Goal: Transaction & Acquisition: Book appointment/travel/reservation

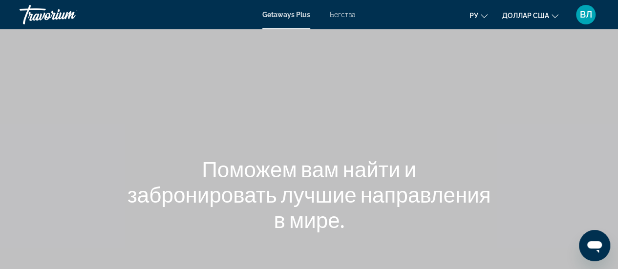
click at [554, 13] on icon "Изменить валюту" at bounding box center [555, 16] width 7 height 7
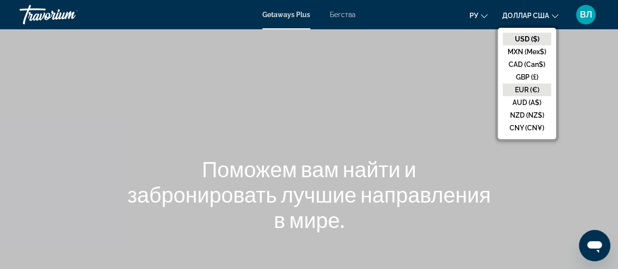
click at [517, 86] on button "EUR (€)" at bounding box center [527, 90] width 48 height 13
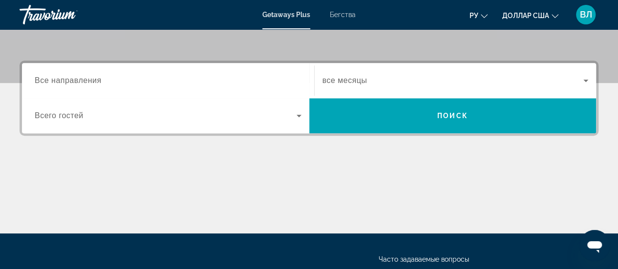
scroll to position [228, 0]
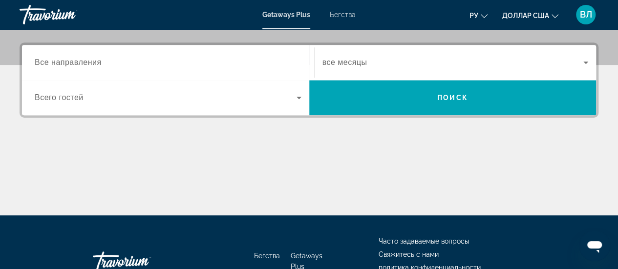
click at [111, 64] on input "Destination Все направления" at bounding box center [168, 63] width 267 height 12
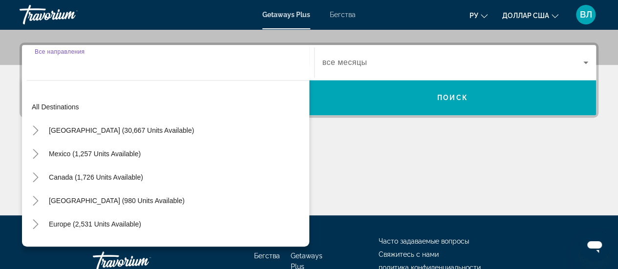
scroll to position [239, 0]
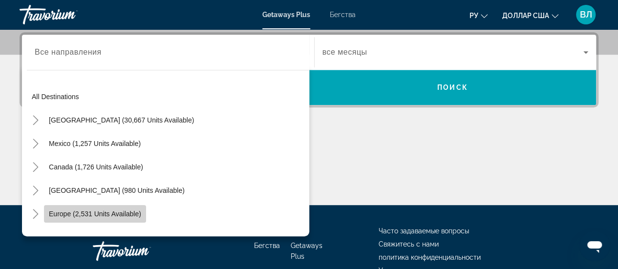
click at [103, 212] on span "Europe (2,531 units available)" at bounding box center [95, 214] width 92 height 8
type input "**********"
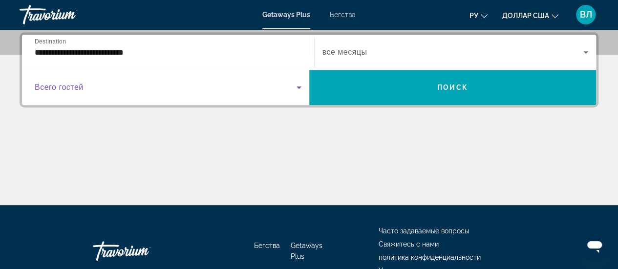
click at [116, 91] on span "Виджет поиска" at bounding box center [166, 88] width 262 height 12
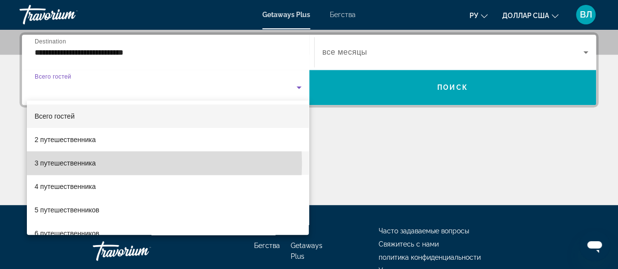
click at [87, 164] on font "3 путешественника" at bounding box center [65, 163] width 61 height 8
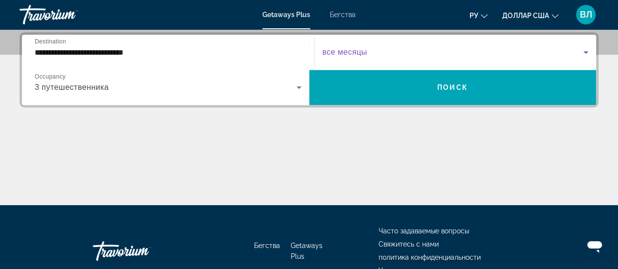
click at [376, 52] on span "Виджет поиска" at bounding box center [454, 52] width 262 height 12
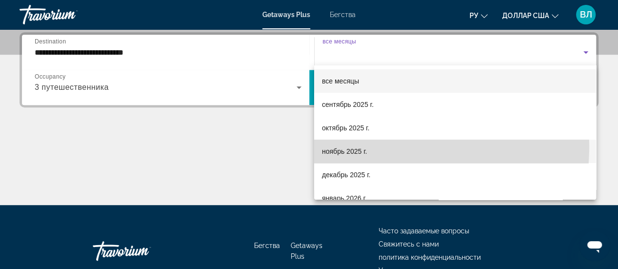
click at [347, 146] on span "ноябрь 2025 г." at bounding box center [344, 152] width 45 height 12
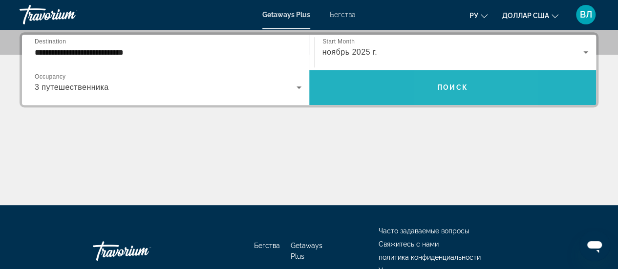
click at [444, 93] on span "Виджет поиска" at bounding box center [452, 87] width 287 height 23
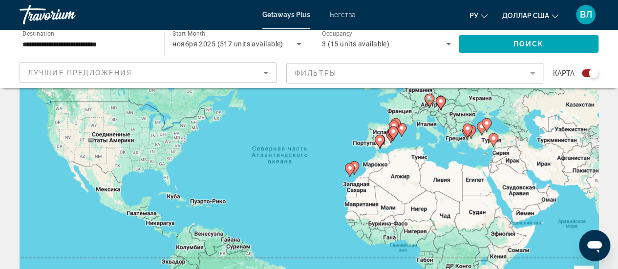
scroll to position [62, 0]
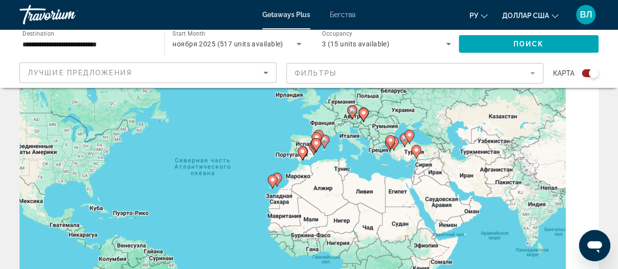
drag, startPoint x: 445, startPoint y: 153, endPoint x: 364, endPoint y: 153, distance: 81.6
click at [364, 153] on div "Чтобы активировать перетаскивание с помощью клавиатуры, нажмите Alt + Ввод. Пос…" at bounding box center [309, 182] width 579 height 293
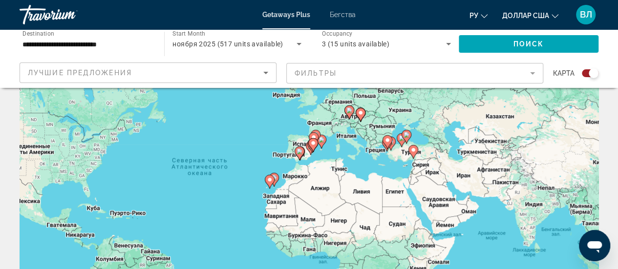
click at [330, 73] on mat-form-field "Фильтры" at bounding box center [414, 73] width 257 height 21
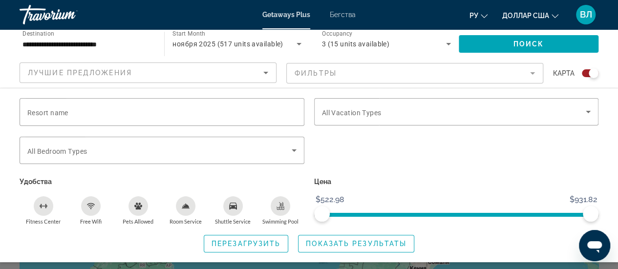
click at [397, 71] on mat-form-field "Фильтры" at bounding box center [414, 73] width 257 height 21
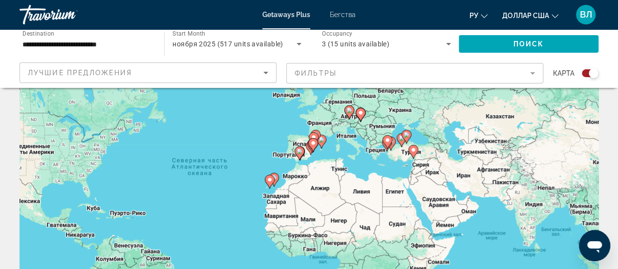
click at [400, 143] on icon "Основное содержание" at bounding box center [401, 140] width 9 height 13
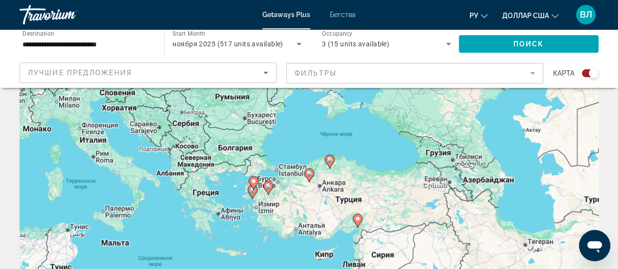
click at [250, 192] on image "Основное содержание" at bounding box center [253, 190] width 6 height 6
type input "**********"
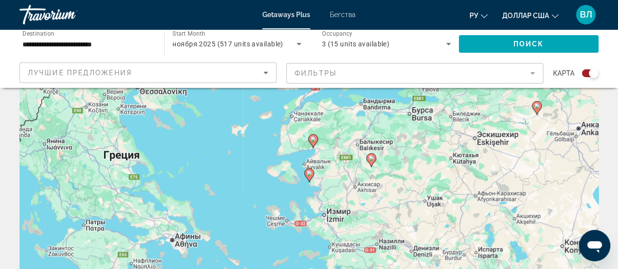
click at [309, 178] on icon "Основное содержание" at bounding box center [309, 175] width 9 height 13
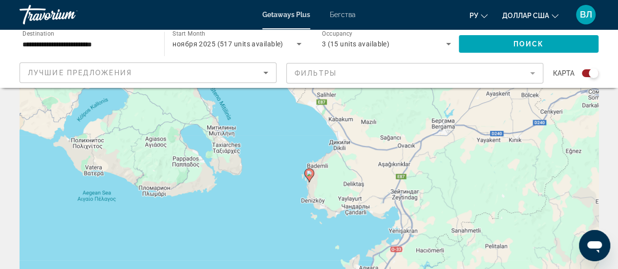
click at [309, 173] on image "Основное содержание" at bounding box center [309, 174] width 6 height 6
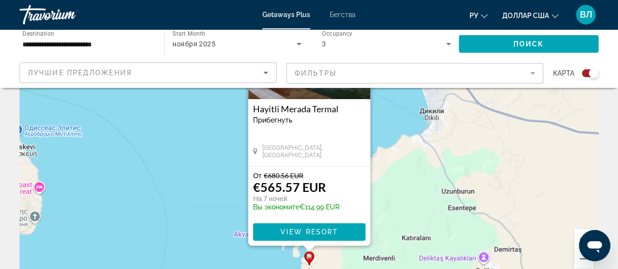
scroll to position [112, 0]
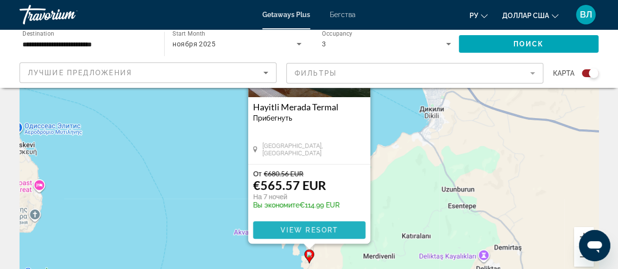
click at [297, 231] on span "View Resort" at bounding box center [309, 230] width 58 height 8
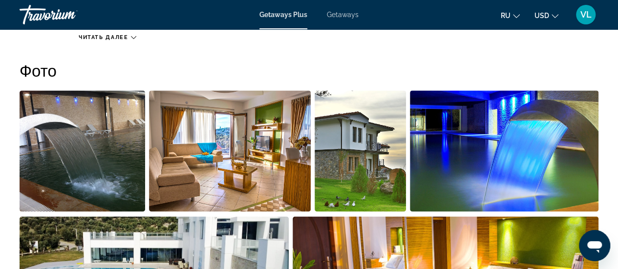
scroll to position [624, 0]
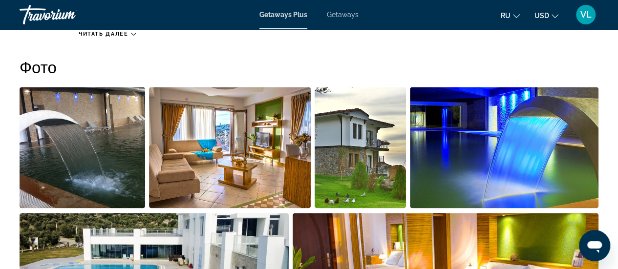
drag, startPoint x: 618, startPoint y: 81, endPoint x: 619, endPoint y: 95, distance: 14.2
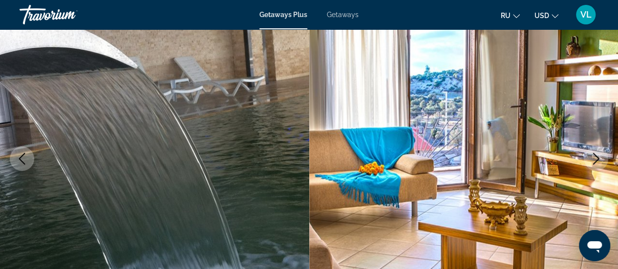
scroll to position [96, 0]
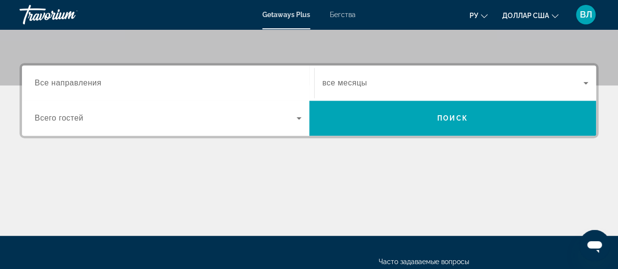
scroll to position [212, 0]
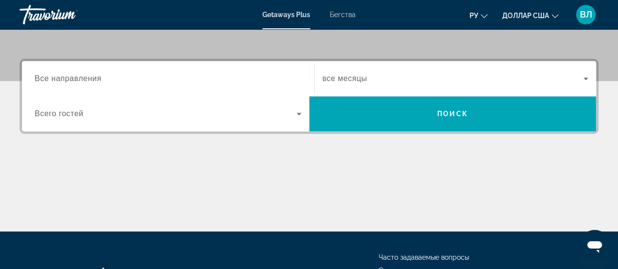
click at [120, 72] on div "Виджет поиска" at bounding box center [168, 79] width 267 height 28
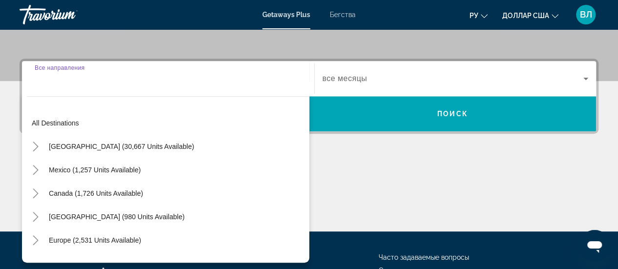
scroll to position [239, 0]
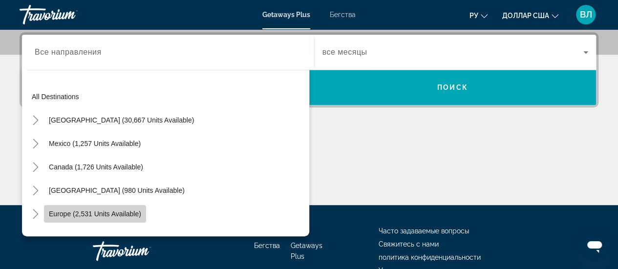
click at [92, 214] on span "Europe (2,531 units available)" at bounding box center [95, 214] width 92 height 8
type input "**********"
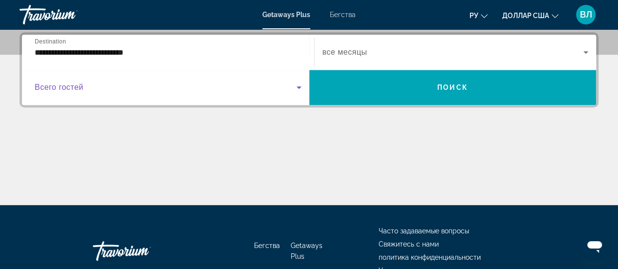
click at [129, 89] on span "Виджет поиска" at bounding box center [166, 88] width 262 height 12
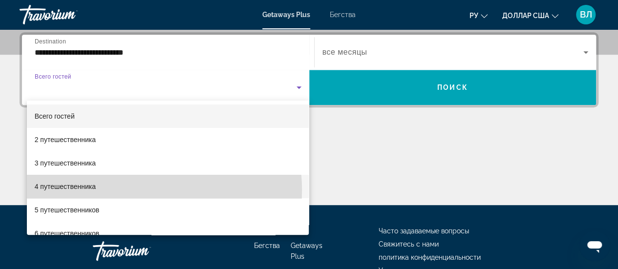
click at [125, 190] on mat-option "4 путешественника" at bounding box center [168, 186] width 283 height 23
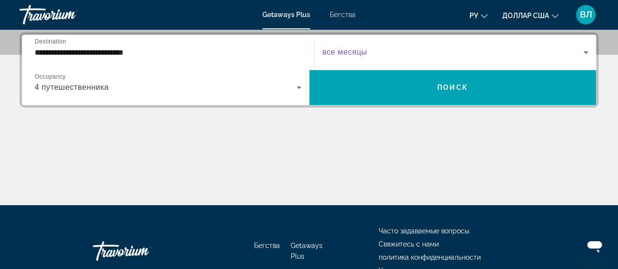
click at [371, 52] on span "Виджет поиска" at bounding box center [454, 52] width 262 height 12
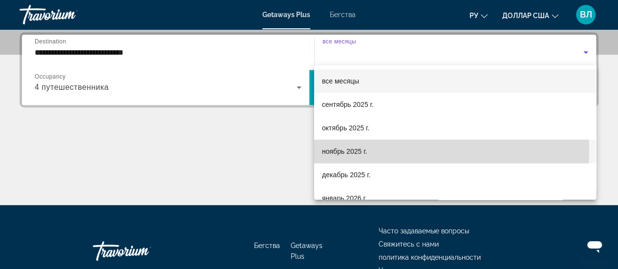
click at [355, 149] on font "ноябрь 2025 г." at bounding box center [344, 152] width 45 height 8
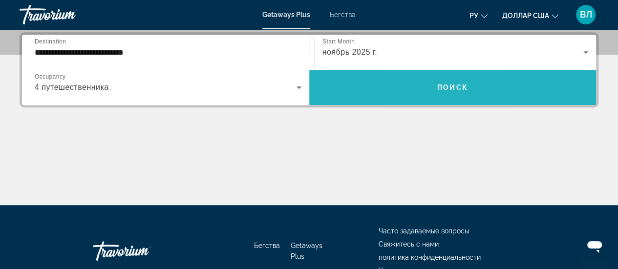
click at [428, 91] on span "Виджет поиска" at bounding box center [452, 87] width 287 height 23
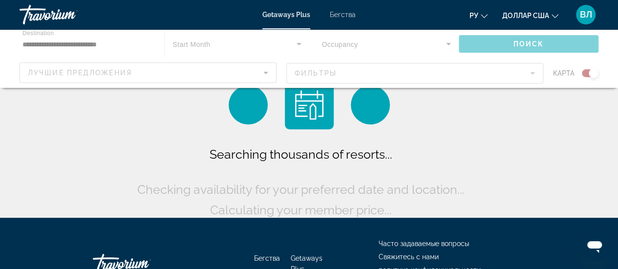
click at [428, 91] on div "Searching thousands of resorts... Checking availability for your preferred date…" at bounding box center [309, 151] width 349 height 140
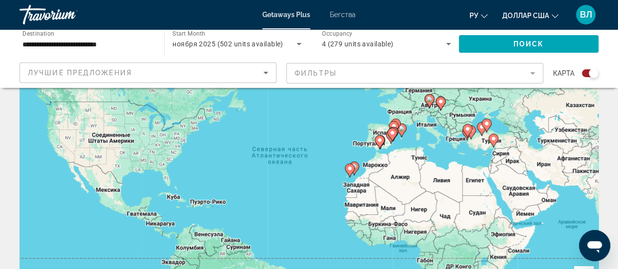
scroll to position [71, 0]
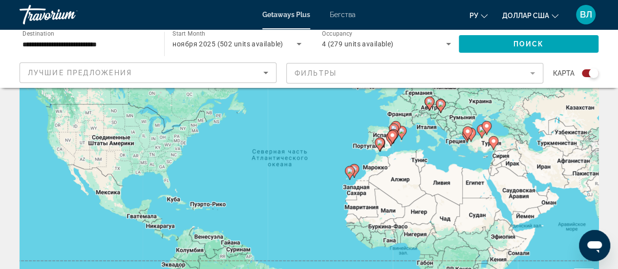
click at [395, 132] on icon "Основное содержание" at bounding box center [392, 137] width 9 height 13
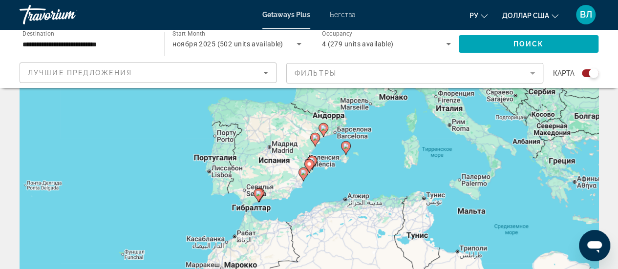
click at [323, 128] on image "Основное содержание" at bounding box center [324, 128] width 6 height 6
type input "**********"
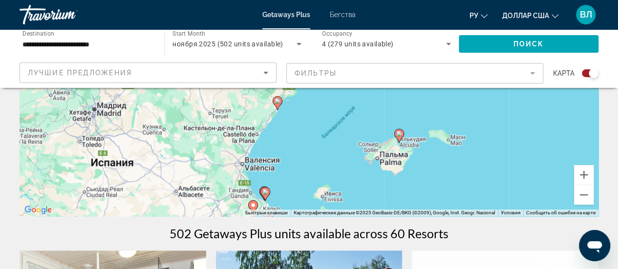
scroll to position [172, 0]
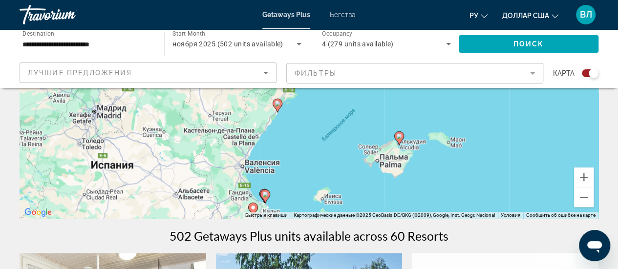
click at [398, 133] on icon "Основное содержание" at bounding box center [398, 138] width 9 height 13
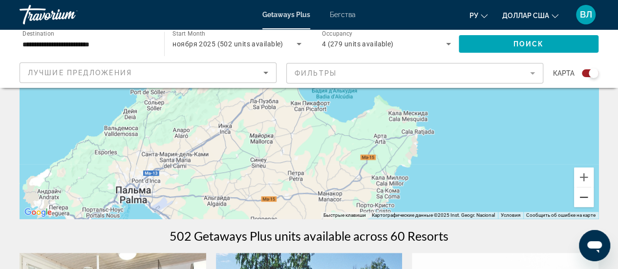
click at [585, 198] on button "Уменьшить" at bounding box center [584, 198] width 20 height 20
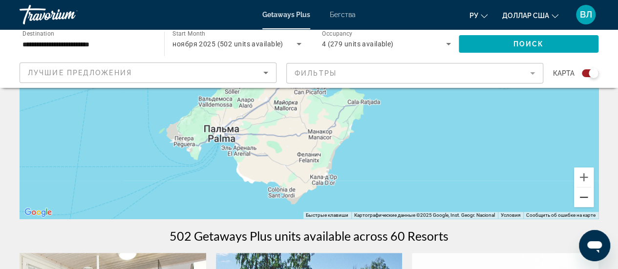
click at [585, 198] on button "Уменьшить" at bounding box center [584, 198] width 20 height 20
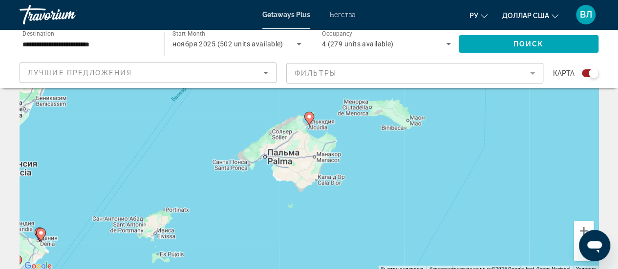
scroll to position [110, 0]
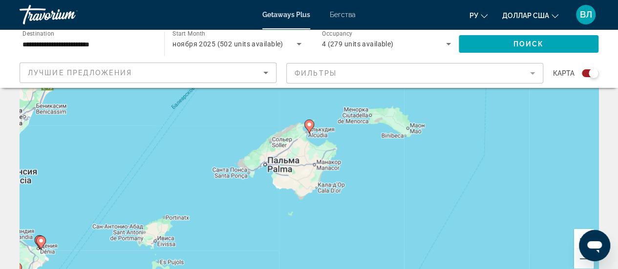
click at [310, 126] on image "Основное содержание" at bounding box center [309, 125] width 6 height 6
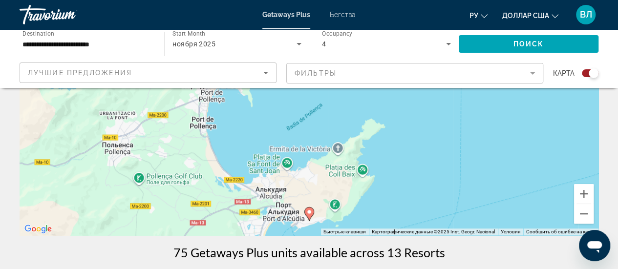
scroll to position [175, 0]
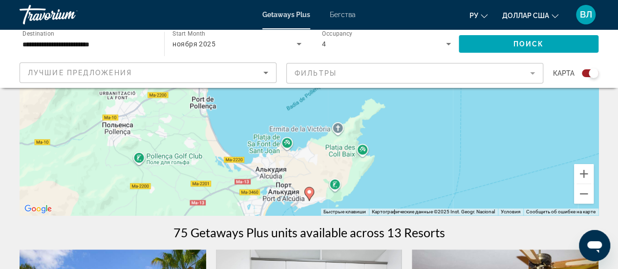
click at [311, 194] on image "Основное содержание" at bounding box center [309, 192] width 6 height 6
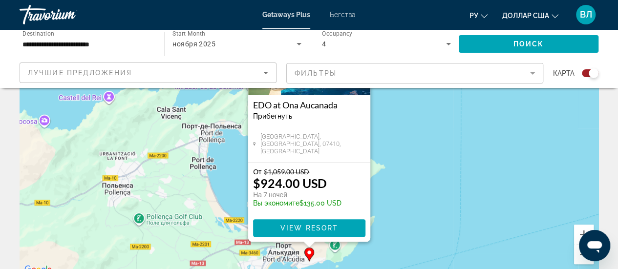
scroll to position [122, 0]
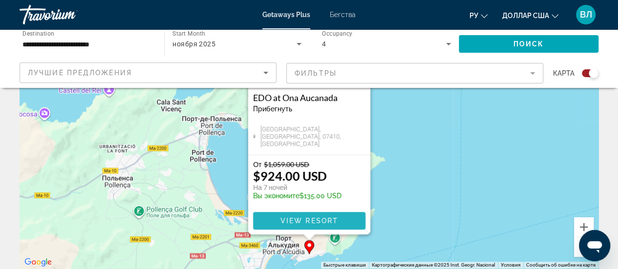
click at [298, 222] on span "View Resort" at bounding box center [309, 221] width 58 height 8
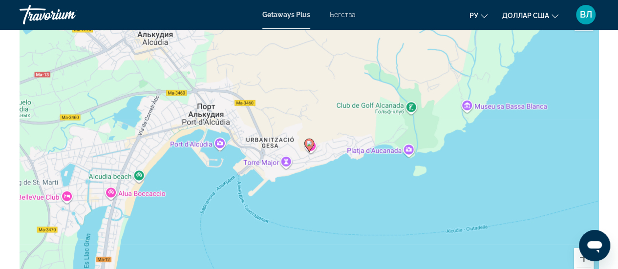
scroll to position [1514, 0]
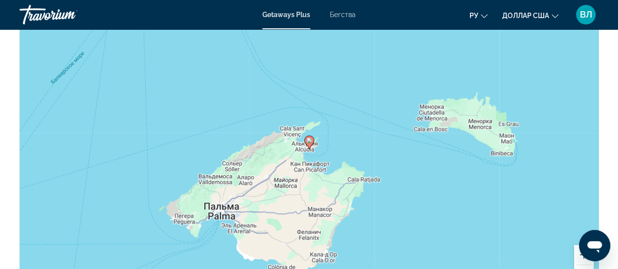
scroll to position [1524, 0]
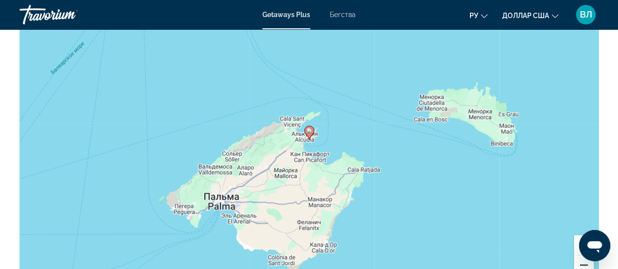
click at [579, 258] on button "Уменьшить" at bounding box center [584, 266] width 20 height 20
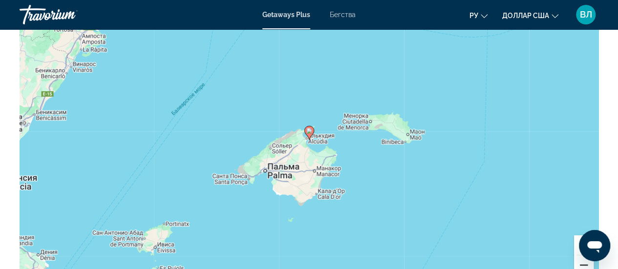
click at [579, 258] on button "Уменьшить" at bounding box center [584, 266] width 20 height 20
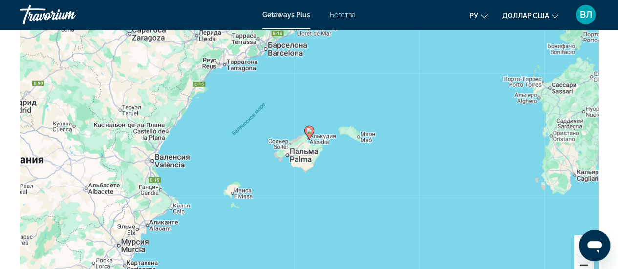
click at [579, 258] on button "Уменьшить" at bounding box center [584, 266] width 20 height 20
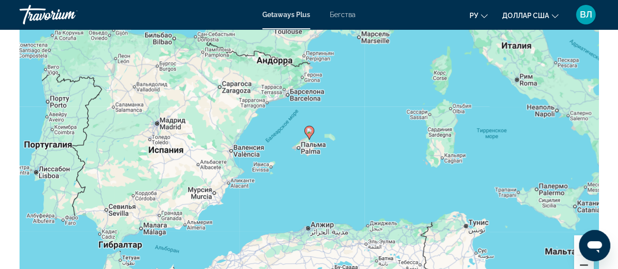
click at [579, 258] on button "Уменьшить" at bounding box center [584, 266] width 20 height 20
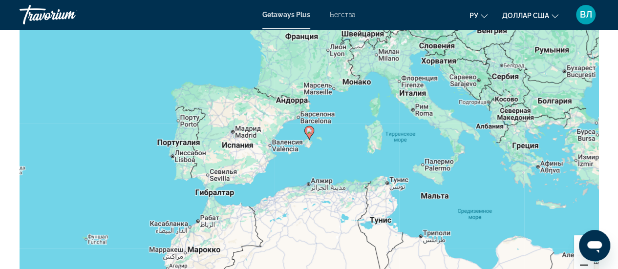
click at [579, 258] on button "Уменьшить" at bounding box center [584, 266] width 20 height 20
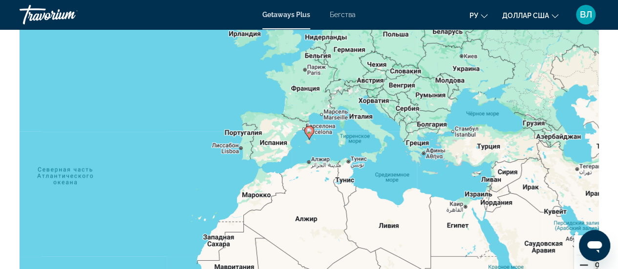
click at [579, 258] on button "Уменьшить" at bounding box center [584, 266] width 20 height 20
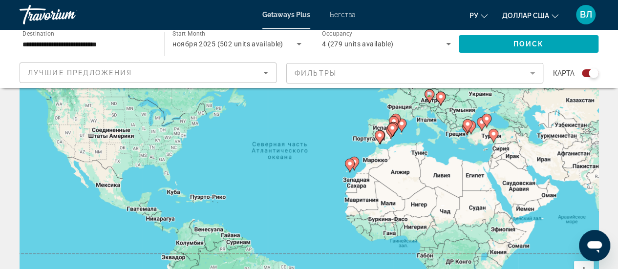
scroll to position [81, 0]
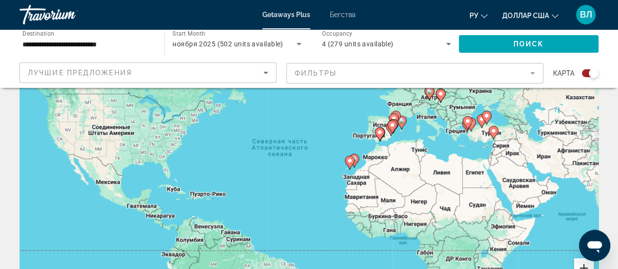
click at [584, 263] on button "Увеличить" at bounding box center [584, 269] width 20 height 20
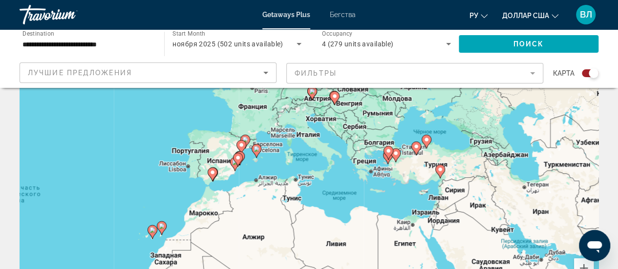
drag, startPoint x: 576, startPoint y: 148, endPoint x: 330, endPoint y: 211, distance: 253.5
click at [330, 211] on div "Чтобы активировать перетаскивание с помощью клавиатуры, нажмите Alt + Ввод. Пос…" at bounding box center [309, 163] width 579 height 293
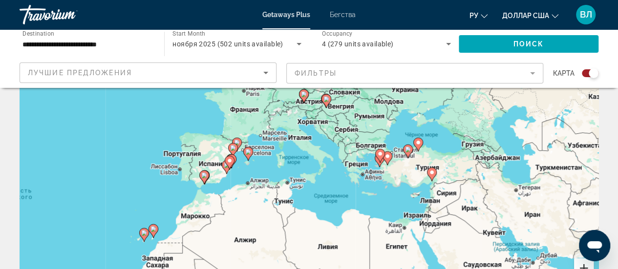
click at [580, 264] on button "Увеличить" at bounding box center [584, 269] width 20 height 20
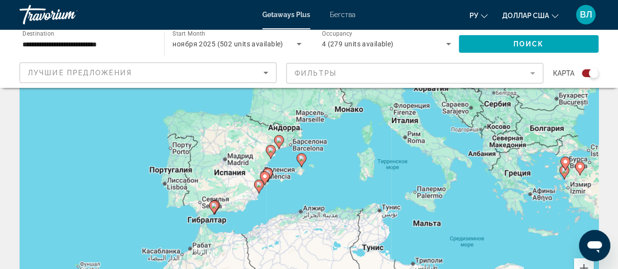
drag, startPoint x: 393, startPoint y: 184, endPoint x: 510, endPoint y: 192, distance: 117.1
click at [510, 192] on div "Чтобы активировать перетаскивание с помощью клавиатуры, нажмите Alt + Ввод. Пос…" at bounding box center [309, 163] width 579 height 293
click at [587, 265] on button "Увеличить" at bounding box center [584, 269] width 20 height 20
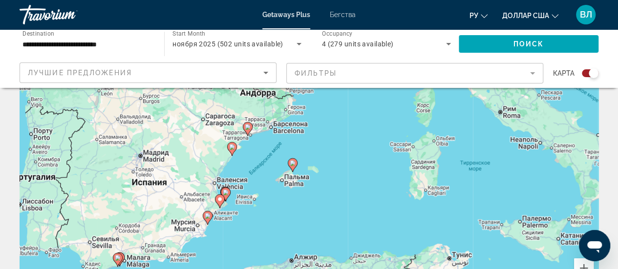
click at [226, 191] on image "Основное содержание" at bounding box center [226, 193] width 6 height 6
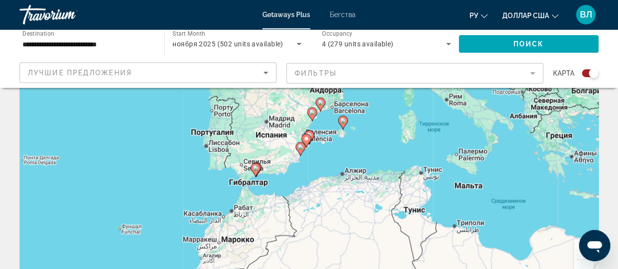
scroll to position [102, 0]
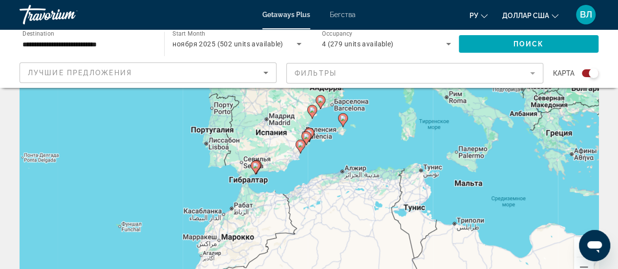
click at [577, 248] on button "Увеличить" at bounding box center [584, 248] width 20 height 20
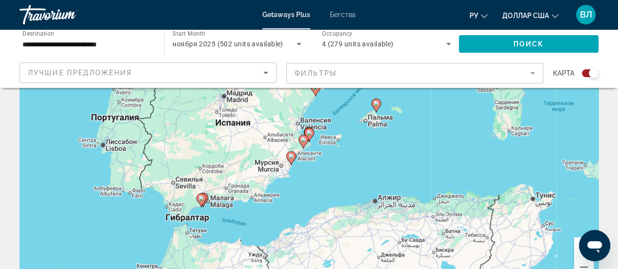
click at [577, 248] on button "Увеличить" at bounding box center [584, 248] width 20 height 20
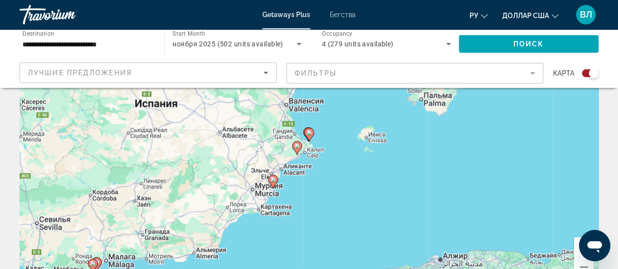
click at [577, 248] on button "Увеличить" at bounding box center [584, 248] width 20 height 20
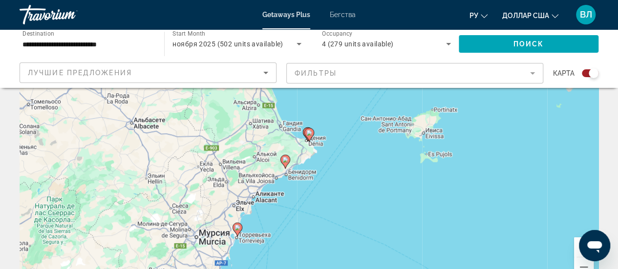
click at [286, 158] on image "Основное содержание" at bounding box center [286, 160] width 6 height 6
type input "**********"
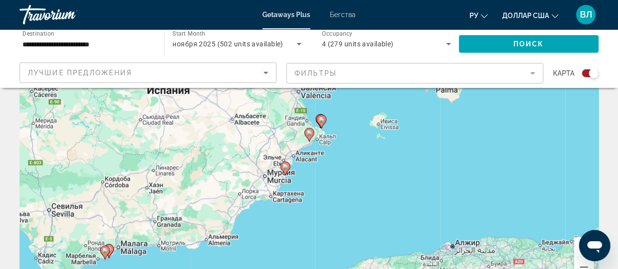
click at [307, 132] on image "Основное содержание" at bounding box center [309, 133] width 6 height 6
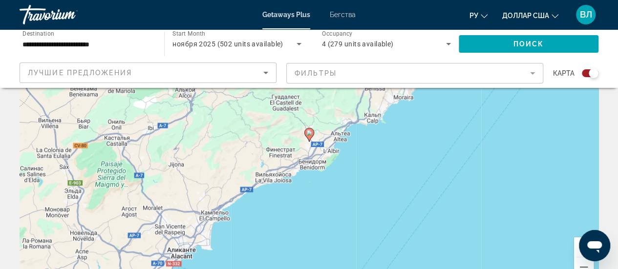
click at [311, 132] on image "Основное содержание" at bounding box center [309, 133] width 6 height 6
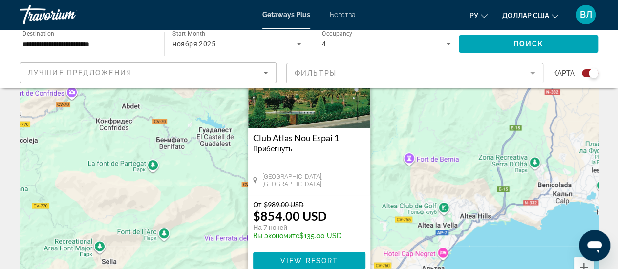
scroll to position [79, 0]
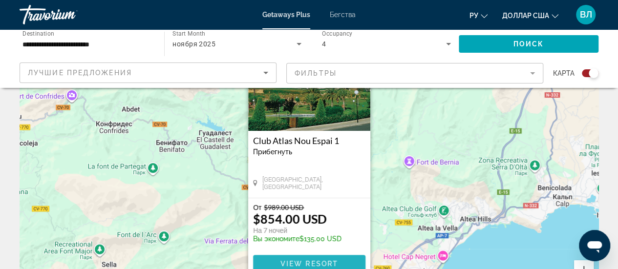
click at [298, 262] on span "View Resort" at bounding box center [309, 264] width 58 height 8
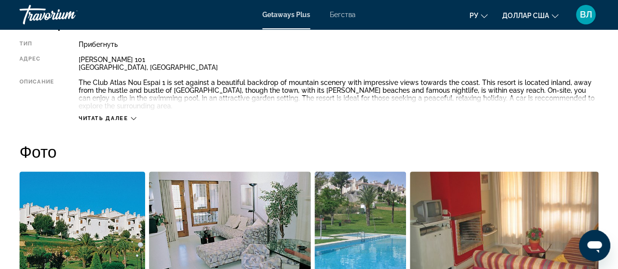
scroll to position [528, 0]
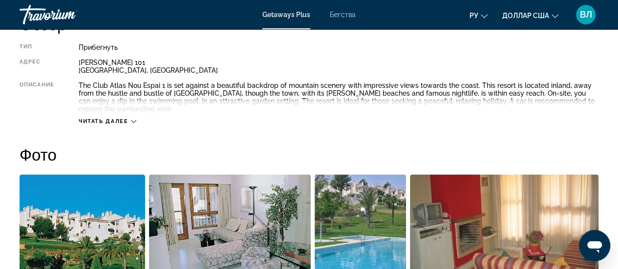
click at [132, 121] on icon "Основное содержание" at bounding box center [133, 121] width 5 height 3
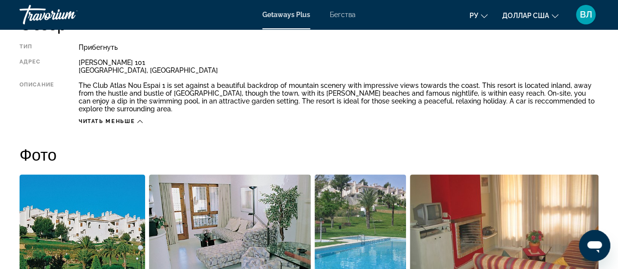
click at [132, 121] on span "Читать меньше" at bounding box center [107, 121] width 56 height 6
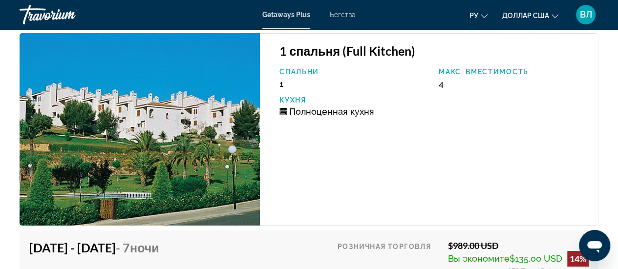
scroll to position [1729, 0]
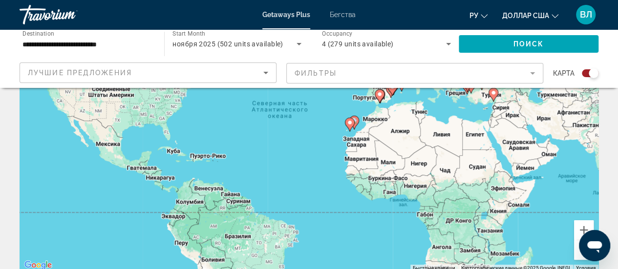
scroll to position [117, 0]
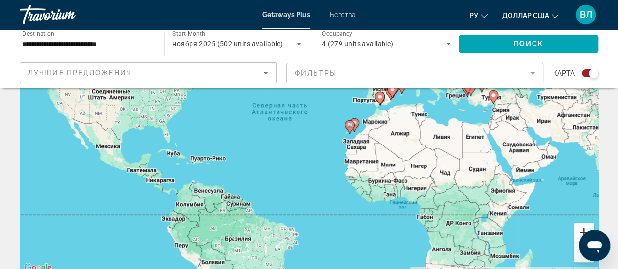
click at [582, 231] on button "Увеличить" at bounding box center [584, 233] width 20 height 20
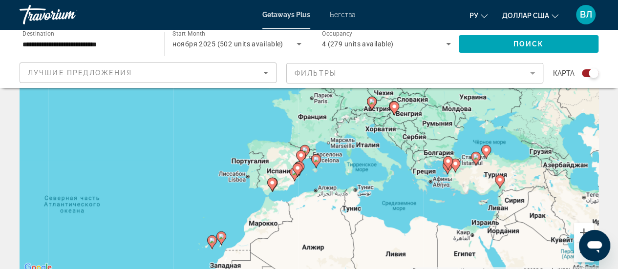
drag, startPoint x: 557, startPoint y: 124, endPoint x: 376, endPoint y: 236, distance: 213.0
click at [376, 236] on div "Чтобы активировать перетаскивание с помощью клавиатуры, нажмите Alt + Ввод. Пос…" at bounding box center [309, 127] width 579 height 293
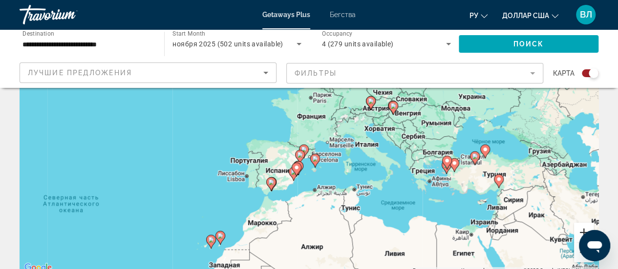
click at [584, 228] on button "Увеличить" at bounding box center [584, 233] width 20 height 20
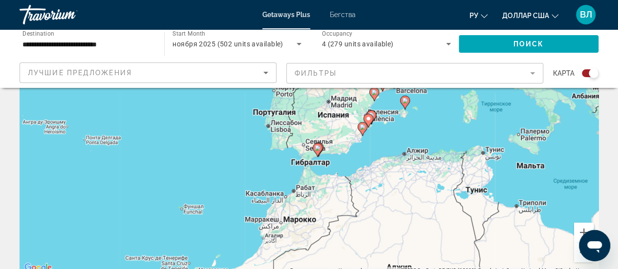
drag, startPoint x: 392, startPoint y: 218, endPoint x: 478, endPoint y: 117, distance: 132.5
click at [478, 117] on div "Чтобы активировать перетаскивание с помощью клавиатуры, нажмите Alt + Ввод. Пос…" at bounding box center [309, 127] width 579 height 293
click at [581, 228] on button "Увеличить" at bounding box center [584, 233] width 20 height 20
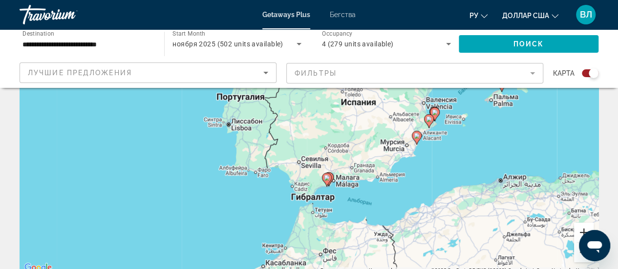
click at [581, 228] on button "Увеличить" at bounding box center [584, 233] width 20 height 20
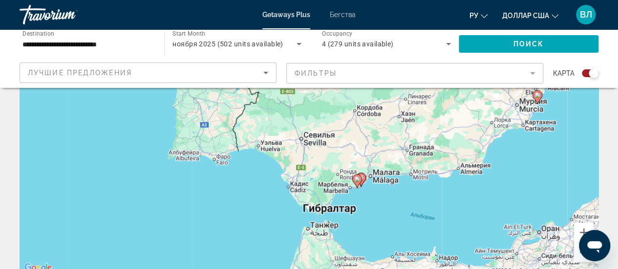
drag, startPoint x: 403, startPoint y: 256, endPoint x: 416, endPoint y: 196, distance: 61.1
click at [416, 196] on div "Чтобы активировать перетаскивание с помощью клавиатуры, нажмите Alt + Ввод. Пос…" at bounding box center [309, 127] width 579 height 293
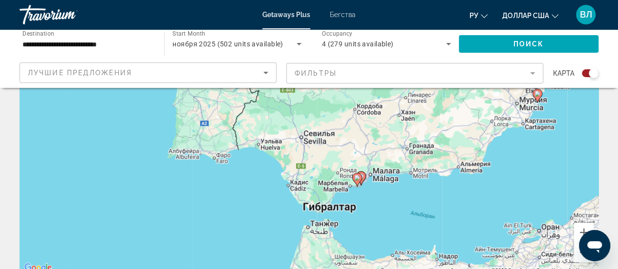
click at [364, 175] on icon "Основное содержание" at bounding box center [360, 178] width 9 height 13
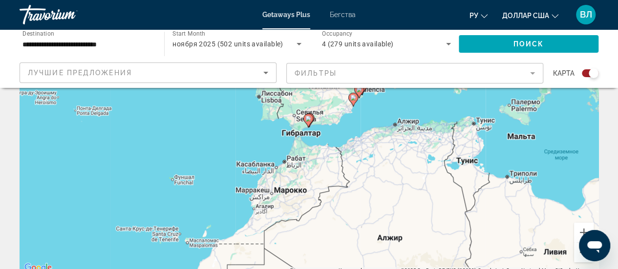
click at [309, 117] on image "Основное содержание" at bounding box center [309, 119] width 6 height 6
type input "**********"
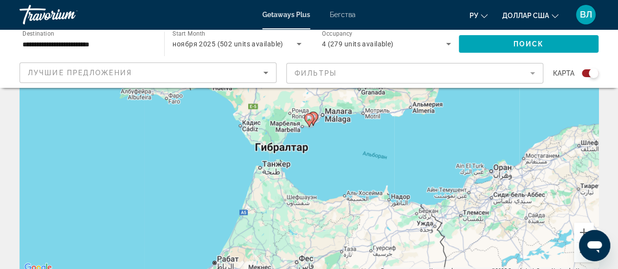
click at [309, 117] on image "Основное содержание" at bounding box center [309, 118] width 6 height 6
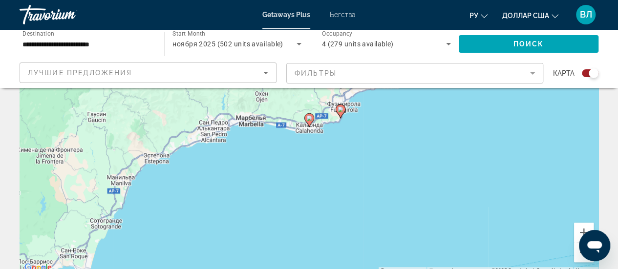
click at [338, 109] on image "Основное содержание" at bounding box center [341, 110] width 6 height 6
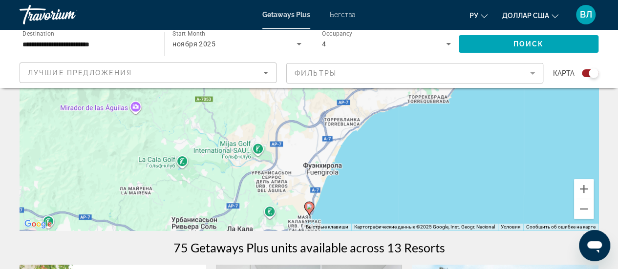
scroll to position [165, 0]
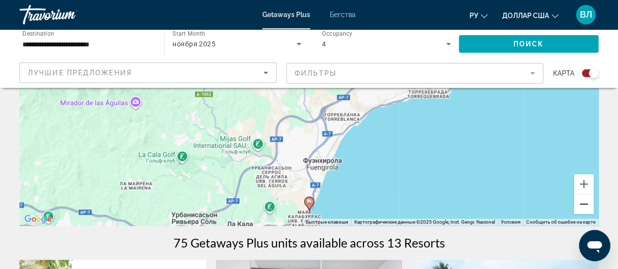
click at [580, 205] on button "Уменьшить" at bounding box center [584, 205] width 20 height 20
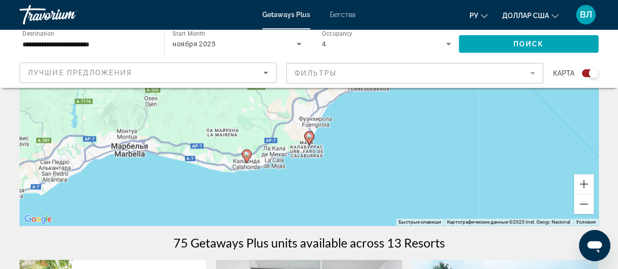
click at [308, 135] on image "Основное содержание" at bounding box center [309, 136] width 6 height 6
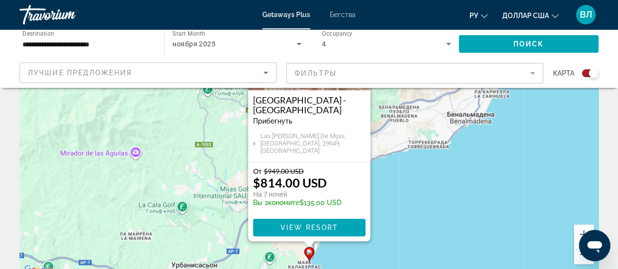
scroll to position [128, 0]
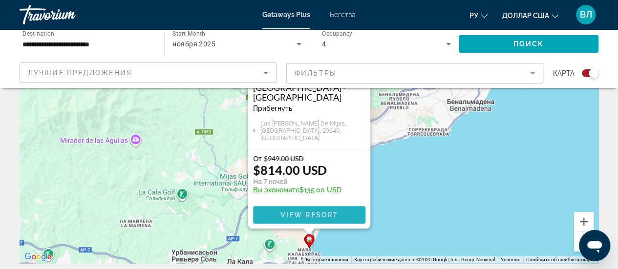
click at [306, 216] on span "View Resort" at bounding box center [309, 215] width 58 height 8
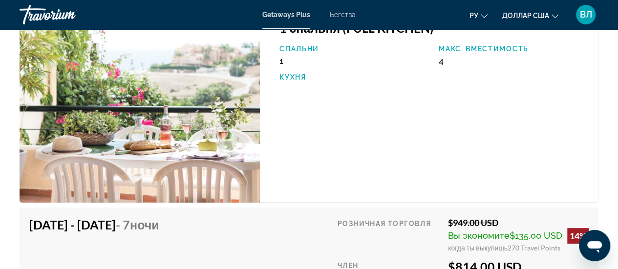
scroll to position [2001, 0]
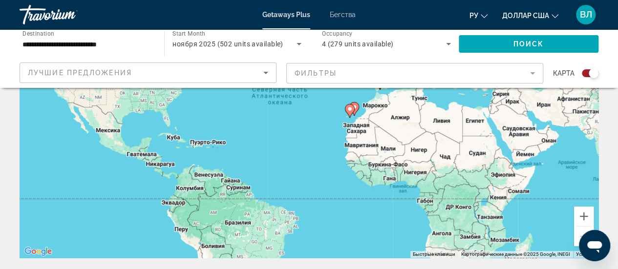
scroll to position [138, 0]
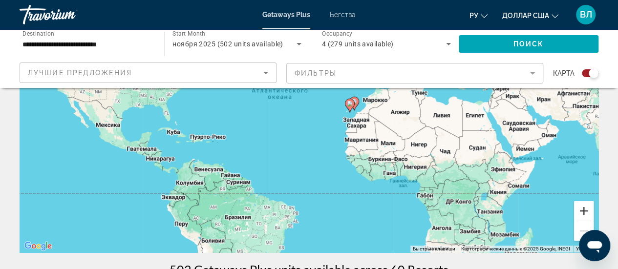
click at [582, 208] on button "Увеличить" at bounding box center [584, 211] width 20 height 20
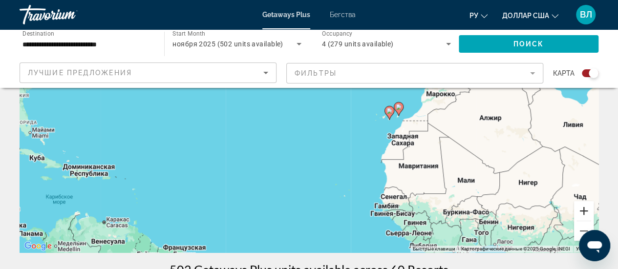
click at [582, 208] on button "Увеличить" at bounding box center [584, 211] width 20 height 20
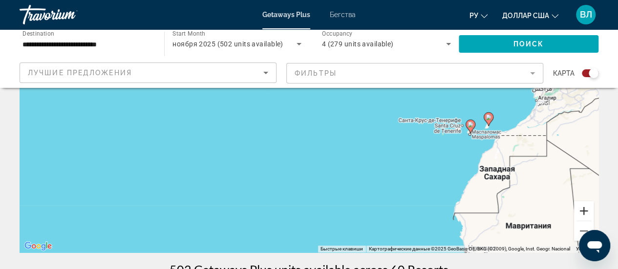
click at [582, 208] on button "Увеличить" at bounding box center [584, 211] width 20 height 20
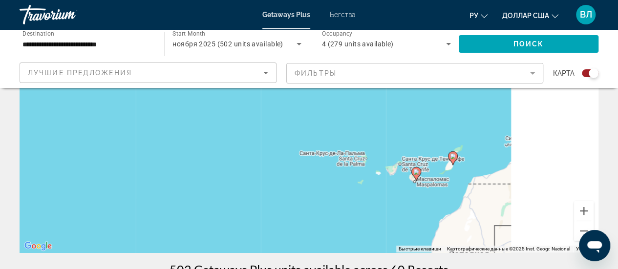
drag, startPoint x: 574, startPoint y: 168, endPoint x: 198, endPoint y: 195, distance: 376.4
click at [198, 195] on div "Чтобы активировать перетаскивание с помощью клавиатуры, нажмите Alt + Ввод. Пос…" at bounding box center [309, 105] width 579 height 293
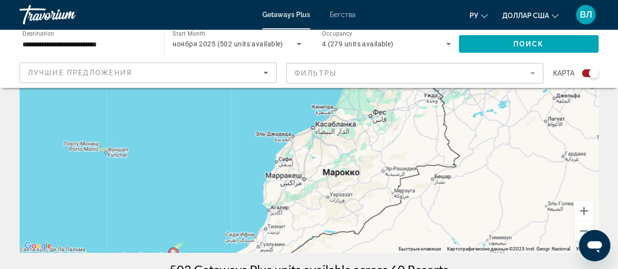
drag, startPoint x: 405, startPoint y: 147, endPoint x: 363, endPoint y: 256, distance: 116.8
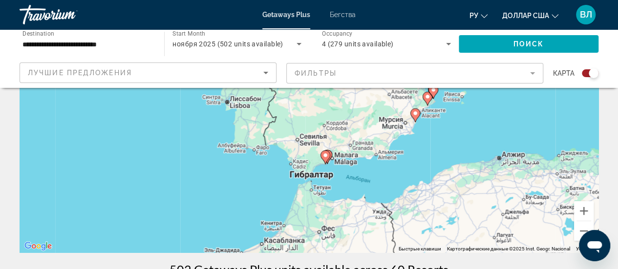
drag, startPoint x: 419, startPoint y: 134, endPoint x: 375, endPoint y: 264, distance: 137.3
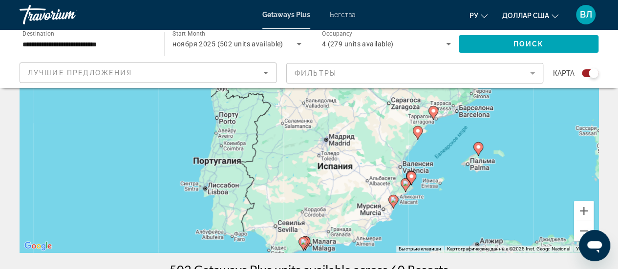
drag, startPoint x: 446, startPoint y: 175, endPoint x: 438, endPoint y: 216, distance: 41.9
click at [438, 216] on div "Чтобы активировать перетаскивание с помощью клавиатуры, нажмите Alt + Ввод. Пос…" at bounding box center [309, 105] width 579 height 293
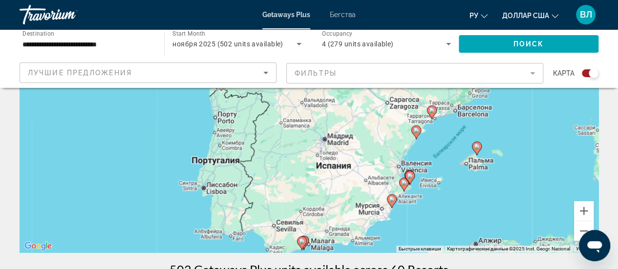
click at [393, 201] on image "Основное содержание" at bounding box center [392, 199] width 6 height 6
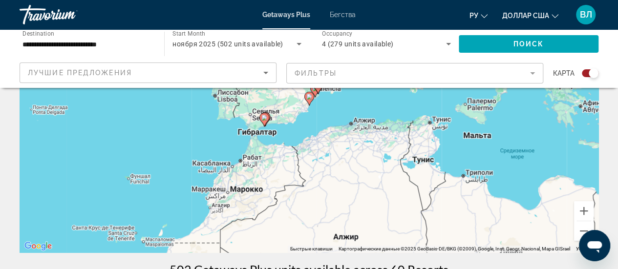
click at [311, 98] on image "Основное содержание" at bounding box center [309, 97] width 6 height 6
type input "**********"
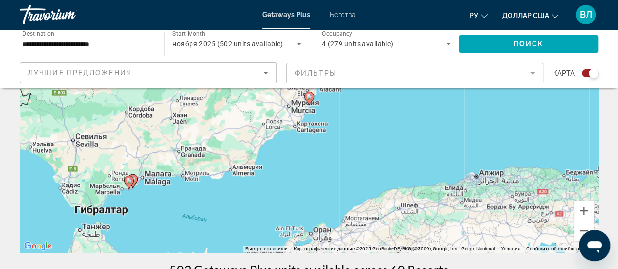
click at [311, 98] on image "Основное содержание" at bounding box center [309, 97] width 6 height 6
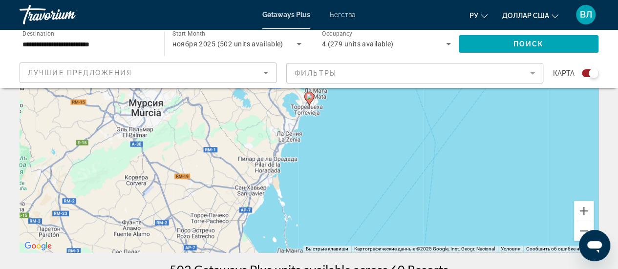
click at [310, 97] on image "Основное содержание" at bounding box center [309, 97] width 6 height 6
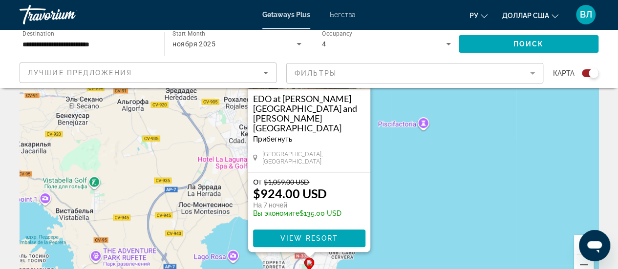
scroll to position [115, 0]
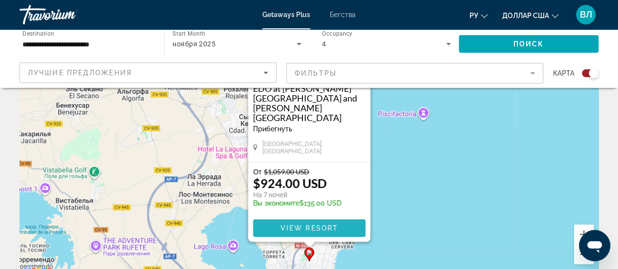
click at [290, 227] on span "View Resort" at bounding box center [309, 228] width 58 height 8
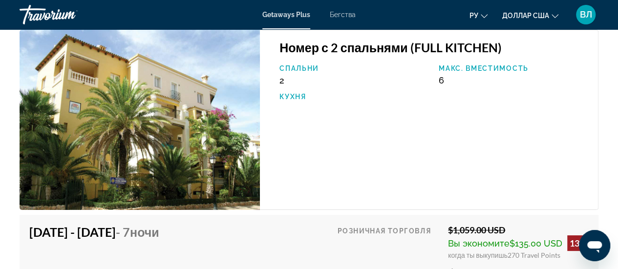
scroll to position [1785, 0]
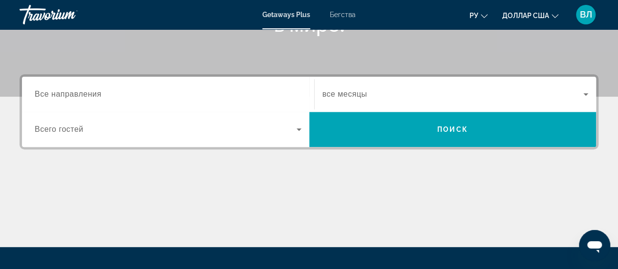
scroll to position [200, 0]
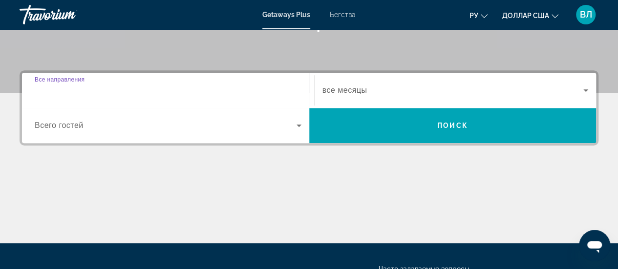
click at [157, 88] on input "Destination Все направления" at bounding box center [168, 91] width 267 height 12
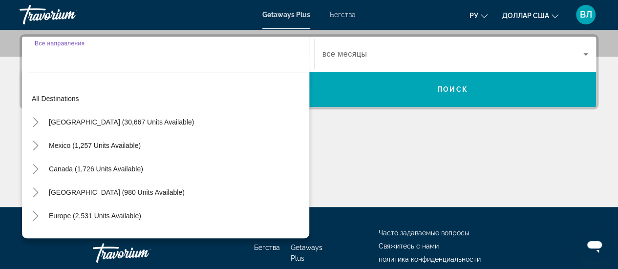
scroll to position [239, 0]
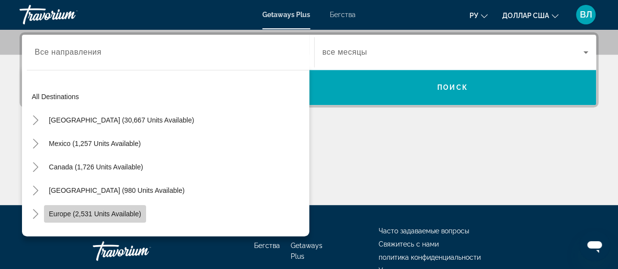
click at [123, 208] on span "Виджет поиска" at bounding box center [95, 213] width 102 height 23
type input "**********"
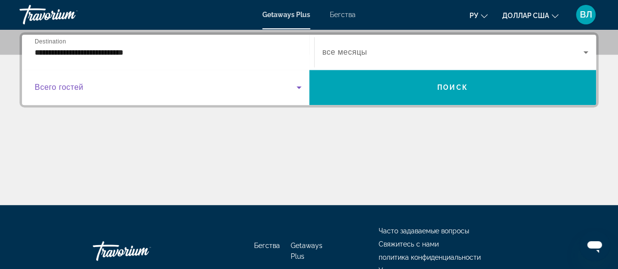
click at [148, 85] on span "Виджет поиска" at bounding box center [166, 88] width 262 height 12
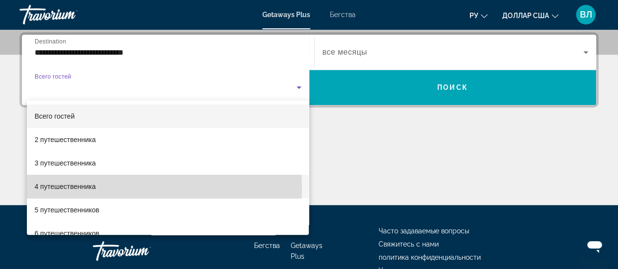
click at [105, 189] on mat-option "4 путешественника" at bounding box center [168, 186] width 283 height 23
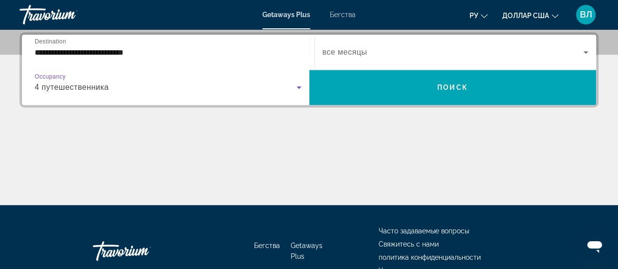
click at [240, 85] on div "4 путешественника" at bounding box center [166, 88] width 262 height 12
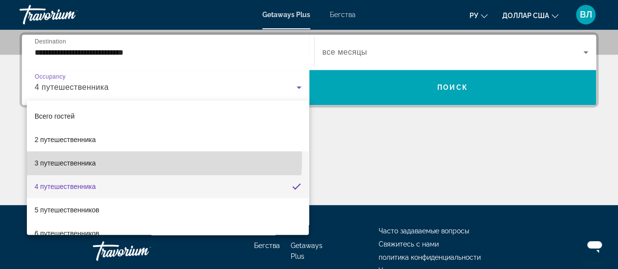
click at [131, 160] on mat-option "3 путешественника" at bounding box center [168, 163] width 283 height 23
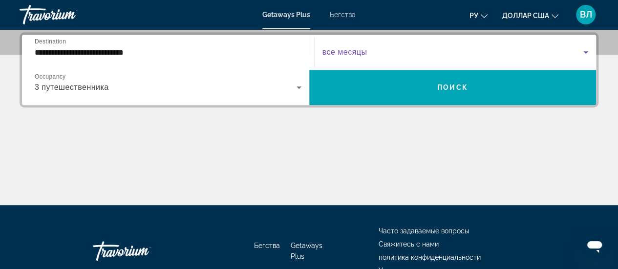
click at [390, 48] on span "Виджет поиска" at bounding box center [454, 52] width 262 height 12
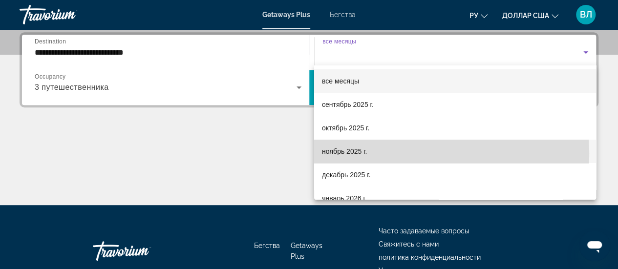
click at [358, 153] on font "ноябрь 2025 г." at bounding box center [344, 152] width 45 height 8
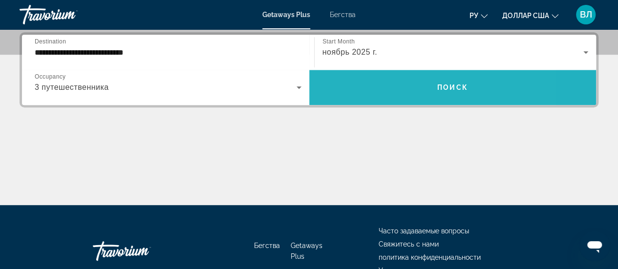
click at [391, 86] on span "Виджет поиска" at bounding box center [452, 87] width 287 height 23
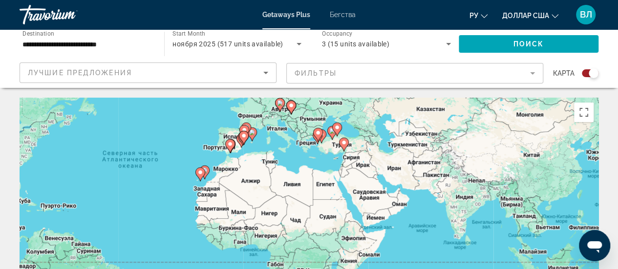
drag, startPoint x: 449, startPoint y: 204, endPoint x: 298, endPoint y: 134, distance: 166.0
click at [298, 134] on div "Чтобы активировать перетаскивание с помощью клавиатуры, нажмите Alt + Ввод. Пос…" at bounding box center [309, 244] width 579 height 293
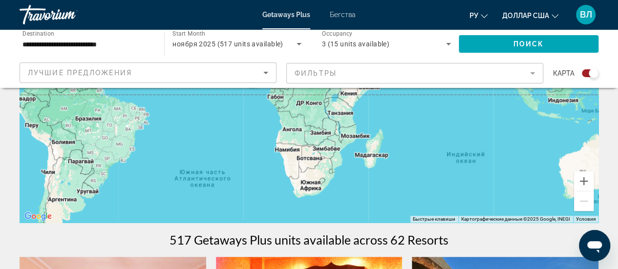
scroll to position [138, 0]
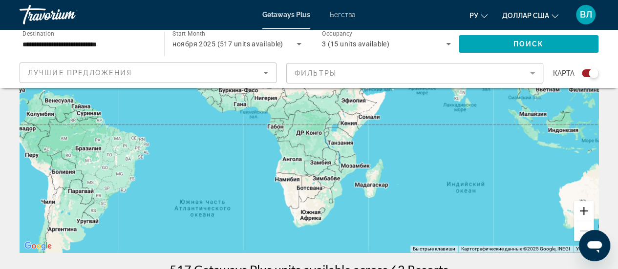
click at [585, 206] on button "Увеличить" at bounding box center [584, 211] width 20 height 20
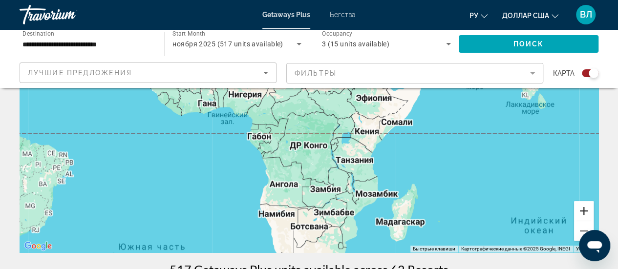
click at [585, 206] on button "Увеличить" at bounding box center [584, 211] width 20 height 20
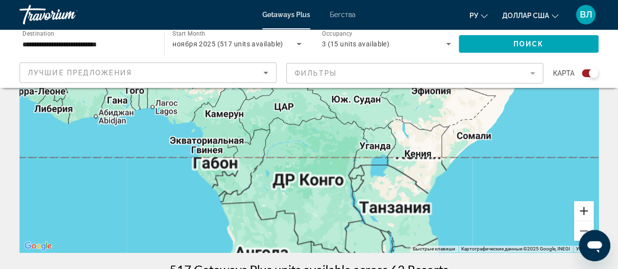
click at [585, 206] on button "Увеличить" at bounding box center [584, 211] width 20 height 20
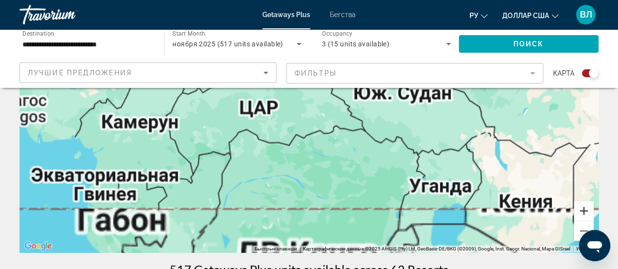
click at [585, 206] on button "Увеличить" at bounding box center [584, 211] width 20 height 20
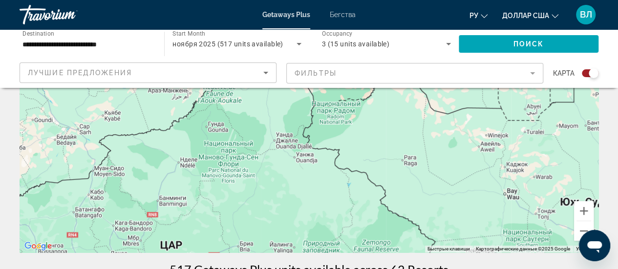
drag, startPoint x: 368, startPoint y: 135, endPoint x: 377, endPoint y: 278, distance: 143.0
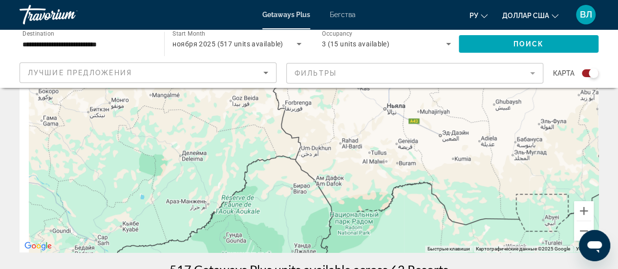
drag, startPoint x: 288, startPoint y: 192, endPoint x: 308, endPoint y: 292, distance: 102.1
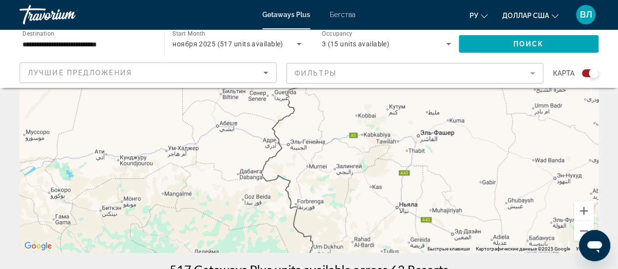
drag, startPoint x: 303, startPoint y: 120, endPoint x: 306, endPoint y: 287, distance: 167.7
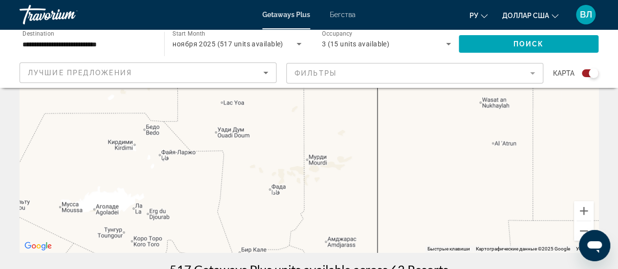
drag, startPoint x: 279, startPoint y: 142, endPoint x: 305, endPoint y: 289, distance: 149.5
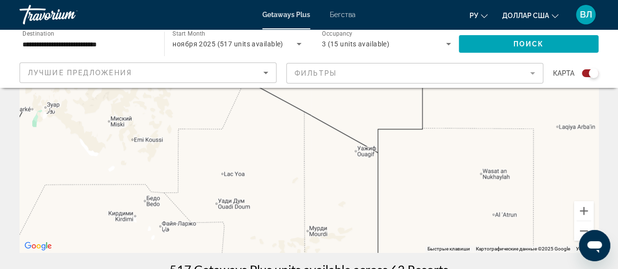
drag, startPoint x: 310, startPoint y: 110, endPoint x: 323, endPoint y: 287, distance: 177.4
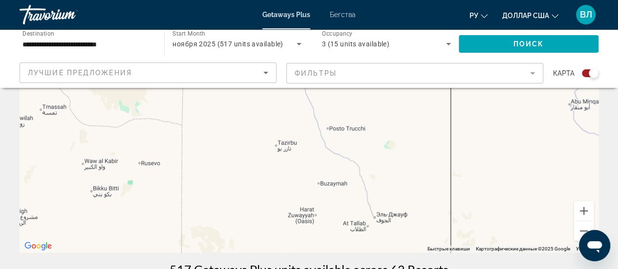
drag, startPoint x: 285, startPoint y: 145, endPoint x: 302, endPoint y: 292, distance: 148.0
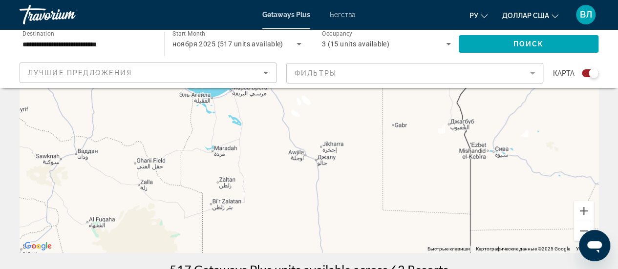
drag, startPoint x: 281, startPoint y: 131, endPoint x: 300, endPoint y: 267, distance: 137.8
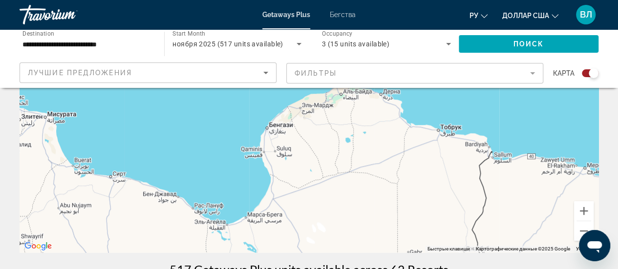
drag, startPoint x: 301, startPoint y: 129, endPoint x: 308, endPoint y: 247, distance: 118.5
click at [308, 247] on div "Основное содержание" at bounding box center [309, 105] width 579 height 293
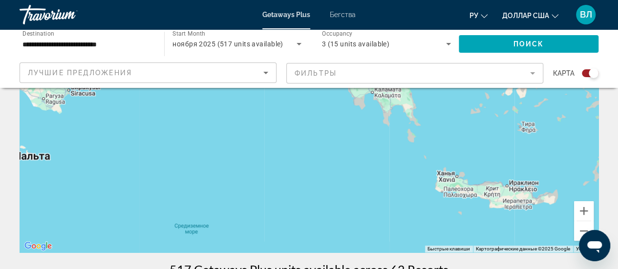
drag, startPoint x: 327, startPoint y: 107, endPoint x: 329, endPoint y: 236, distance: 129.1
click at [329, 236] on div "Основное содержание" at bounding box center [309, 105] width 579 height 293
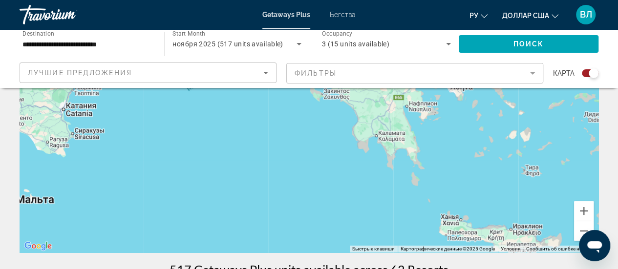
drag, startPoint x: 289, startPoint y: 132, endPoint x: 372, endPoint y: 206, distance: 110.8
click at [372, 206] on div "Чтобы активировать перетаскивание с помощью клавиатуры, нажмите Alt + Ввод. Пос…" at bounding box center [309, 105] width 579 height 293
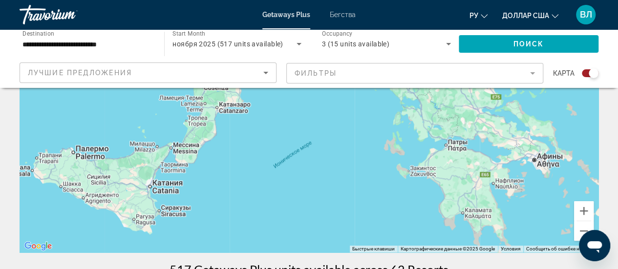
drag, startPoint x: 314, startPoint y: 119, endPoint x: 328, endPoint y: 237, distance: 119.1
click at [328, 237] on div "Чтобы активировать перетаскивание с помощью клавиатуры, нажмите Alt + Ввод. Пос…" at bounding box center [309, 105] width 579 height 293
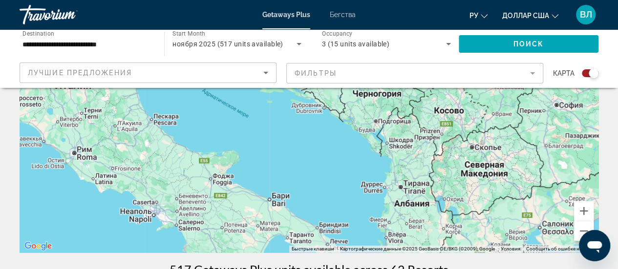
drag, startPoint x: 302, startPoint y: 153, endPoint x: 326, endPoint y: 257, distance: 105.8
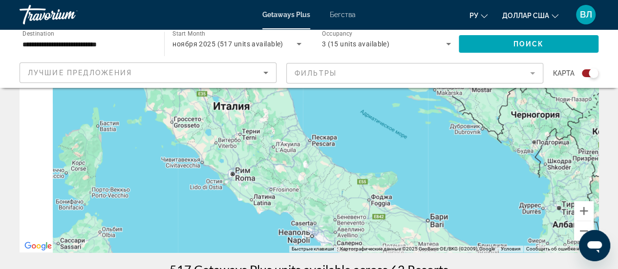
drag, startPoint x: 234, startPoint y: 157, endPoint x: 416, endPoint y: 147, distance: 182.6
click at [416, 147] on div "Основное содержание" at bounding box center [309, 105] width 579 height 293
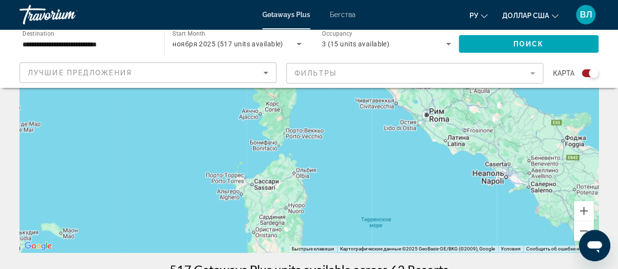
drag, startPoint x: 170, startPoint y: 194, endPoint x: 438, endPoint y: 164, distance: 269.5
click at [438, 164] on div "Основное содержание" at bounding box center [309, 105] width 579 height 293
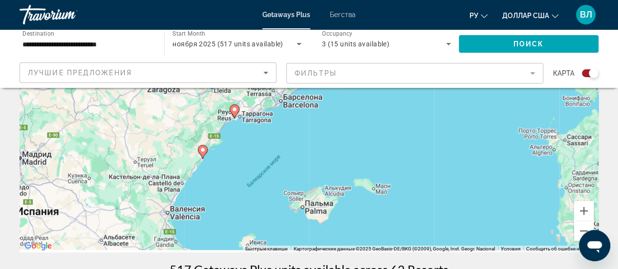
drag, startPoint x: 241, startPoint y: 173, endPoint x: 381, endPoint y: 42, distance: 191.9
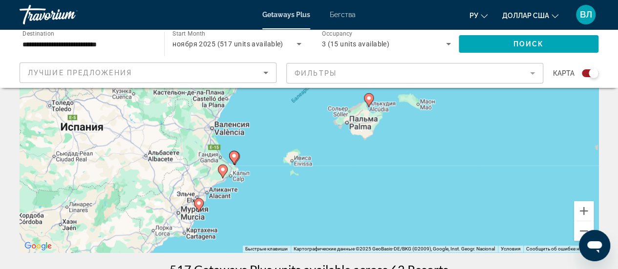
drag, startPoint x: 220, startPoint y: 185, endPoint x: 265, endPoint y: 89, distance: 106.3
click at [265, 89] on div "Чтобы активировать перетаскивание с помощью клавиатуры, нажмите Alt + Ввод. Пос…" at bounding box center [309, 105] width 579 height 293
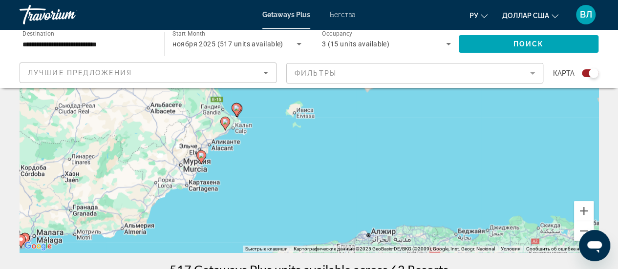
drag, startPoint x: 228, startPoint y: 215, endPoint x: 231, endPoint y: 166, distance: 49.0
click at [231, 166] on div "Чтобы активировать перетаскивание с помощью клавиатуры, нажмите Alt + Ввод. Пос…" at bounding box center [309, 105] width 579 height 293
click at [226, 122] on image "Основное содержание" at bounding box center [225, 122] width 6 height 6
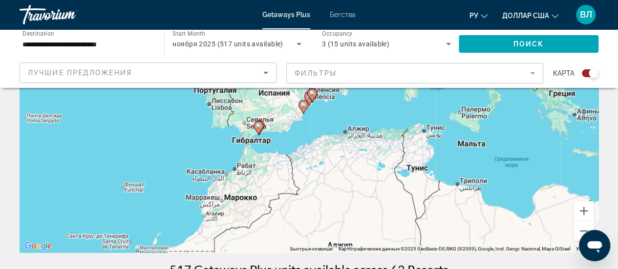
click at [308, 99] on gmp-advanced-marker "Основное содержание" at bounding box center [312, 95] width 10 height 15
type input "**********"
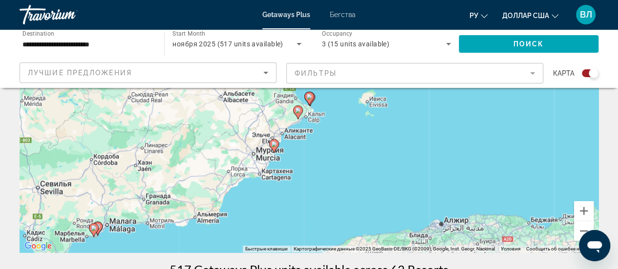
click at [275, 144] on image "Основное содержание" at bounding box center [274, 144] width 6 height 6
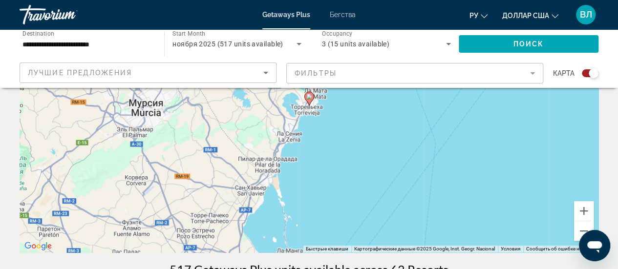
click at [312, 98] on icon "Основное содержание" at bounding box center [309, 98] width 9 height 13
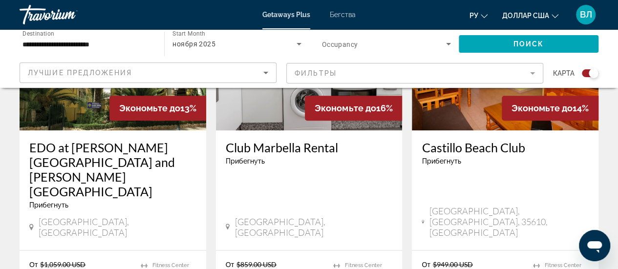
scroll to position [458, 0]
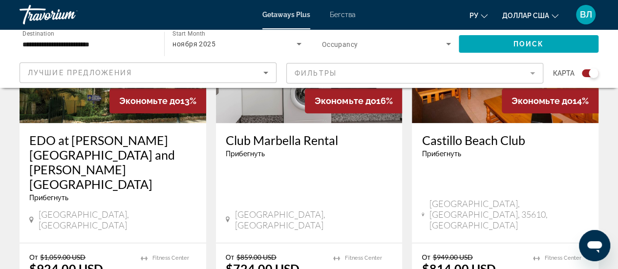
click at [284, 15] on font "Getaways Plus" at bounding box center [286, 15] width 48 height 8
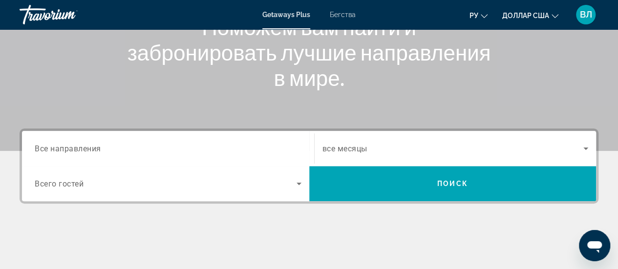
scroll to position [145, 0]
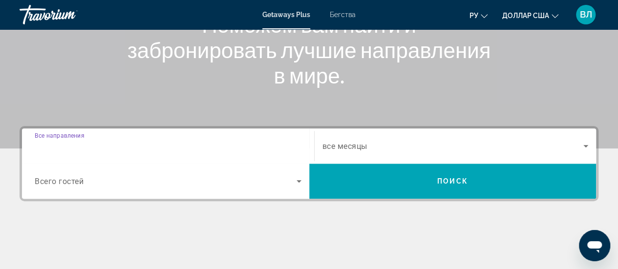
click at [152, 150] on input "Destination Все направления" at bounding box center [168, 147] width 267 height 12
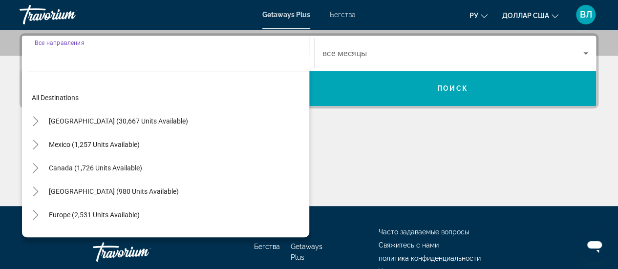
scroll to position [239, 0]
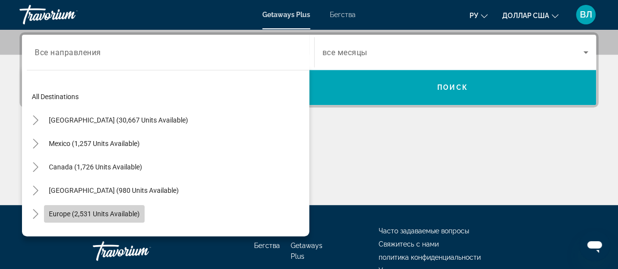
click at [99, 211] on span "Europe (2,531 units available)" at bounding box center [94, 214] width 91 height 8
type input "**********"
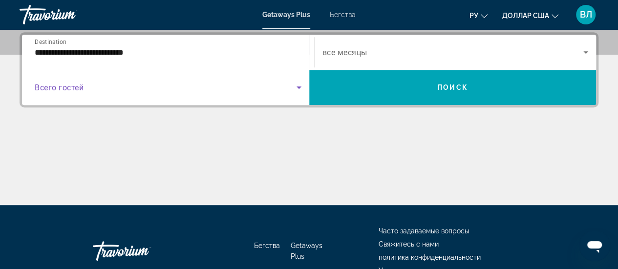
click at [116, 90] on span "Search widget" at bounding box center [166, 88] width 262 height 12
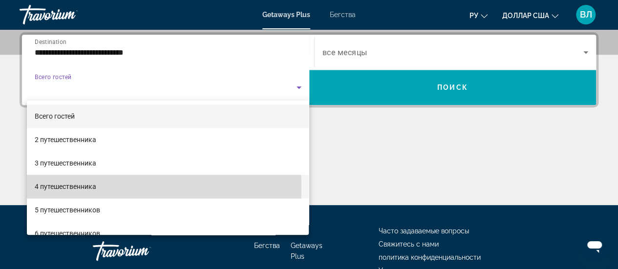
click at [83, 188] on font "4 путешественника" at bounding box center [66, 187] width 62 height 8
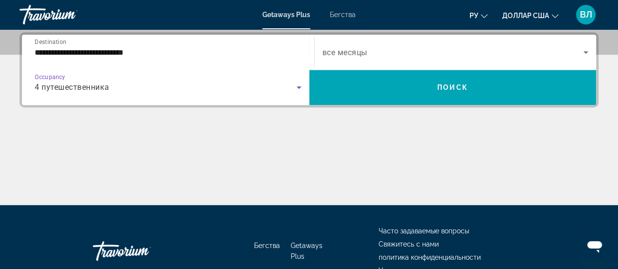
click at [340, 51] on span "все месяцы" at bounding box center [345, 52] width 45 height 9
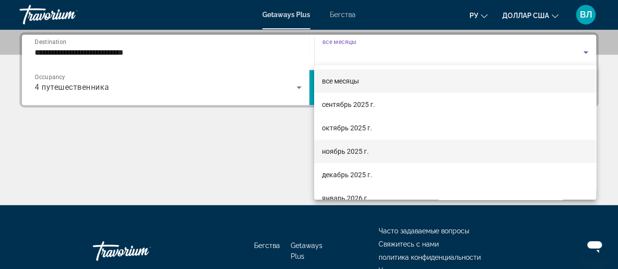
click at [342, 150] on font "ноябрь 2025 г." at bounding box center [345, 152] width 47 height 8
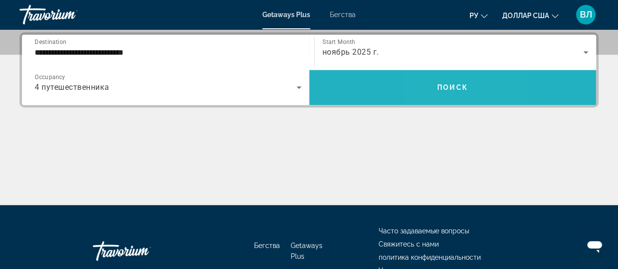
click at [439, 85] on span "Поиск" at bounding box center [452, 88] width 31 height 8
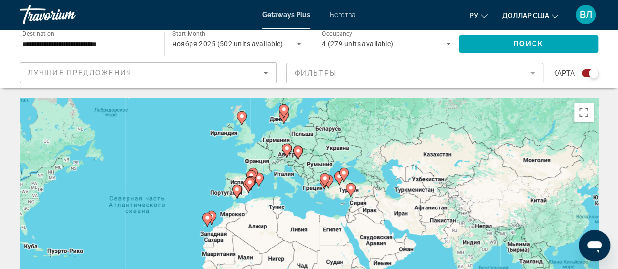
drag, startPoint x: 496, startPoint y: 184, endPoint x: 345, endPoint y: 160, distance: 153.0
click at [345, 160] on div "Чтобы активировать перетаскивание с помощью клавиатуры, нажмите Alt + Ввод. Пос…" at bounding box center [309, 244] width 579 height 293
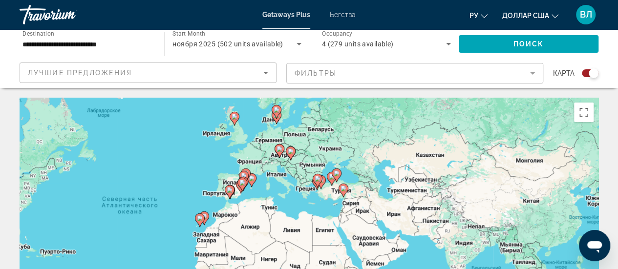
click at [341, 13] on font "Бегства" at bounding box center [343, 15] width 26 height 8
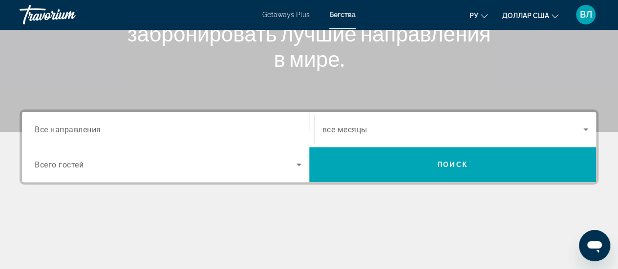
scroll to position [171, 0]
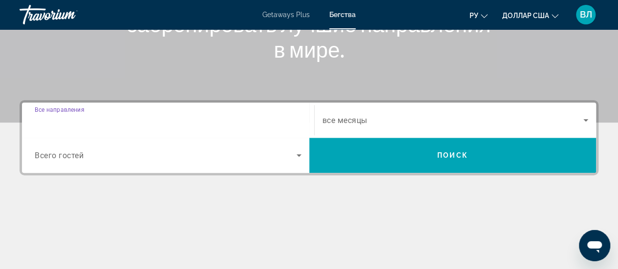
click at [185, 120] on input "Destination Все направления" at bounding box center [168, 121] width 267 height 12
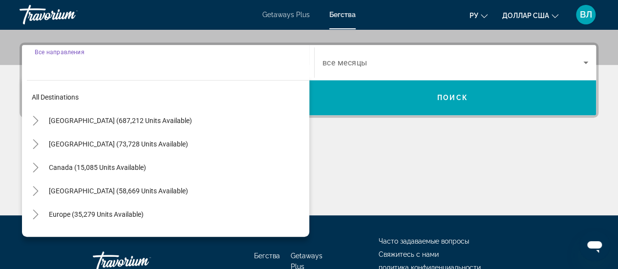
scroll to position [239, 0]
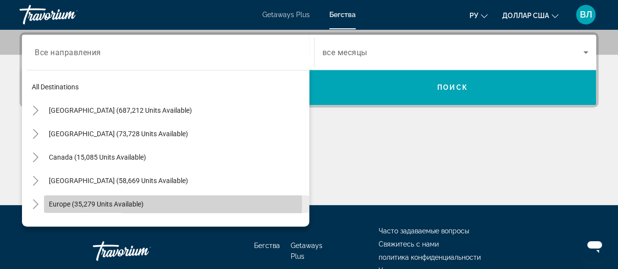
click at [149, 203] on span "Search widget" at bounding box center [176, 204] width 265 height 23
type input "**********"
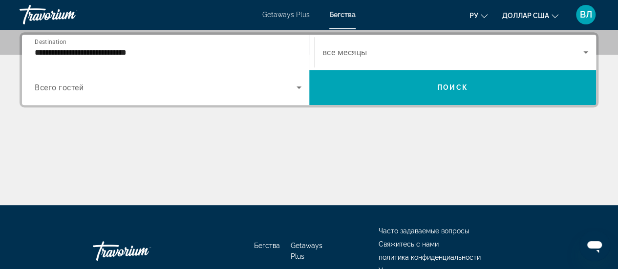
click at [205, 93] on div "Search widget" at bounding box center [168, 87] width 267 height 27
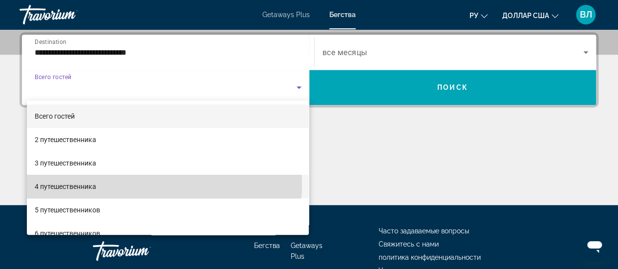
click at [131, 184] on mat-option "4 путешественника" at bounding box center [168, 186] width 283 height 23
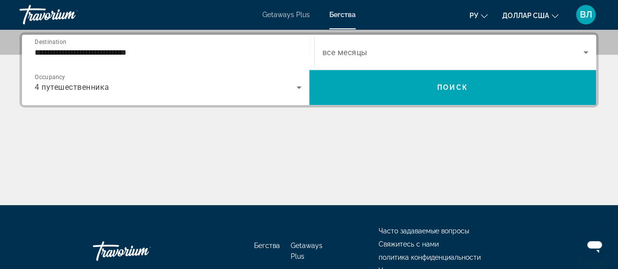
click at [365, 54] on span "все месяцы" at bounding box center [345, 52] width 45 height 9
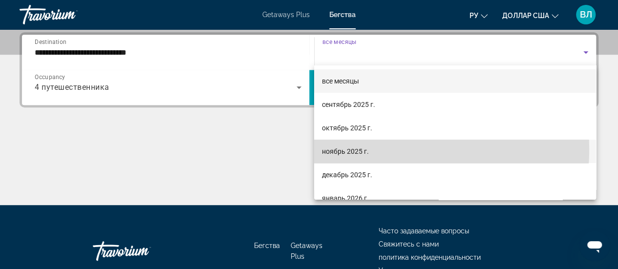
click at [351, 149] on font "ноябрь 2025 г." at bounding box center [345, 152] width 47 height 8
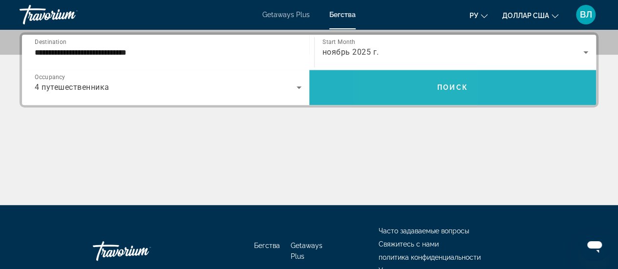
click at [414, 93] on span "Search widget" at bounding box center [452, 87] width 287 height 23
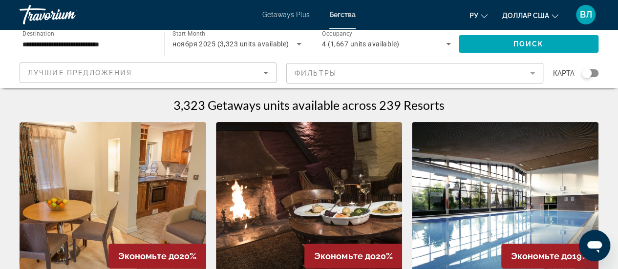
click at [594, 73] on div "Search widget" at bounding box center [590, 73] width 17 height 8
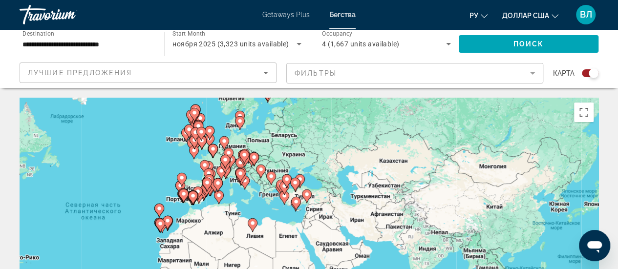
drag, startPoint x: 446, startPoint y: 155, endPoint x: 258, endPoint y: 137, distance: 189.1
click at [258, 137] on div "Чтобы активировать перетаскивание с помощью клавиатуры, нажмите Alt + Ввод. Пос…" at bounding box center [309, 244] width 579 height 293
click at [588, 111] on button "Включить полноэкранный режим" at bounding box center [584, 113] width 20 height 20
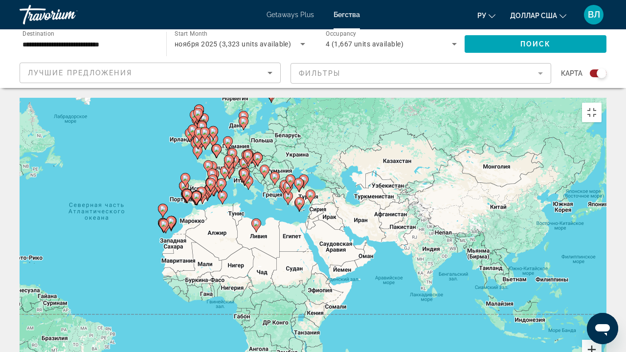
click at [601, 269] on button "Увеличить" at bounding box center [592, 350] width 20 height 20
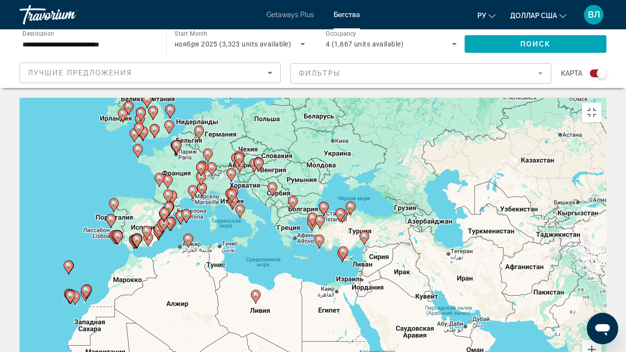
drag, startPoint x: 227, startPoint y: 104, endPoint x: 287, endPoint y: 189, distance: 103.9
click at [287, 189] on div "Чтобы активировать перетаскивание с помощью клавиатуры, нажмите Alt + Ввод. Пос…" at bounding box center [313, 244] width 587 height 293
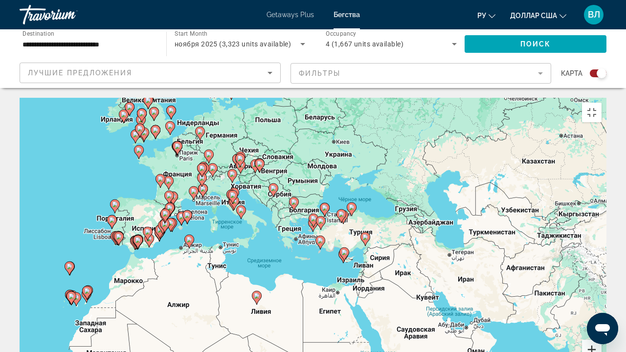
click at [601, 269] on button "Увеличить" at bounding box center [592, 350] width 20 height 20
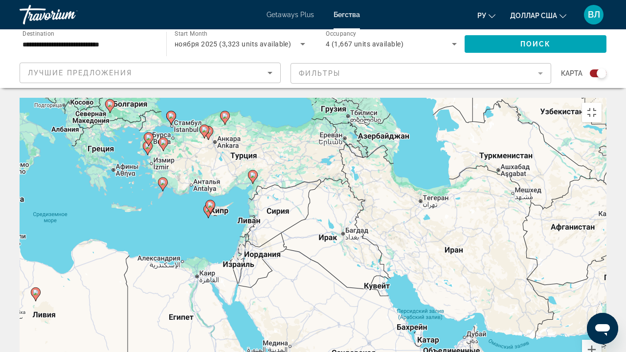
drag, startPoint x: 359, startPoint y: 206, endPoint x: 240, endPoint y: 131, distance: 139.9
click at [240, 131] on div "Чтобы активировать перетаскивание с помощью клавиатуры, нажмите Alt + Ввод. Пос…" at bounding box center [313, 244] width 587 height 293
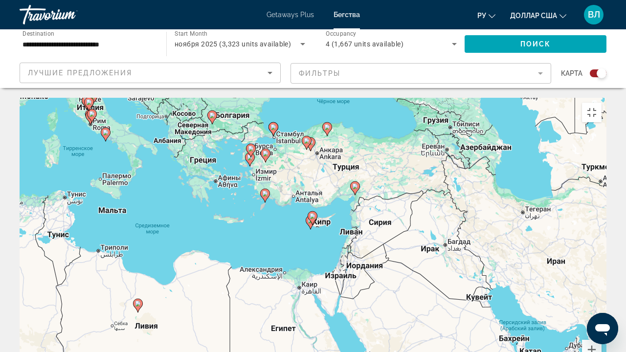
drag, startPoint x: 305, startPoint y: 137, endPoint x: 224, endPoint y: 159, distance: 84.2
click at [224, 159] on div "Чтобы активировать перетаскивание с помощью клавиатуры, нажмите Alt + Ввод. Пос…" at bounding box center [313, 244] width 587 height 293
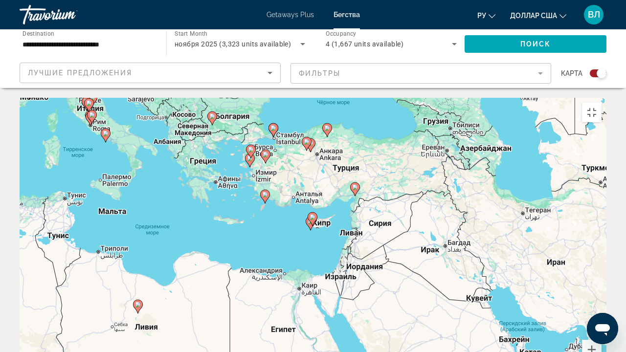
click at [315, 213] on icon "Основное содержание" at bounding box center [312, 219] width 9 height 13
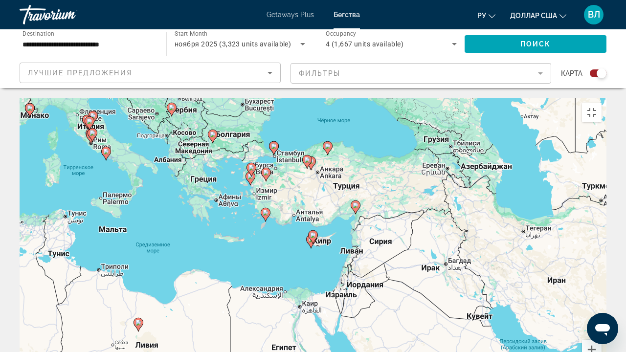
click at [312, 232] on image "Основное содержание" at bounding box center [313, 235] width 6 height 6
type input "**********"
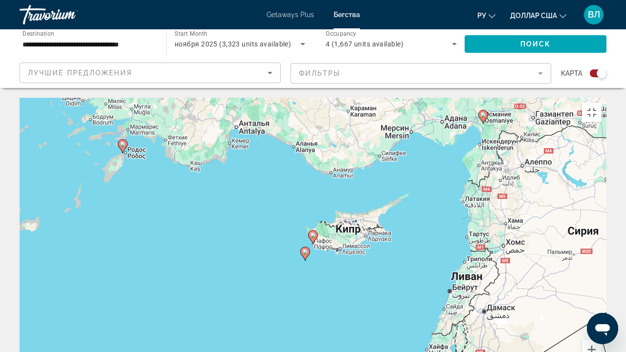
click at [312, 232] on image "Основное содержание" at bounding box center [313, 235] width 6 height 6
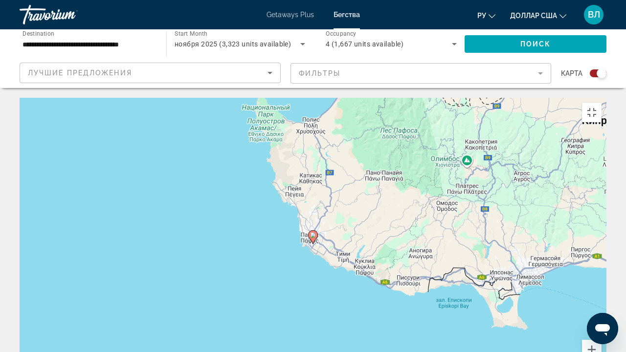
click at [312, 232] on image "Основное содержание" at bounding box center [313, 235] width 6 height 6
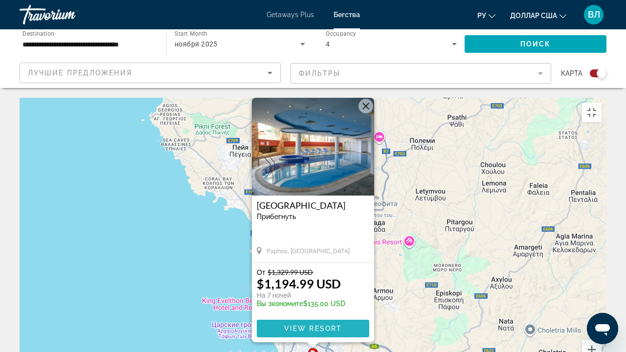
click at [304, 269] on span "View Resort" at bounding box center [313, 329] width 58 height 8
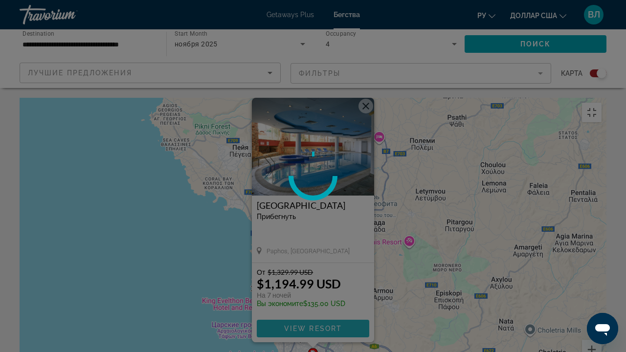
click at [308, 269] on span "View Resort" at bounding box center [313, 329] width 58 height 8
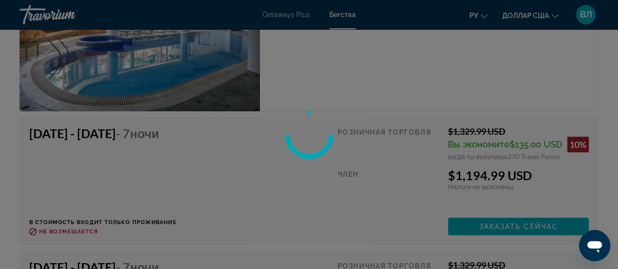
scroll to position [1809, 0]
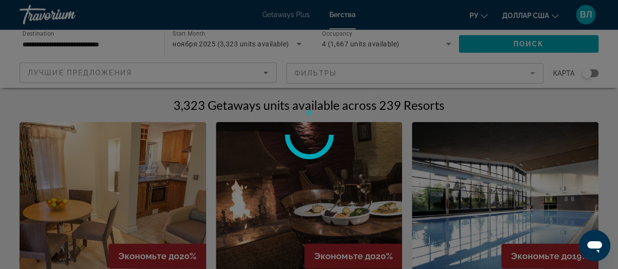
click at [407, 68] on div at bounding box center [309, 134] width 618 height 269
click at [418, 72] on div at bounding box center [309, 134] width 618 height 269
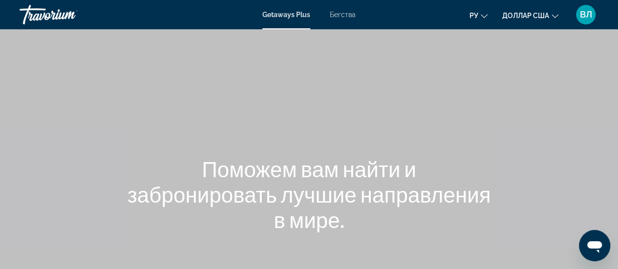
click at [346, 18] on font "Бегства" at bounding box center [343, 15] width 26 height 8
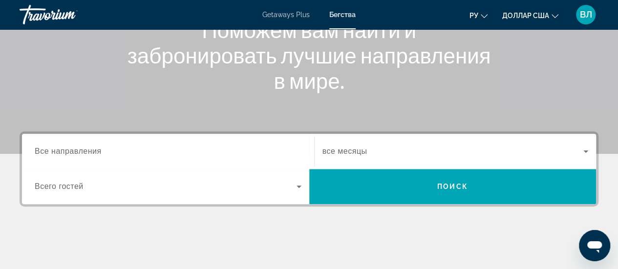
scroll to position [142, 0]
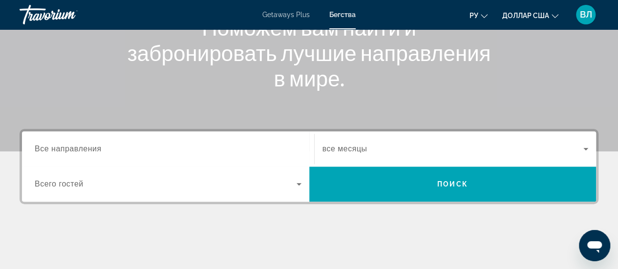
click at [89, 153] on span "Все направления" at bounding box center [68, 149] width 67 height 8
click at [89, 153] on input "Destination Все направления" at bounding box center [168, 150] width 267 height 12
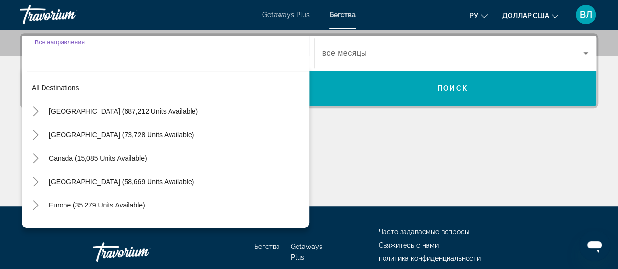
scroll to position [239, 0]
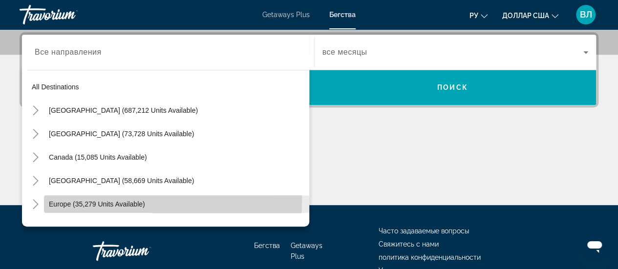
click at [103, 200] on span "Europe (35,279 units available)" at bounding box center [97, 204] width 96 height 8
type input "**********"
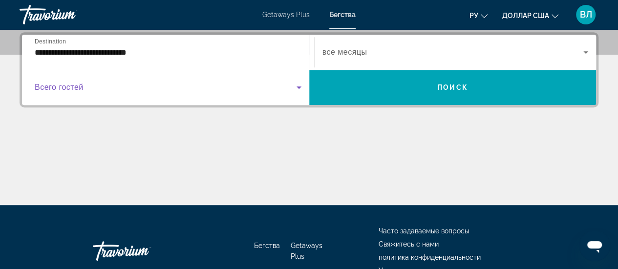
click at [224, 88] on span "Search widget" at bounding box center [166, 88] width 262 height 12
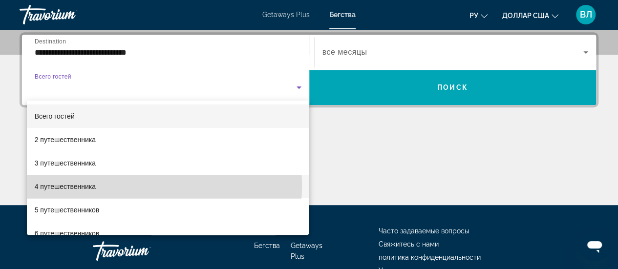
click at [137, 186] on mat-option "4 путешественника" at bounding box center [168, 186] width 283 height 23
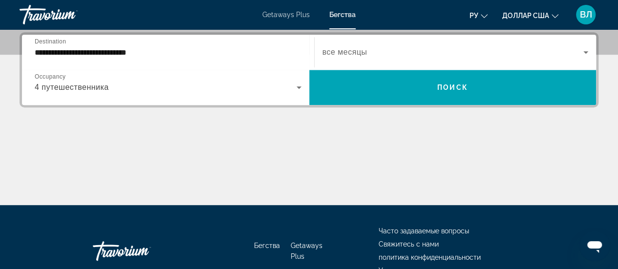
click at [357, 60] on div "Search widget" at bounding box center [456, 52] width 266 height 27
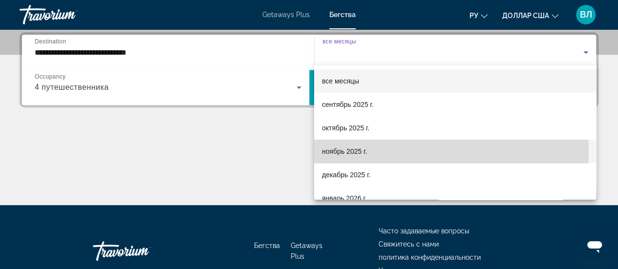
click at [348, 150] on font "ноябрь 2025 г." at bounding box center [344, 152] width 45 height 8
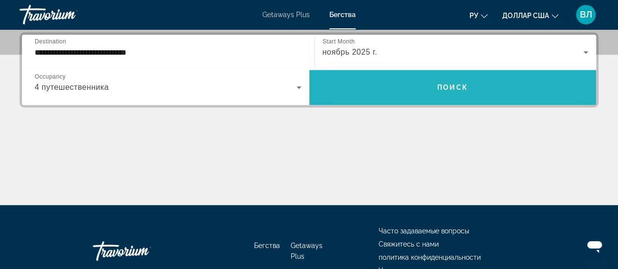
click at [403, 78] on span "Search widget" at bounding box center [452, 87] width 287 height 23
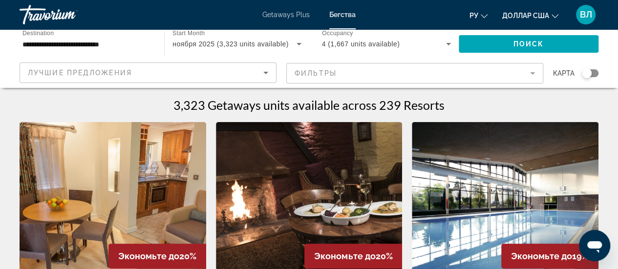
click at [394, 69] on mat-form-field "Фильтры" at bounding box center [414, 73] width 257 height 21
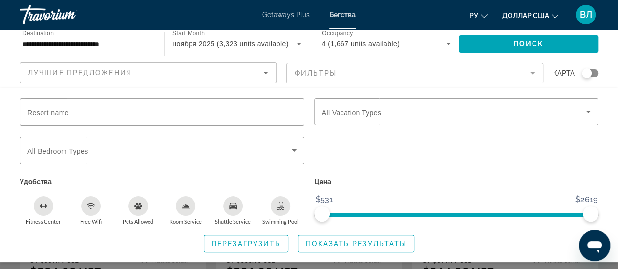
scroll to position [140, 0]
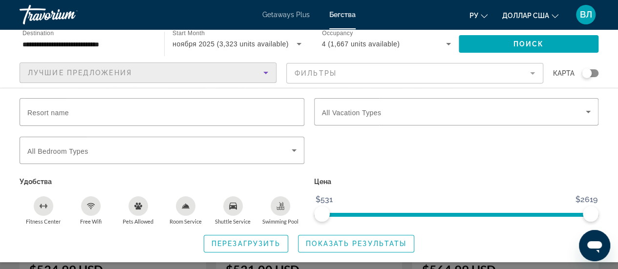
click at [189, 72] on div "Лучшие предложения" at bounding box center [146, 73] width 236 height 12
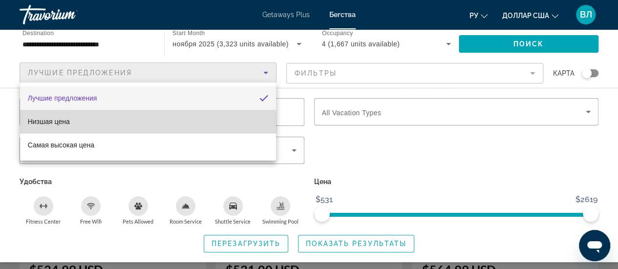
click at [98, 122] on mat-option "Низшая цена" at bounding box center [148, 121] width 256 height 23
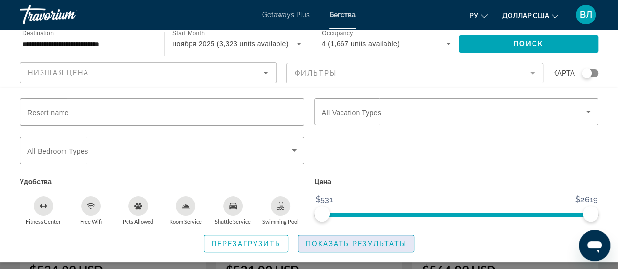
click at [322, 241] on span "Показать результаты" at bounding box center [356, 244] width 101 height 8
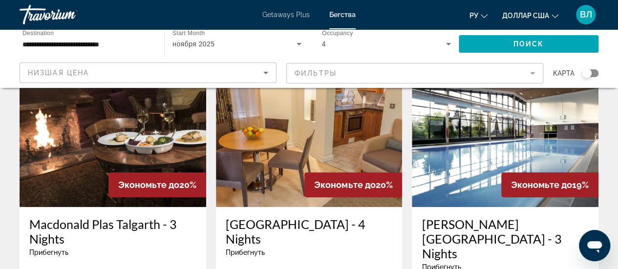
scroll to position [69, 0]
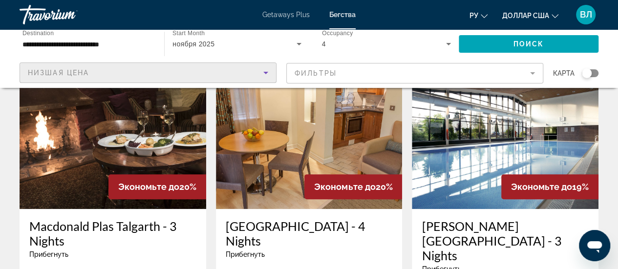
click at [232, 72] on div "Низшая цена" at bounding box center [146, 73] width 236 height 12
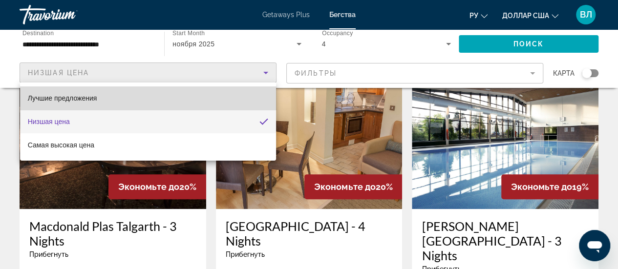
click at [125, 102] on mat-option "Лучшие предложения" at bounding box center [148, 98] width 256 height 23
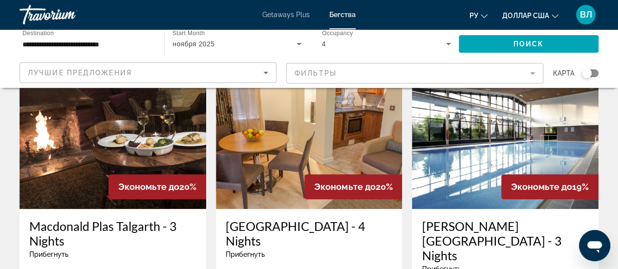
click at [592, 71] on div "Search widget" at bounding box center [590, 73] width 17 height 8
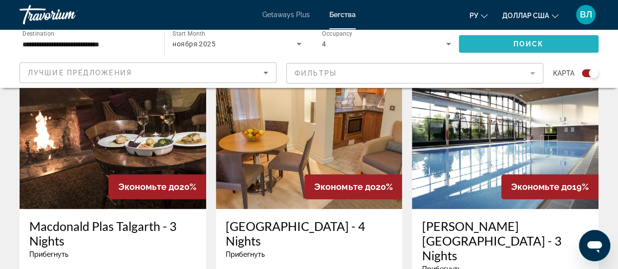
click at [567, 40] on span "Search widget" at bounding box center [529, 43] width 140 height 23
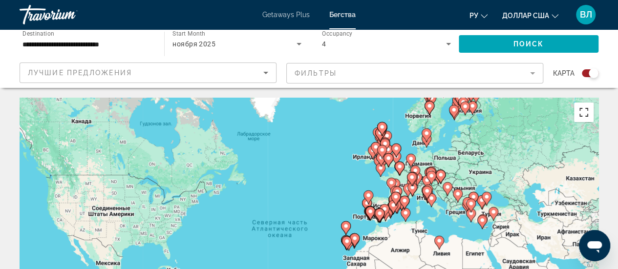
click at [581, 112] on button "Включить полноэкранный режим" at bounding box center [584, 113] width 20 height 20
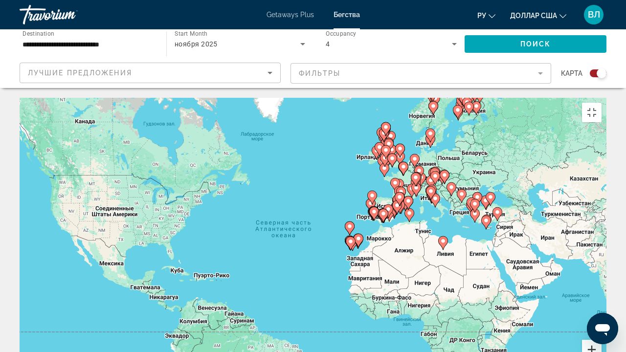
click at [601, 269] on button "Увеличить" at bounding box center [592, 350] width 20 height 20
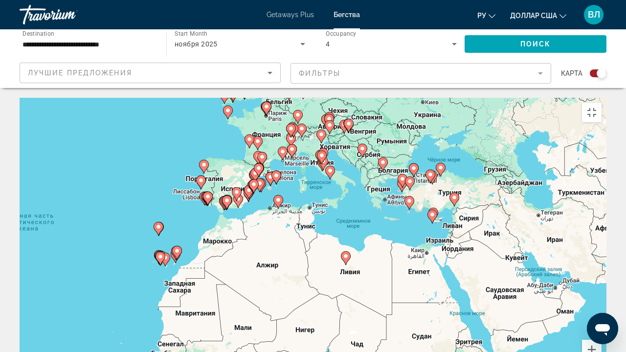
drag, startPoint x: 492, startPoint y: 148, endPoint x: 227, endPoint y: 164, distance: 265.9
click at [227, 164] on div "Чтобы активировать перетаскивание с помощью клавиатуры, нажмите Alt + Ввод. Пос…" at bounding box center [313, 244] width 587 height 293
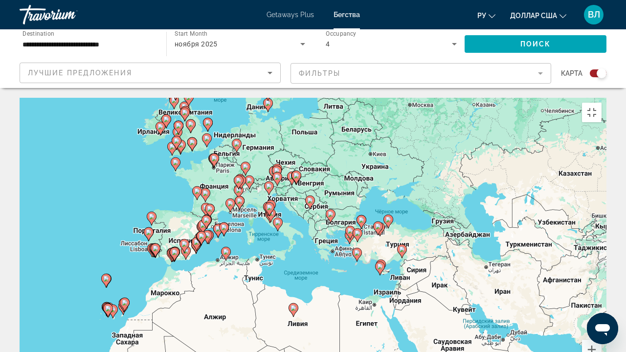
drag, startPoint x: 351, startPoint y: 149, endPoint x: 332, endPoint y: 197, distance: 52.3
click at [332, 197] on div "Чтобы активировать перетаскивание с помощью клавиатуры, нажмите Alt + Ввод. Пос…" at bounding box center [313, 244] width 587 height 293
click at [601, 269] on button "Увеличить" at bounding box center [592, 350] width 20 height 20
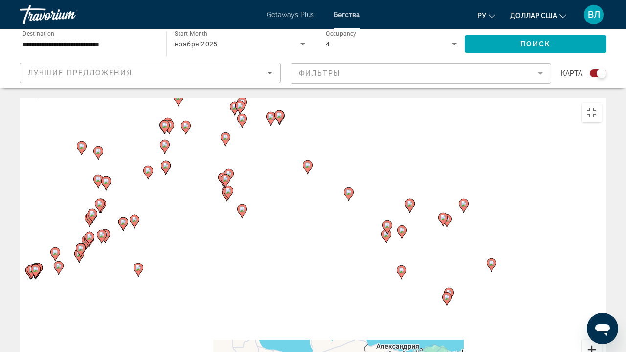
click at [601, 269] on button "Увеличить" at bounding box center [592, 350] width 20 height 20
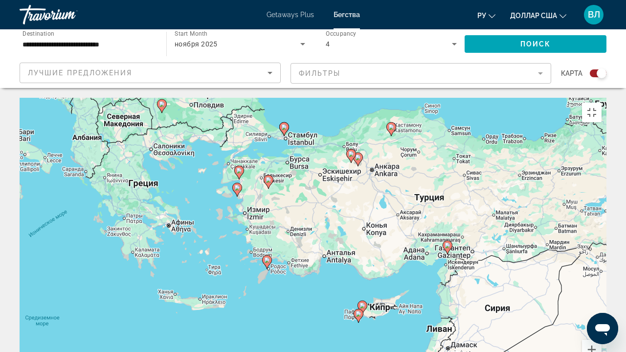
drag, startPoint x: 552, startPoint y: 264, endPoint x: 303, endPoint y: 200, distance: 257.4
click at [303, 200] on div "Чтобы активировать перетаскивание с помощью клавиатуры, нажмите Alt + Ввод. Пос…" at bounding box center [313, 244] width 587 height 293
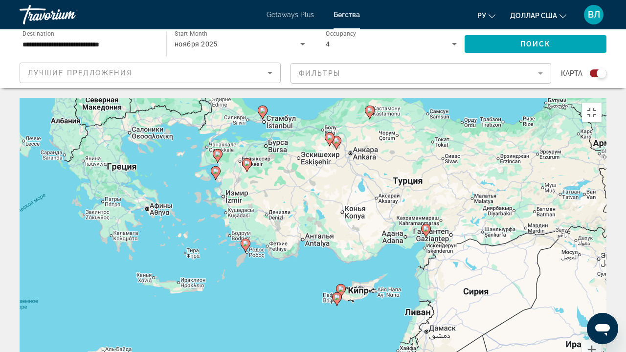
click at [336, 269] on image "Основное содержание" at bounding box center [337, 297] width 6 height 6
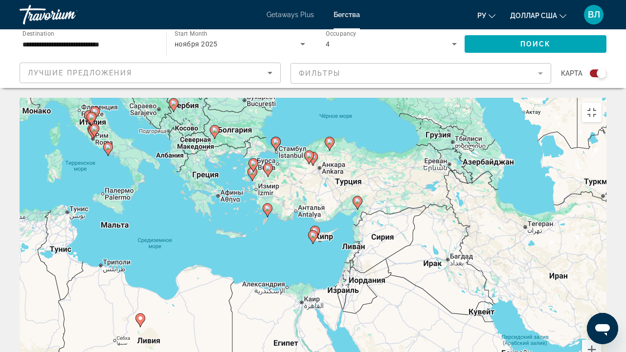
click at [313, 232] on image "Основное содержание" at bounding box center [313, 235] width 6 height 6
type input "**********"
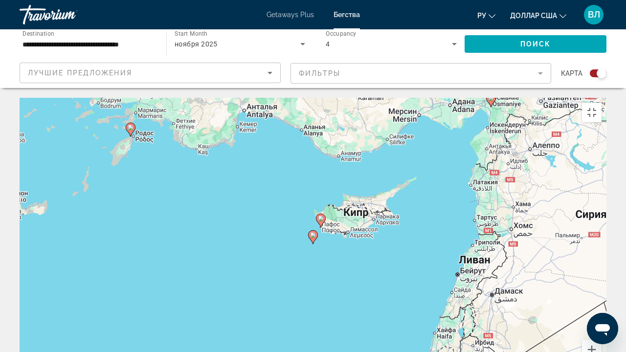
click at [313, 232] on image "Основное содержание" at bounding box center [313, 235] width 6 height 6
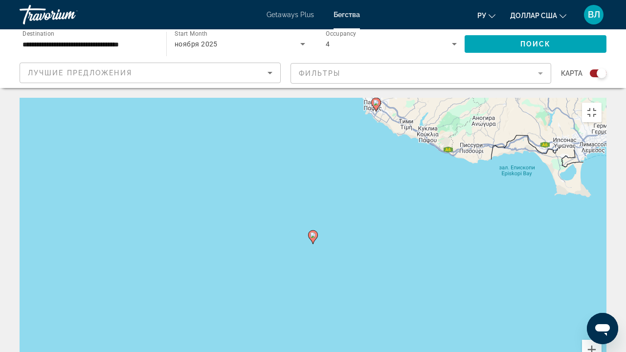
click at [313, 232] on image "Основное содержание" at bounding box center [313, 235] width 6 height 6
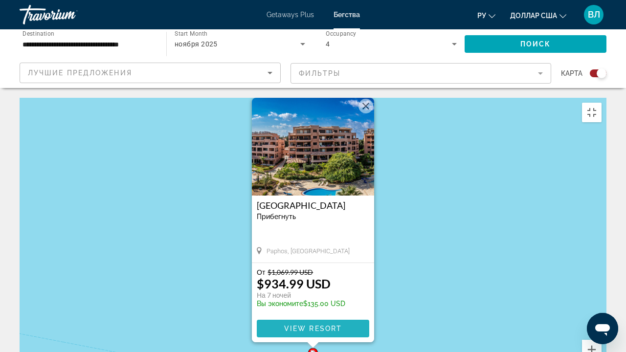
click at [305, 269] on span "View Resort" at bounding box center [313, 329] width 58 height 8
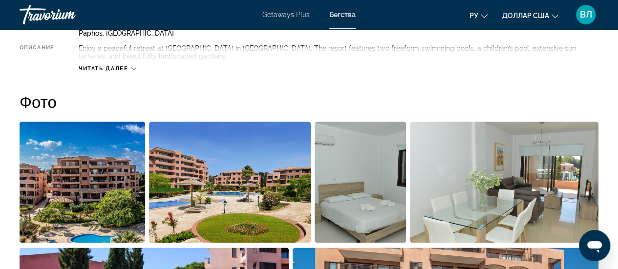
scroll to position [558, 0]
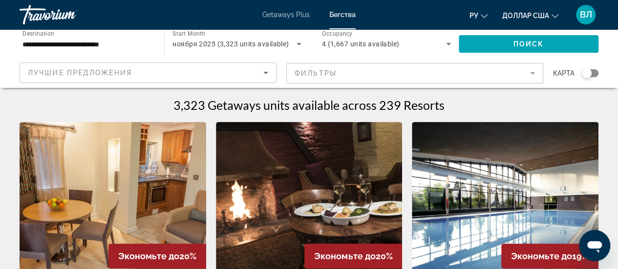
click at [598, 72] on div "Search widget" at bounding box center [590, 73] width 17 height 8
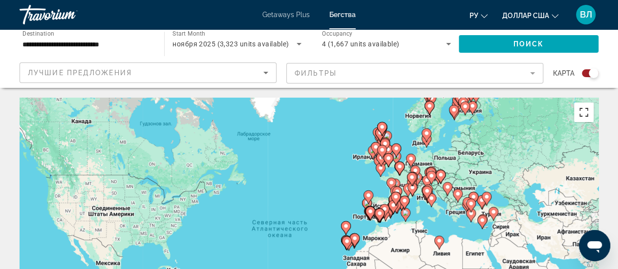
click at [581, 110] on button "Включить полноэкранный режим" at bounding box center [584, 113] width 20 height 20
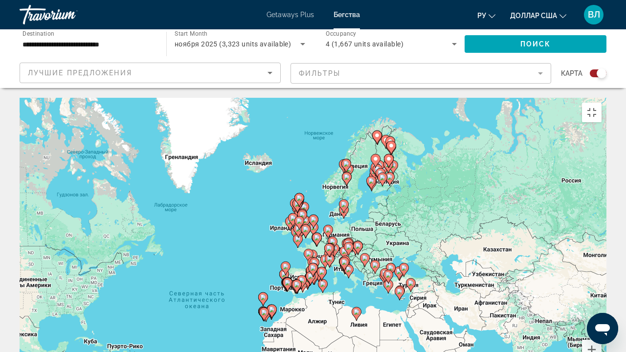
drag, startPoint x: 446, startPoint y: 143, endPoint x: 356, endPoint y: 214, distance: 114.9
click at [356, 214] on div "Чтобы активировать перетаскивание с помощью клавиатуры, нажмите Alt + Ввод. Пос…" at bounding box center [313, 244] width 587 height 293
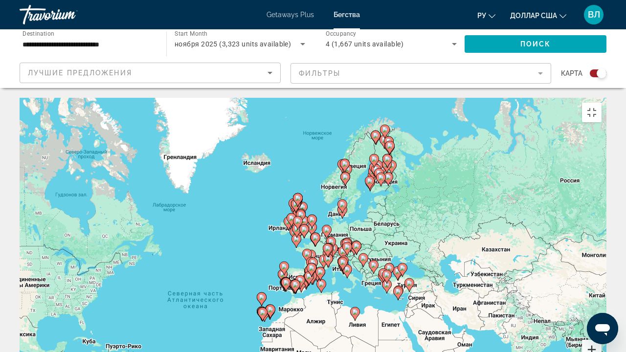
click at [601, 269] on button "Увеличить" at bounding box center [592, 350] width 20 height 20
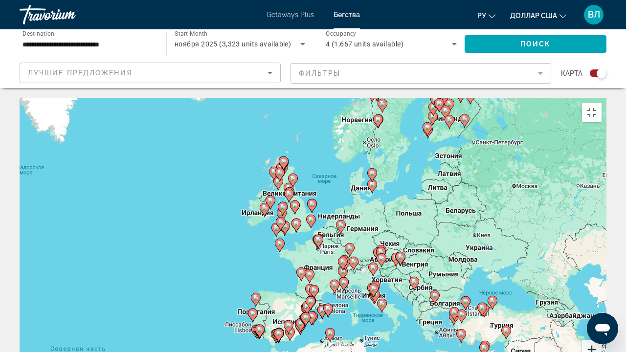
click at [601, 269] on button "Увеличить" at bounding box center [592, 350] width 20 height 20
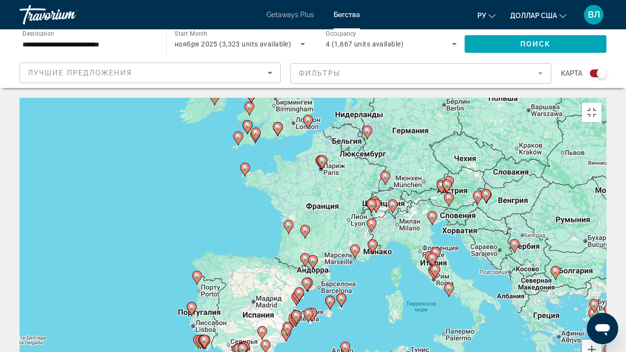
drag, startPoint x: 509, startPoint y: 286, endPoint x: 507, endPoint y: 195, distance: 91.4
click at [507, 195] on div "Чтобы активировать перетаскивание с помощью клавиатуры, нажмите Alt + Ввод. Пос…" at bounding box center [313, 244] width 587 height 293
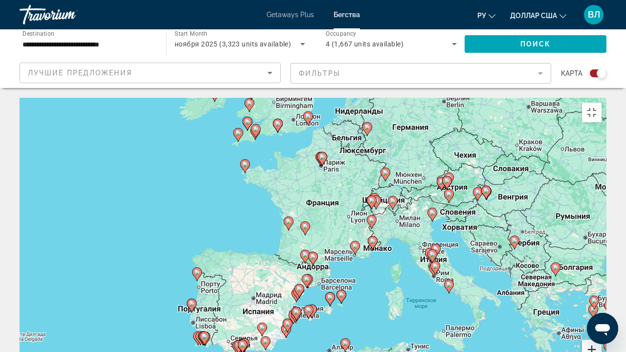
click at [601, 269] on button "Увеличить" at bounding box center [592, 350] width 20 height 20
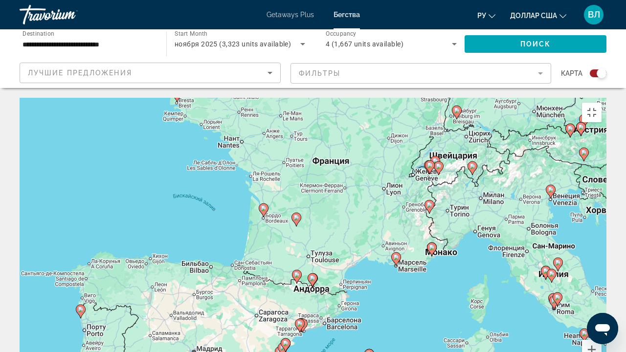
click at [432, 244] on image "Основное содержание" at bounding box center [432, 247] width 6 height 6
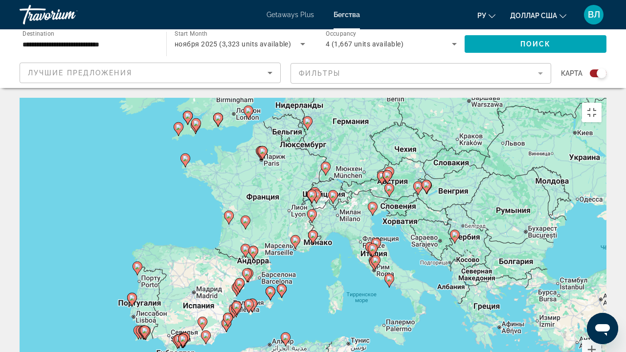
click at [313, 232] on image "Основное содержание" at bounding box center [313, 235] width 6 height 6
type input "**********"
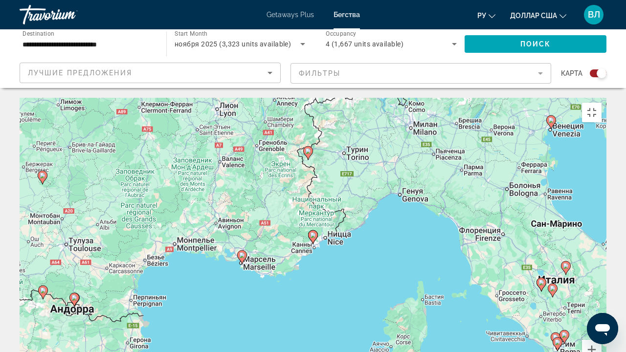
click at [313, 232] on image "Основное содержание" at bounding box center [313, 235] width 6 height 6
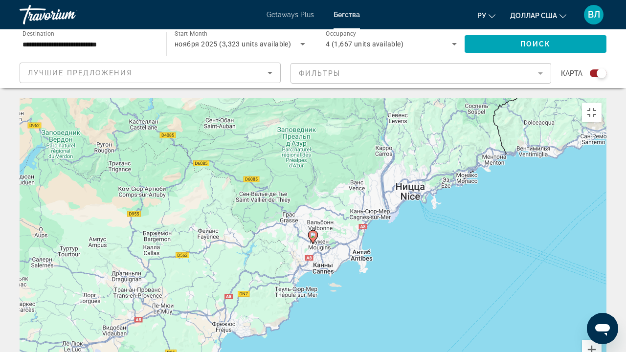
click at [312, 232] on image "Основное содержание" at bounding box center [313, 235] width 6 height 6
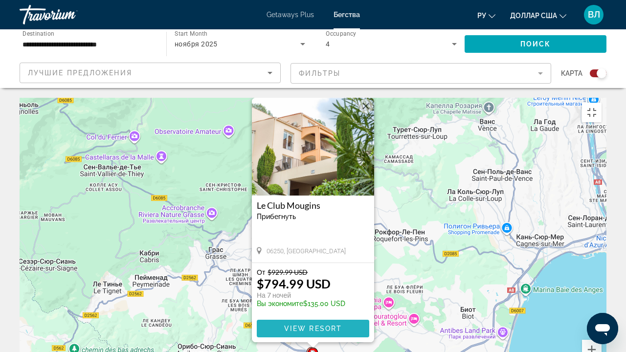
click at [308, 269] on span "View Resort" at bounding box center [313, 329] width 58 height 8
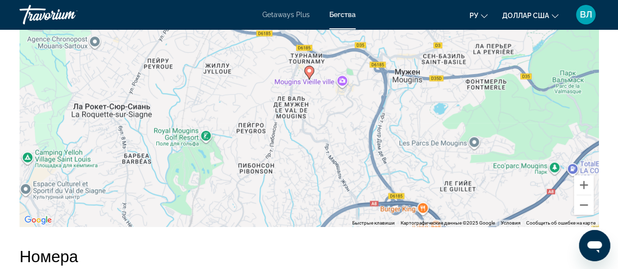
scroll to position [1713, 0]
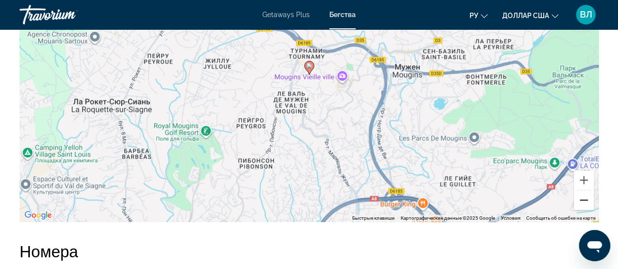
click at [580, 199] on button "Уменьшить" at bounding box center [584, 201] width 20 height 20
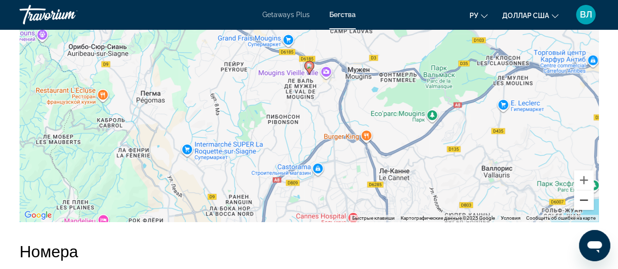
click at [584, 200] on button "Уменьшить" at bounding box center [584, 201] width 20 height 20
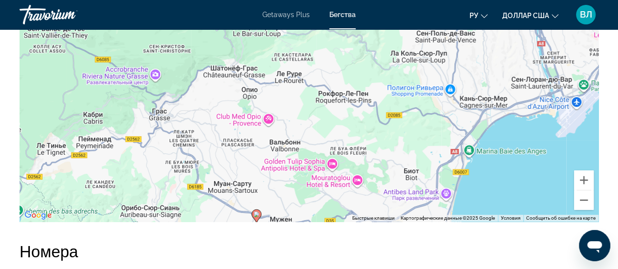
drag, startPoint x: 483, startPoint y: 91, endPoint x: 429, endPoint y: 248, distance: 165.6
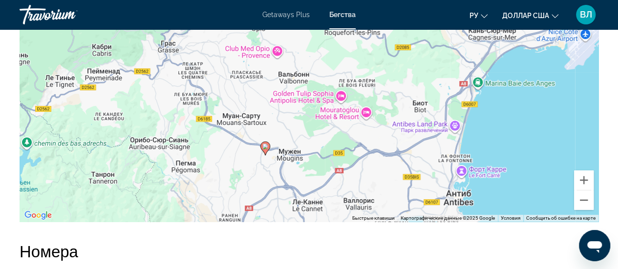
drag, startPoint x: 478, startPoint y: 177, endPoint x: 492, endPoint y: 68, distance: 110.4
click at [492, 68] on div "Чтобы активировать перетаскивание с помощью клавиатуры, нажмите Alt + Ввод. Пос…" at bounding box center [309, 75] width 579 height 293
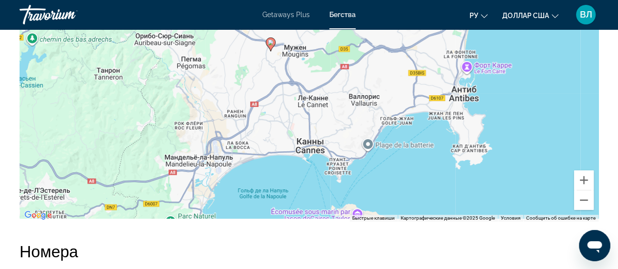
drag, startPoint x: 483, startPoint y: 131, endPoint x: 482, endPoint y: 51, distance: 79.2
click at [482, 51] on div "Чтобы активировать перетаскивание с помощью клавиатуры, нажмите Alt + Ввод. Пос…" at bounding box center [309, 75] width 579 height 293
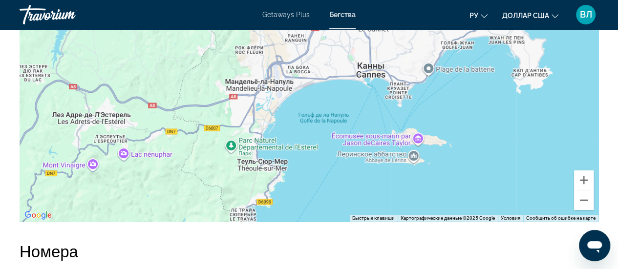
drag, startPoint x: 346, startPoint y: 154, endPoint x: 406, endPoint y: 91, distance: 86.8
click at [406, 91] on div "Чтобы активировать перетаскивание с помощью клавиатуры, нажмите Alt + Ввод. Пос…" at bounding box center [309, 75] width 579 height 293
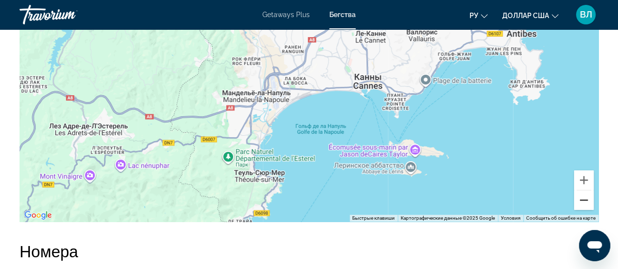
click at [586, 200] on button "Уменьшить" at bounding box center [584, 201] width 20 height 20
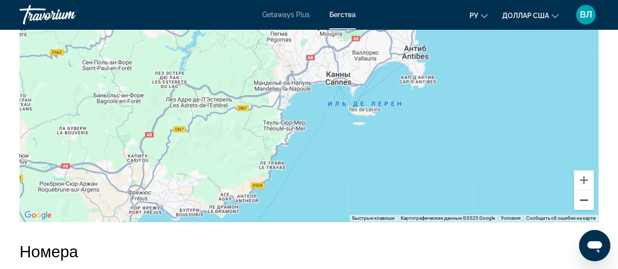
click at [586, 200] on button "Уменьшить" at bounding box center [584, 201] width 20 height 20
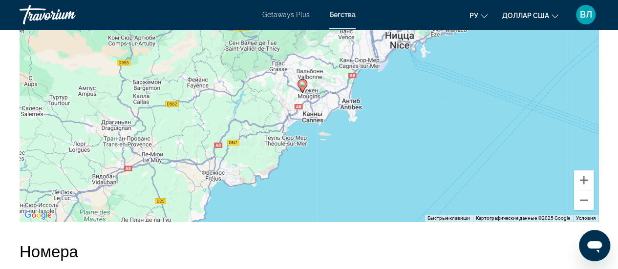
drag, startPoint x: 410, startPoint y: 66, endPoint x: 396, endPoint y: 111, distance: 46.7
click at [396, 111] on div "Чтобы активировать перетаскивание с помощью клавиатуры, нажмите Alt + Ввод. Пос…" at bounding box center [309, 75] width 579 height 293
click at [581, 202] on button "Уменьшить" at bounding box center [584, 201] width 20 height 20
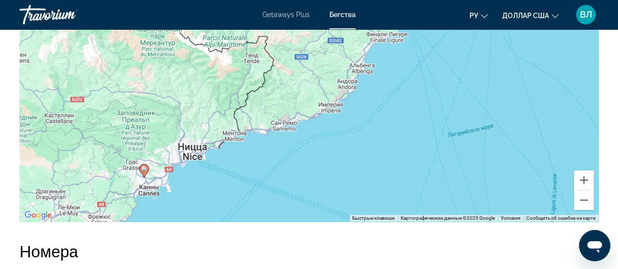
drag, startPoint x: 491, startPoint y: 117, endPoint x: 326, endPoint y: 211, distance: 189.6
click at [326, 211] on div "Чтобы активировать перетаскивание с помощью клавиатуры, нажмите Alt + Ввод. Пос…" at bounding box center [309, 75] width 579 height 293
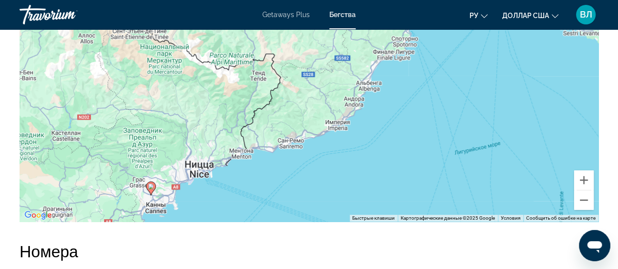
drag, startPoint x: 425, startPoint y: 94, endPoint x: 428, endPoint y: 114, distance: 19.8
click at [428, 114] on div "Чтобы активировать перетаскивание с помощью клавиатуры, нажмите Alt + Ввод. Пос…" at bounding box center [309, 75] width 579 height 293
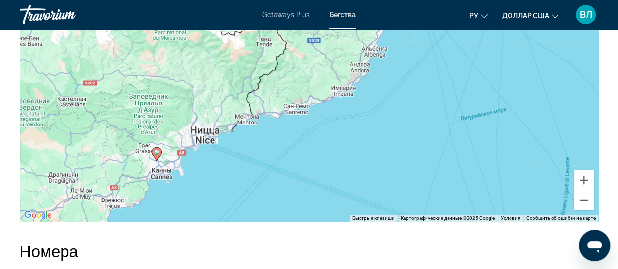
drag, startPoint x: 261, startPoint y: 167, endPoint x: 267, endPoint y: 131, distance: 36.2
click at [267, 131] on div "Чтобы активировать перетаскивание с помощью клавиатуры, нажмите Alt + Ввод. Пос…" at bounding box center [309, 75] width 579 height 293
click at [585, 176] on button "Увеличить" at bounding box center [584, 181] width 20 height 20
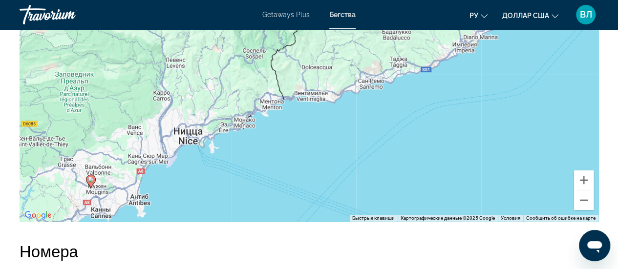
drag, startPoint x: 253, startPoint y: 187, endPoint x: 343, endPoint y: 125, distance: 108.9
click at [343, 125] on div "Чтобы активировать перетаскивание с помощью клавиатуры, нажмите Alt + Ввод. Пос…" at bounding box center [309, 75] width 579 height 293
click at [586, 181] on button "Увеличить" at bounding box center [584, 181] width 20 height 20
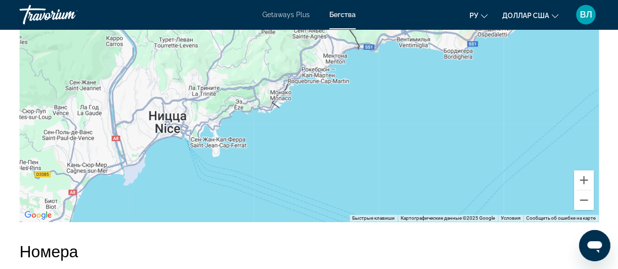
drag, startPoint x: 211, startPoint y: 176, endPoint x: 321, endPoint y: 100, distance: 133.4
click at [321, 100] on div "Чтобы активировать перетаскивание с помощью клавиатуры, нажмите Alt + Ввод. Пос…" at bounding box center [309, 75] width 579 height 293
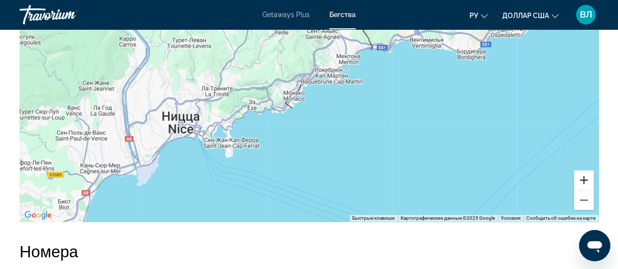
click at [586, 178] on button "Увеличить" at bounding box center [584, 181] width 20 height 20
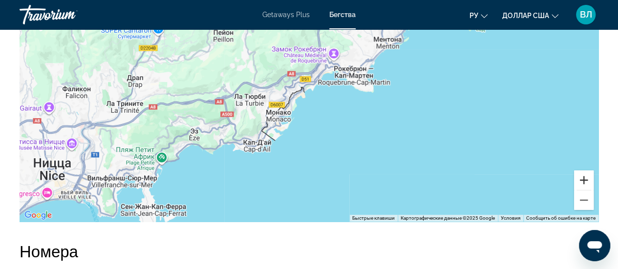
click at [586, 178] on button "Увеличить" at bounding box center [584, 181] width 20 height 20
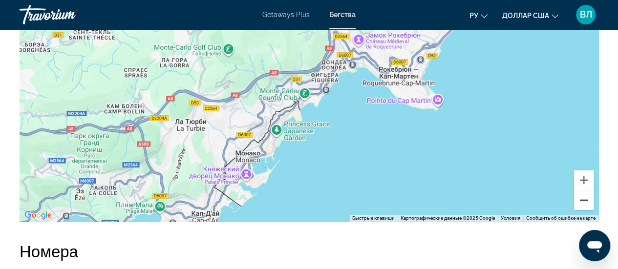
click at [586, 198] on button "Уменьшить" at bounding box center [584, 201] width 20 height 20
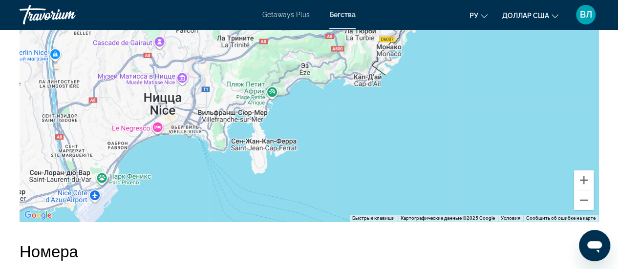
drag, startPoint x: 206, startPoint y: 141, endPoint x: 321, endPoint y: 75, distance: 132.7
click at [321, 75] on div "Основное содержание" at bounding box center [309, 75] width 579 height 293
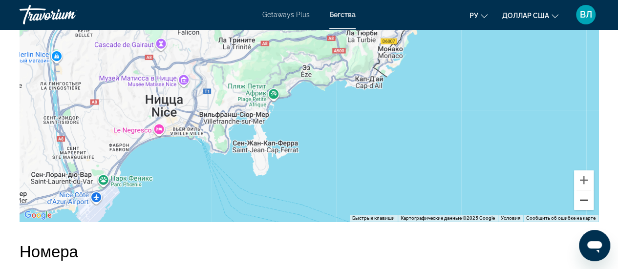
click at [582, 204] on button "Уменьшить" at bounding box center [584, 201] width 20 height 20
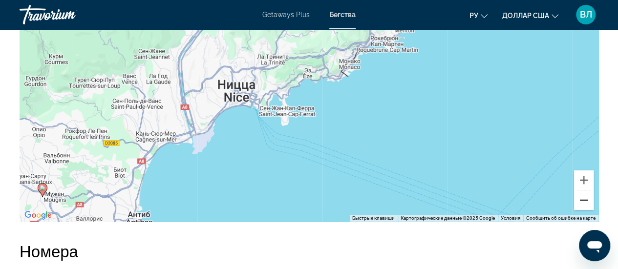
click at [582, 204] on button "Уменьшить" at bounding box center [584, 201] width 20 height 20
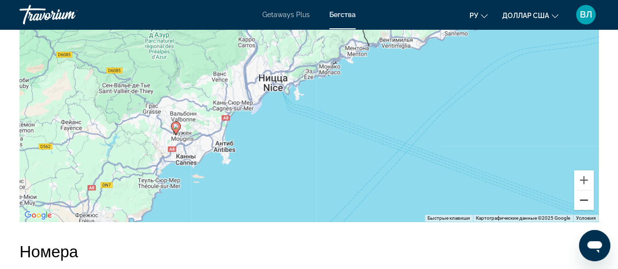
click at [582, 204] on button "Уменьшить" at bounding box center [584, 201] width 20 height 20
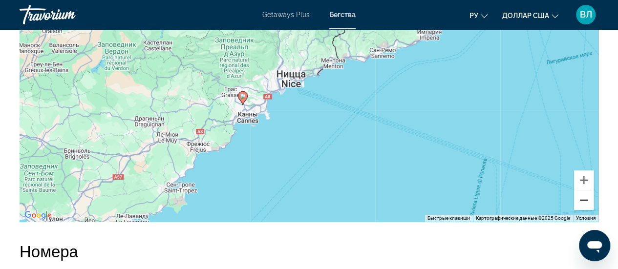
click at [582, 204] on button "Уменьшить" at bounding box center [584, 201] width 20 height 20
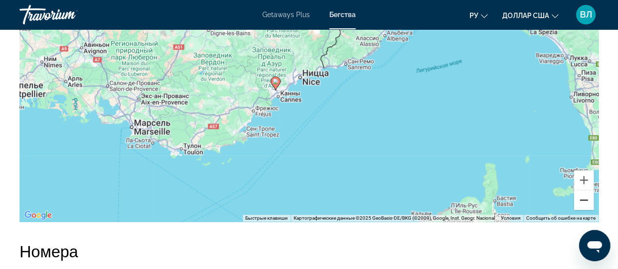
click at [582, 200] on button "Уменьшить" at bounding box center [584, 201] width 20 height 20
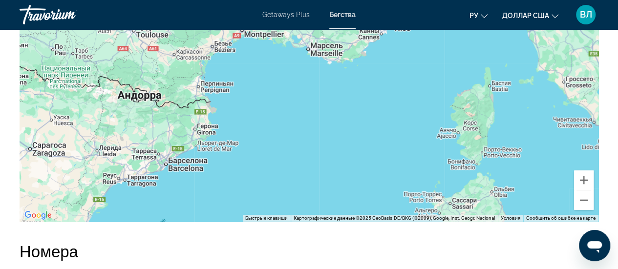
drag, startPoint x: 237, startPoint y: 92, endPoint x: 332, endPoint y: 41, distance: 108.7
click at [332, 41] on div "Чтобы активировать перетаскивание с помощью клавиатуры, нажмите Alt + Ввод. Пос…" at bounding box center [309, 75] width 579 height 293
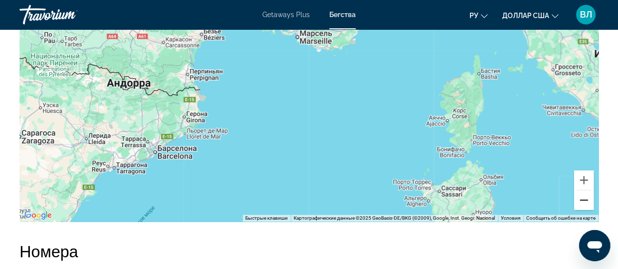
click at [582, 201] on button "Уменьшить" at bounding box center [584, 201] width 20 height 20
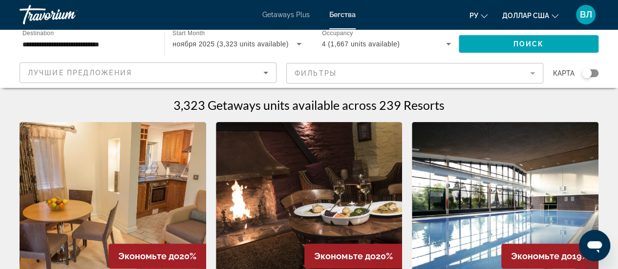
click at [592, 71] on div "Search widget" at bounding box center [590, 73] width 17 height 8
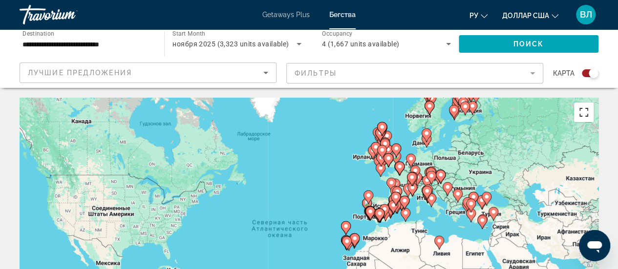
click at [585, 107] on button "Включить полноэкранный режим" at bounding box center [584, 113] width 20 height 20
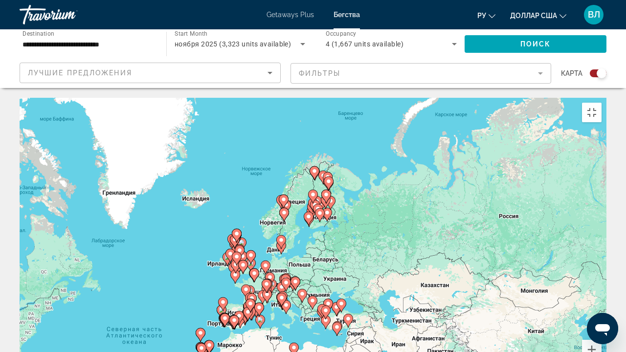
drag, startPoint x: 505, startPoint y: 181, endPoint x: 351, endPoint y: 288, distance: 187.2
click at [351, 269] on div "Чтобы активировать перетаскивание с помощью клавиатуры, нажмите Alt + Ввод. Пос…" at bounding box center [313, 244] width 587 height 293
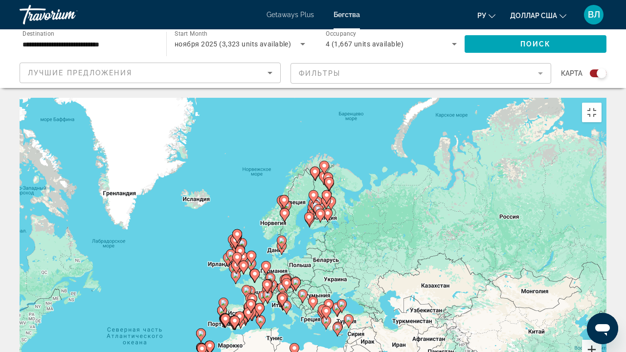
click at [601, 269] on button "Увеличить" at bounding box center [592, 350] width 20 height 20
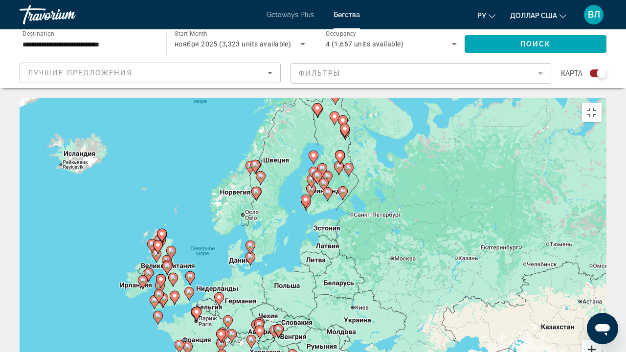
click at [601, 269] on button "Увеличить" at bounding box center [592, 350] width 20 height 20
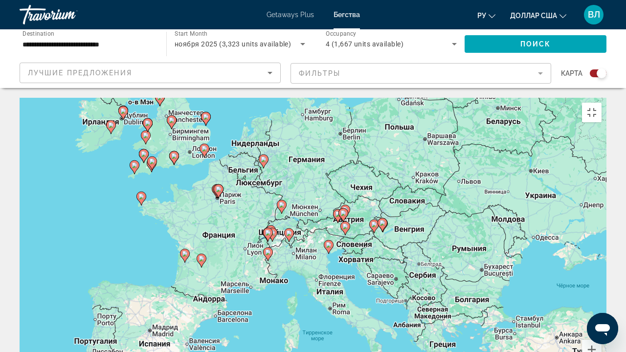
drag, startPoint x: 340, startPoint y: 307, endPoint x: 489, endPoint y: 82, distance: 269.5
click at [489, 98] on div "Чтобы активировать перетаскивание с помощью клавиатуры, нажмите Alt + Ввод. Пос…" at bounding box center [313, 244] width 587 height 293
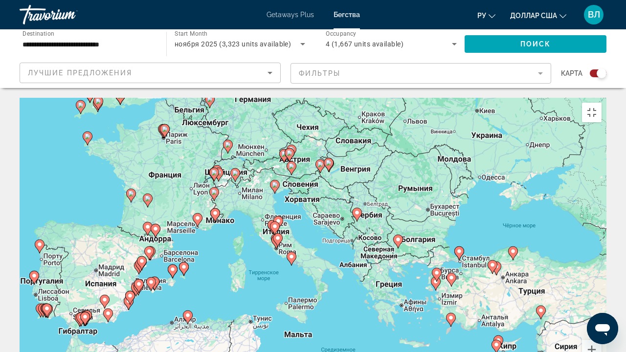
drag, startPoint x: 384, startPoint y: 174, endPoint x: 311, endPoint y: 152, distance: 76.4
click at [311, 152] on div "Чтобы активировать перетаскивание с помощью клавиатуры, нажмите Alt + Ввод. Пос…" at bounding box center [313, 244] width 587 height 293
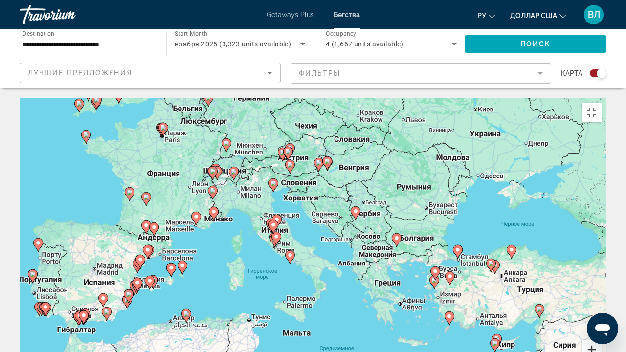
click at [601, 269] on button "Увеличить" at bounding box center [592, 350] width 20 height 20
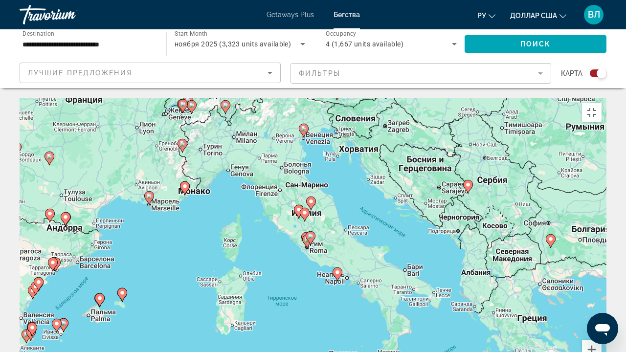
drag, startPoint x: 268, startPoint y: 178, endPoint x: 340, endPoint y: 171, distance: 72.7
click at [340, 171] on div "Чтобы активировать перетаскивание с помощью клавиатуры, нажмите Alt + Ввод. Пос…" at bounding box center [313, 244] width 587 height 293
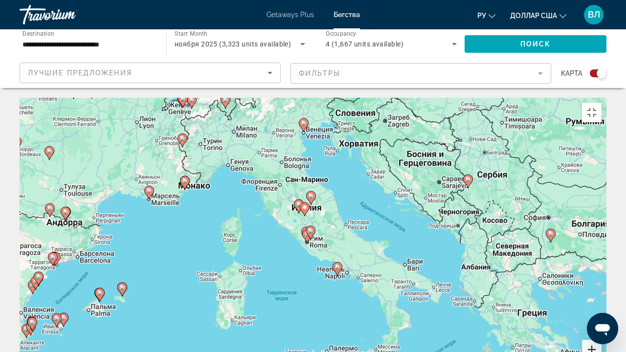
click at [601, 269] on button "Увеличить" at bounding box center [592, 350] width 20 height 20
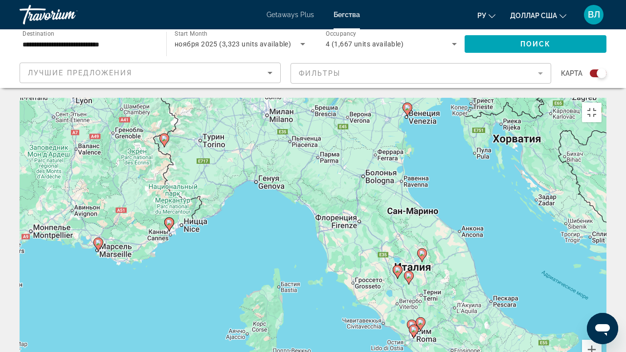
drag, startPoint x: 309, startPoint y: 128, endPoint x: 439, endPoint y: 229, distance: 164.4
click at [439, 229] on div "Чтобы активировать перетаскивание с помощью клавиатуры, нажмите Alt + Ввод. Пос…" at bounding box center [313, 244] width 587 height 293
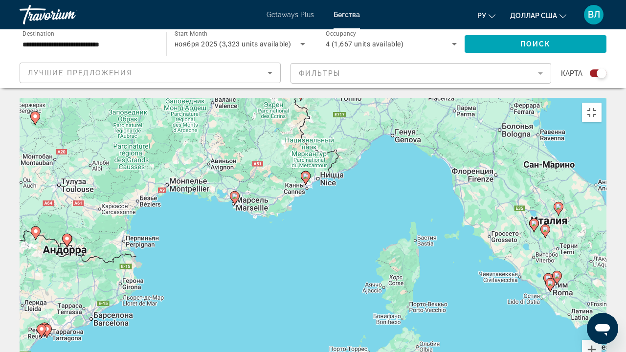
drag, startPoint x: 212, startPoint y: 175, endPoint x: 345, endPoint y: 124, distance: 142.8
click at [345, 124] on div "Чтобы активировать перетаскивание с помощью клавиатуры, нажмите Alt + Ввод. Пос…" at bounding box center [313, 244] width 587 height 293
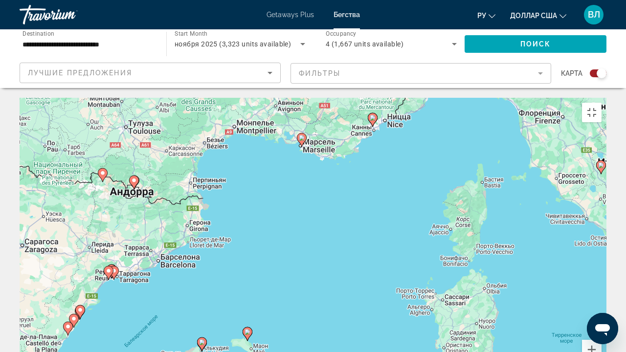
drag, startPoint x: 218, startPoint y: 162, endPoint x: 304, endPoint y: 87, distance: 113.9
click at [304, 98] on div "Чтобы активировать перетаскивание с помощью клавиатуры, нажмите Alt + Ввод. Пос…" at bounding box center [313, 244] width 587 height 293
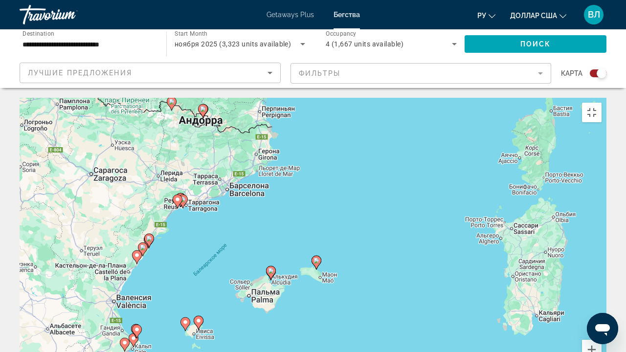
drag, startPoint x: 209, startPoint y: 193, endPoint x: 265, endPoint y: 128, distance: 86.0
click at [265, 128] on div "Чтобы активировать перетаскивание с помощью клавиатуры, нажмите Alt + Ввод. Пос…" at bounding box center [313, 244] width 587 height 293
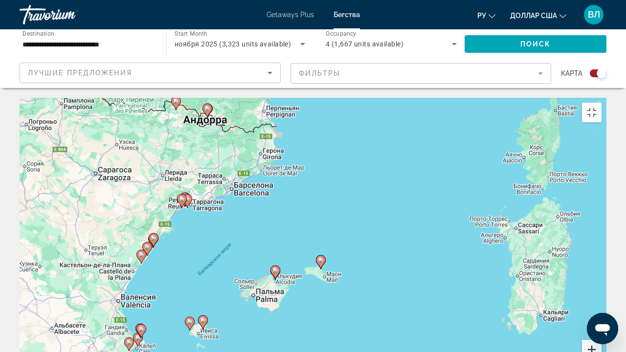
click at [601, 269] on button "Увеличить" at bounding box center [592, 350] width 20 height 20
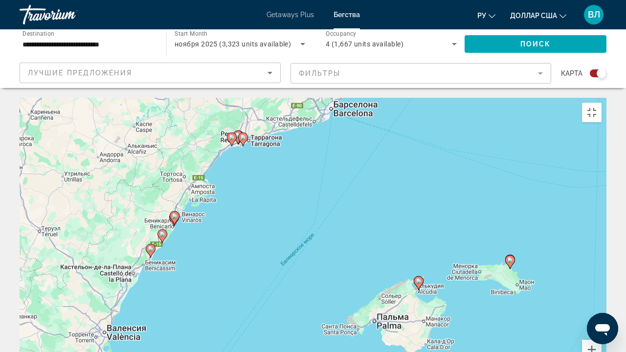
drag, startPoint x: 75, startPoint y: 129, endPoint x: 283, endPoint y: 100, distance: 209.7
click at [283, 100] on div "Чтобы активировать перетаскивание с помощью клавиатуры, нажмите Alt + Ввод. Пос…" at bounding box center [313, 244] width 587 height 293
click at [601, 269] on button "Увеличить" at bounding box center [592, 350] width 20 height 20
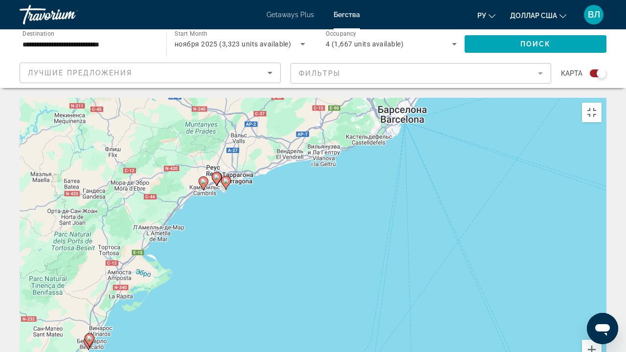
drag, startPoint x: 152, startPoint y: 137, endPoint x: 205, endPoint y: 284, distance: 156.6
click at [205, 269] on div "Чтобы активировать перетаскивание с помощью клавиатуры, нажмите Alt + Ввод. Пос…" at bounding box center [313, 244] width 587 height 293
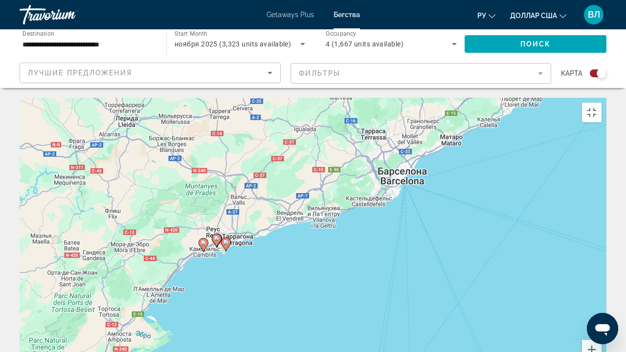
drag, startPoint x: 223, startPoint y: 174, endPoint x: 223, endPoint y: 242, distance: 67.9
click at [223, 242] on div "Чтобы активировать перетаскивание с помощью клавиатуры, нажмите Alt + Ввод. Пос…" at bounding box center [313, 244] width 587 height 293
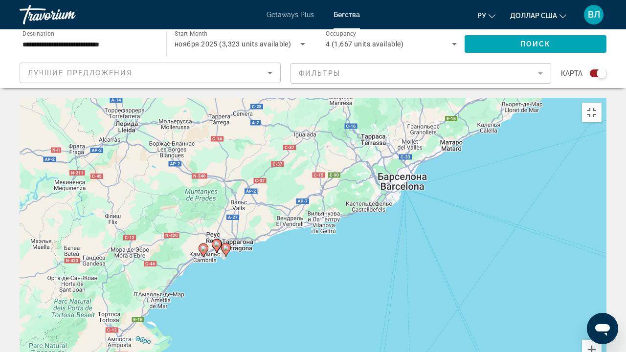
click at [216, 241] on image "Основное содержание" at bounding box center [217, 244] width 6 height 6
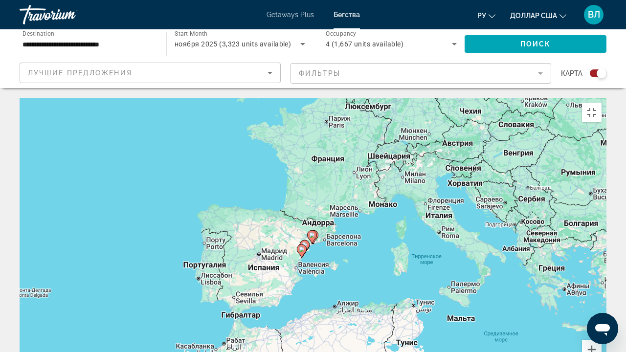
click at [311, 232] on image "Основное содержание" at bounding box center [312, 235] width 6 height 6
type input "**********"
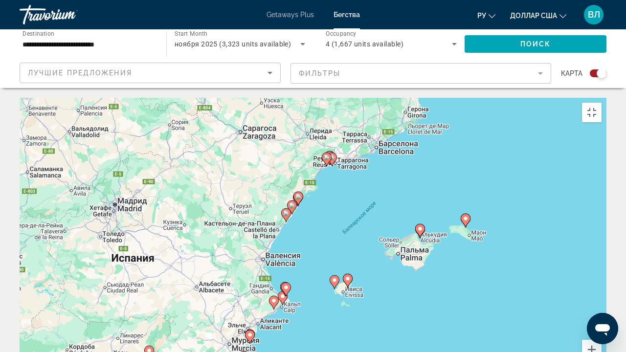
drag, startPoint x: 285, startPoint y: 284, endPoint x: 303, endPoint y: 186, distance: 99.3
click at [303, 186] on div "Чтобы активировать перетаскивание с помощью клавиатуры, нажмите Alt + Ввод. Пос…" at bounding box center [313, 244] width 587 height 293
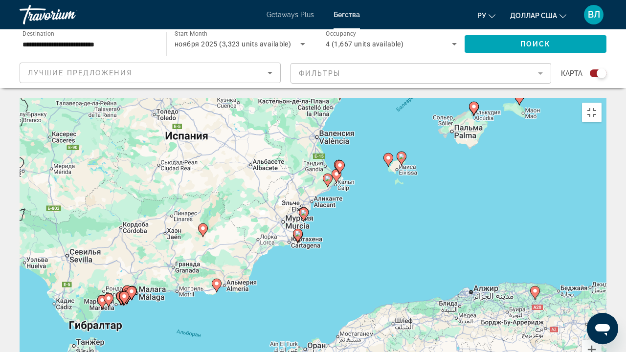
drag, startPoint x: 332, startPoint y: 263, endPoint x: 394, endPoint y: 143, distance: 134.7
click at [394, 143] on div "Чтобы активировать перетаскивание с помощью клавиатуры, нажмите Alt + Ввод. Пос…" at bounding box center [313, 244] width 587 height 293
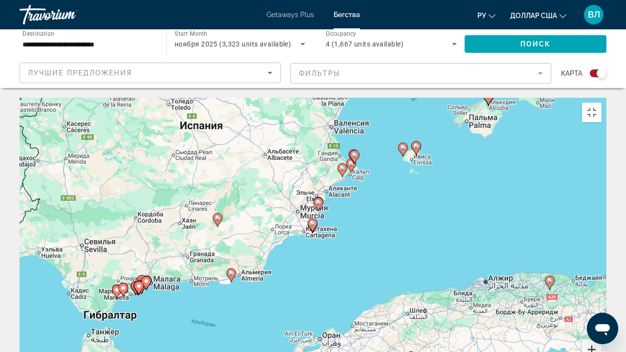
click at [601, 269] on button "Увеличить" at bounding box center [592, 350] width 20 height 20
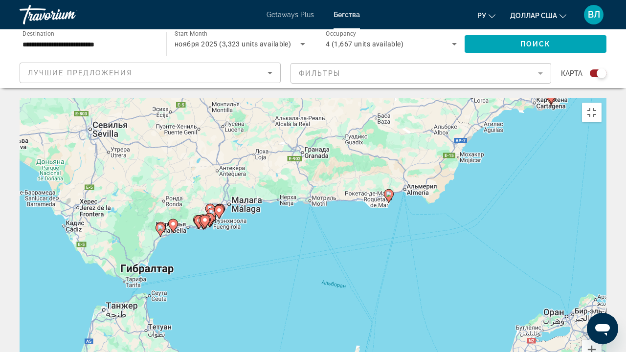
drag, startPoint x: 31, startPoint y: 284, endPoint x: 274, endPoint y: 165, distance: 270.2
click at [274, 165] on div "Чтобы активировать перетаскивание с помощью клавиатуры, нажмите Alt + Ввод. Пос…" at bounding box center [313, 244] width 587 height 293
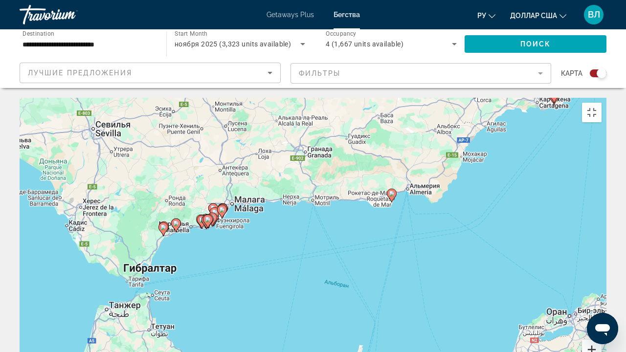
click at [601, 269] on button "Увеличить" at bounding box center [592, 350] width 20 height 20
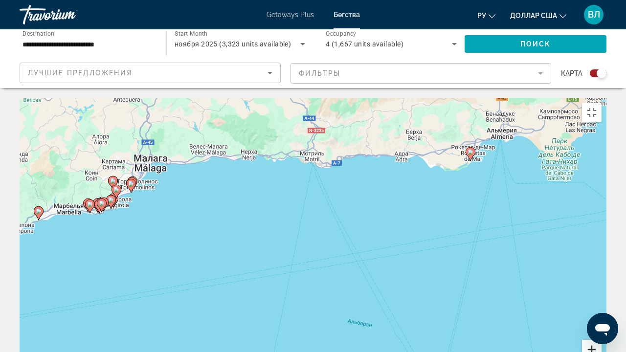
click at [601, 269] on button "Увеличить" at bounding box center [592, 350] width 20 height 20
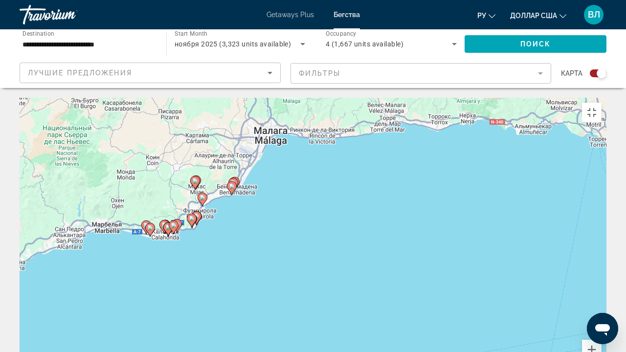
drag, startPoint x: 114, startPoint y: 128, endPoint x: 428, endPoint y: 179, distance: 317.5
click at [428, 179] on div "Чтобы активировать перетаскивание с помощью клавиатуры, нажмите Alt + Ввод. Пос…" at bounding box center [313, 244] width 587 height 293
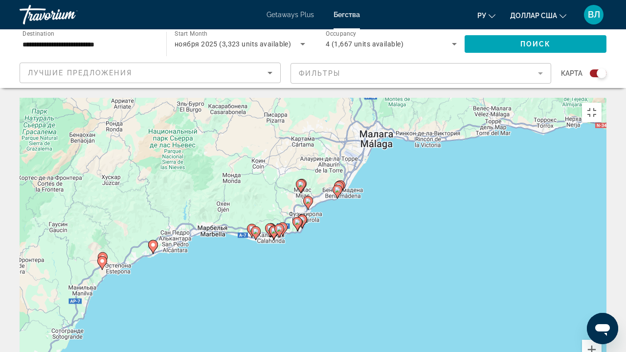
drag, startPoint x: 257, startPoint y: 165, endPoint x: 367, endPoint y: 166, distance: 109.5
click at [367, 166] on div "Чтобы активировать перетаскивание с помощью клавиатуры, нажмите Alt + Ввод. Пос…" at bounding box center [313, 244] width 587 height 293
click at [601, 269] on button "Увеличить" at bounding box center [592, 350] width 20 height 20
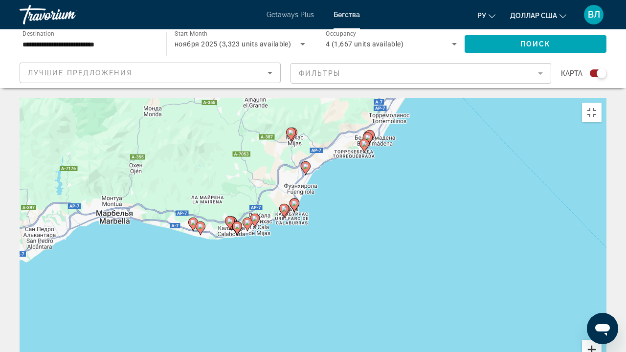
click at [601, 269] on button "Увеличить" at bounding box center [592, 350] width 20 height 20
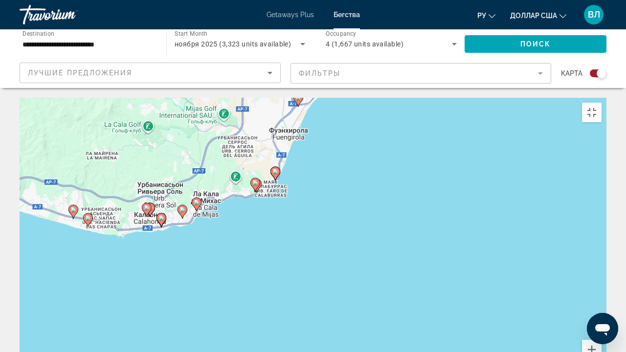
click at [255, 180] on image "Основное содержание" at bounding box center [255, 183] width 6 height 6
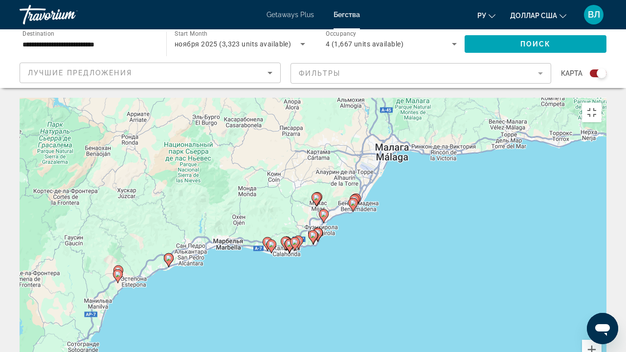
click at [315, 232] on image "Основное содержание" at bounding box center [313, 235] width 6 height 6
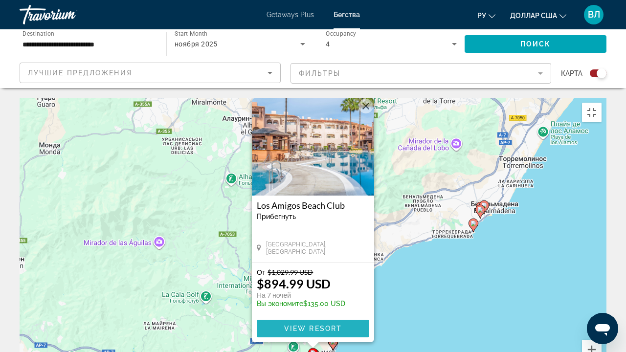
click at [311, 269] on span "View Resort" at bounding box center [313, 329] width 58 height 8
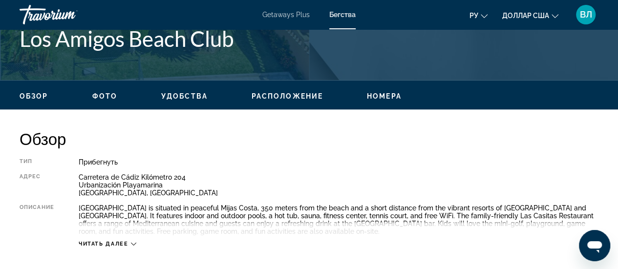
scroll to position [406, 0]
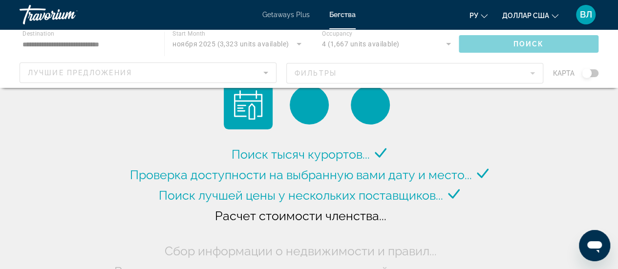
click at [502, 69] on div "Основное содержание" at bounding box center [309, 58] width 618 height 59
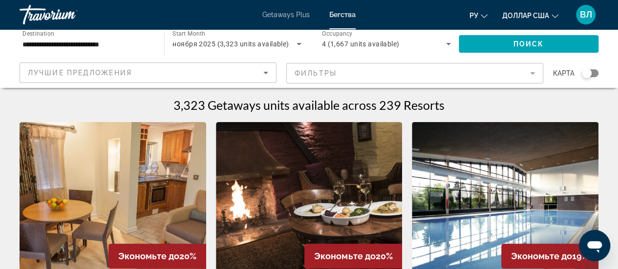
click at [502, 69] on mat-form-field "Фильтры" at bounding box center [414, 73] width 257 height 21
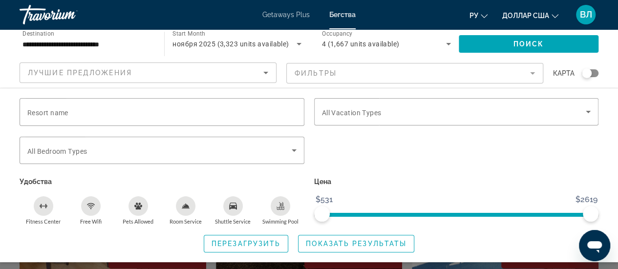
click at [502, 69] on mat-form-field "Фильтры" at bounding box center [414, 73] width 257 height 21
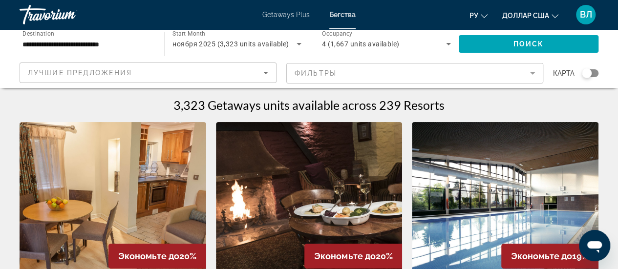
click at [500, 74] on mat-form-field "Фильтры" at bounding box center [414, 73] width 257 height 21
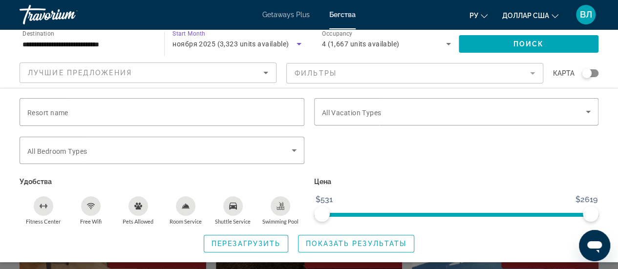
click at [234, 42] on span "ноября 2025 (3,323 units available)" at bounding box center [231, 44] width 116 height 8
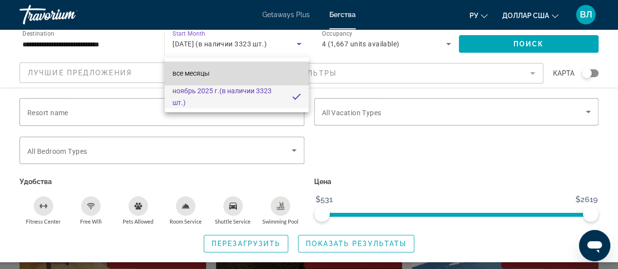
click at [204, 74] on font "все месяцы" at bounding box center [191, 73] width 37 height 8
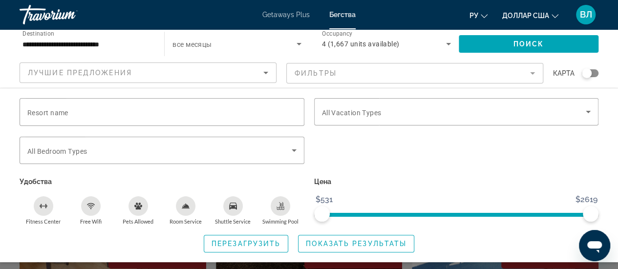
click at [205, 45] on span "все месяцы" at bounding box center [192, 45] width 39 height 8
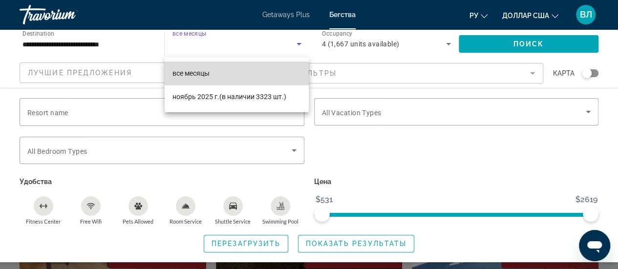
click at [208, 79] on mat-option "все месяцы" at bounding box center [237, 73] width 145 height 23
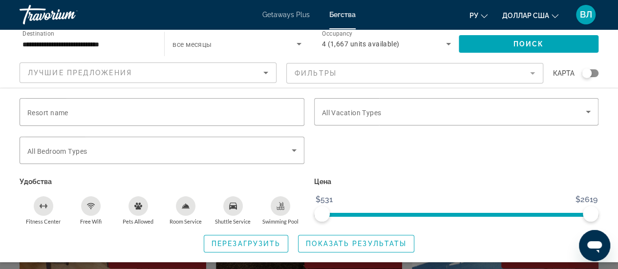
click at [596, 71] on div "Search widget" at bounding box center [590, 73] width 17 height 8
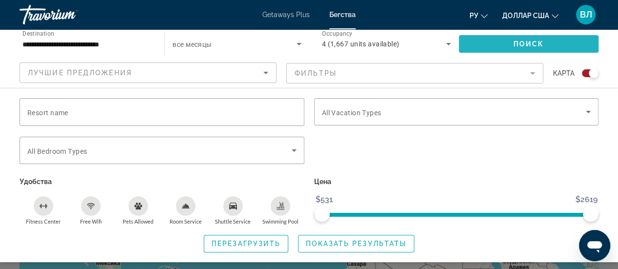
click at [528, 43] on span "Поиск" at bounding box center [529, 44] width 31 height 8
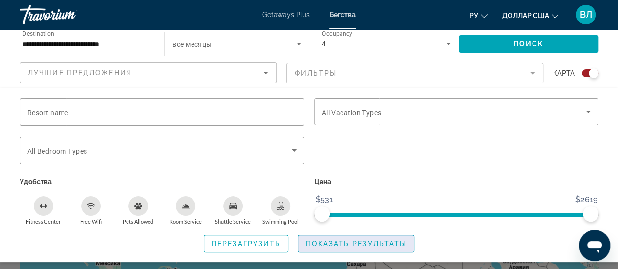
click at [360, 240] on span "Показать результаты" at bounding box center [356, 244] width 101 height 8
click at [318, 241] on span "Показать результаты" at bounding box center [356, 244] width 101 height 8
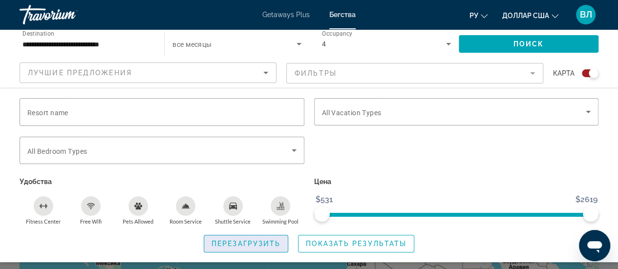
click at [249, 250] on span "Search widget" at bounding box center [246, 243] width 84 height 23
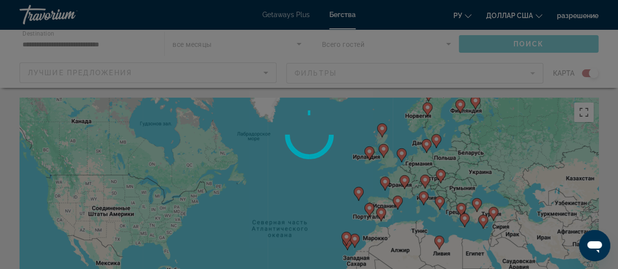
click at [585, 110] on div at bounding box center [309, 134] width 618 height 269
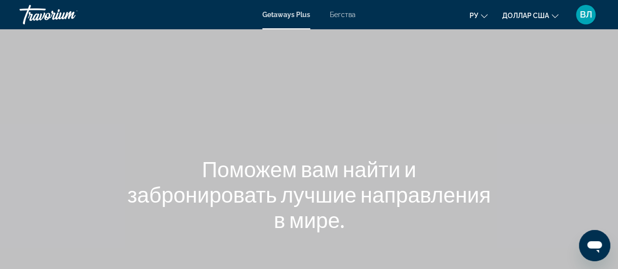
click at [339, 16] on font "Бегства" at bounding box center [343, 15] width 26 height 8
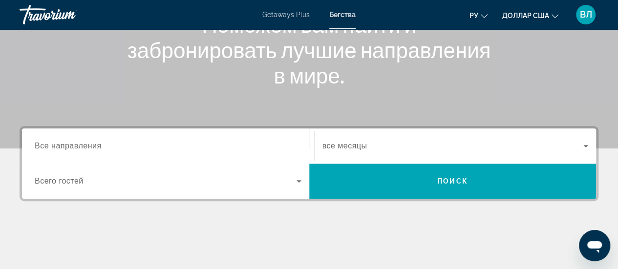
scroll to position [146, 0]
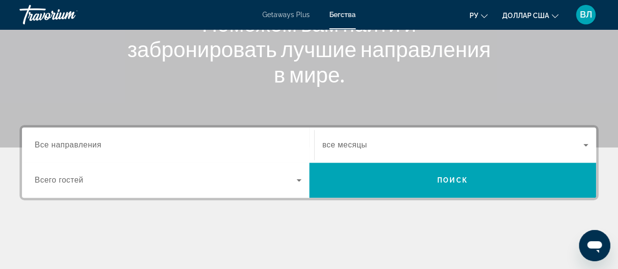
click at [504, 137] on div "Search widget" at bounding box center [456, 144] width 266 height 27
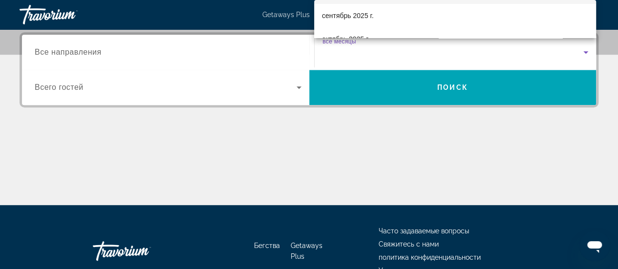
scroll to position [31, 0]
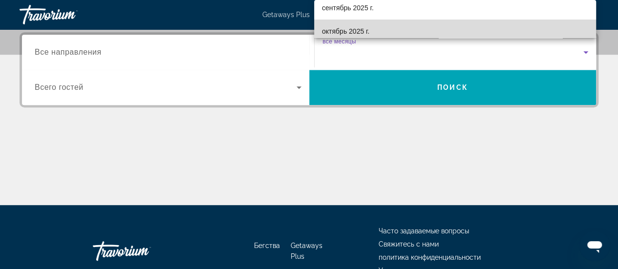
click at [498, 30] on mat-option "октябрь 2025 г." at bounding box center [455, 31] width 282 height 23
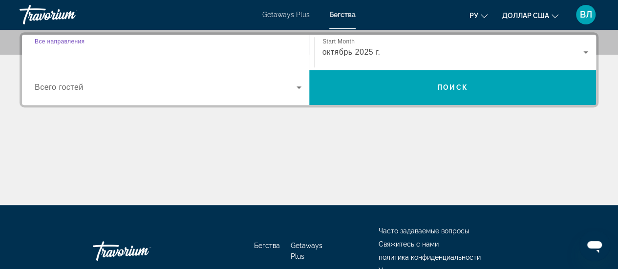
click at [218, 49] on input "Destination Все направления" at bounding box center [168, 53] width 267 height 12
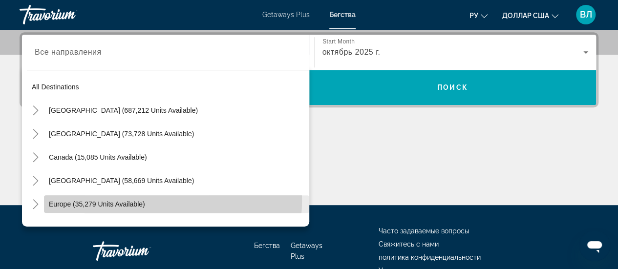
click at [131, 200] on span "Europe (35,279 units available)" at bounding box center [97, 204] width 96 height 8
type input "**********"
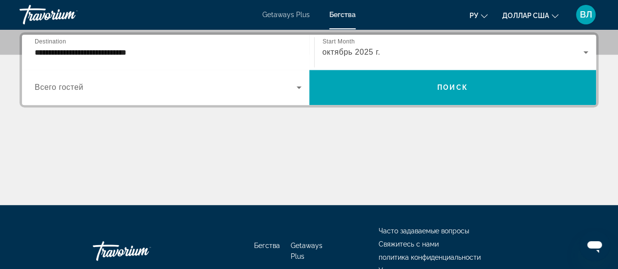
click at [138, 96] on div "Search widget" at bounding box center [168, 87] width 267 height 27
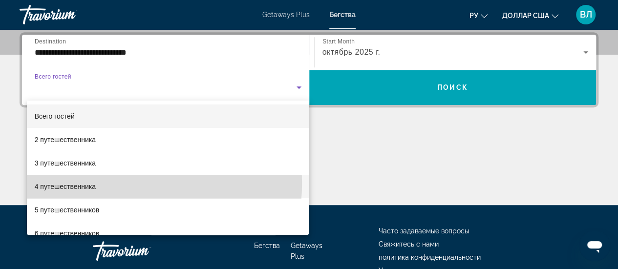
click at [114, 184] on mat-option "4 путешественника" at bounding box center [168, 186] width 283 height 23
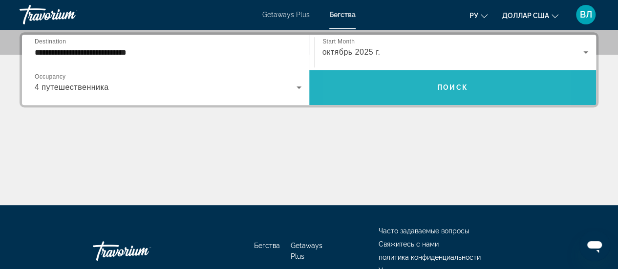
click at [398, 88] on span "Search widget" at bounding box center [452, 87] width 287 height 23
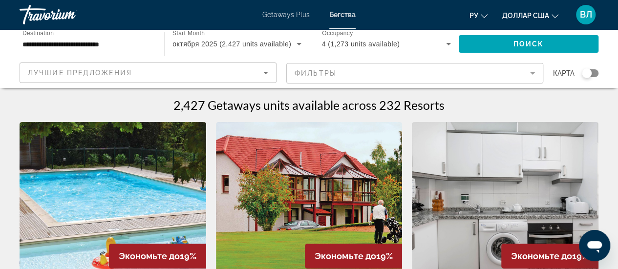
click at [594, 71] on div "Search widget" at bounding box center [590, 73] width 17 height 8
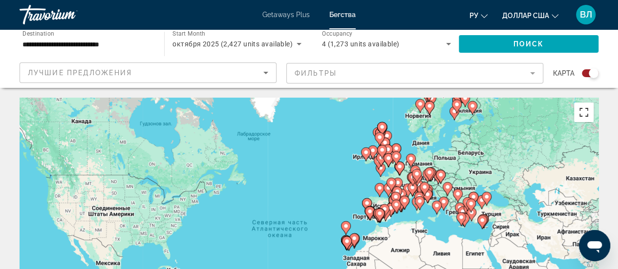
click at [581, 115] on button "Включить полноэкранный режим" at bounding box center [584, 113] width 20 height 20
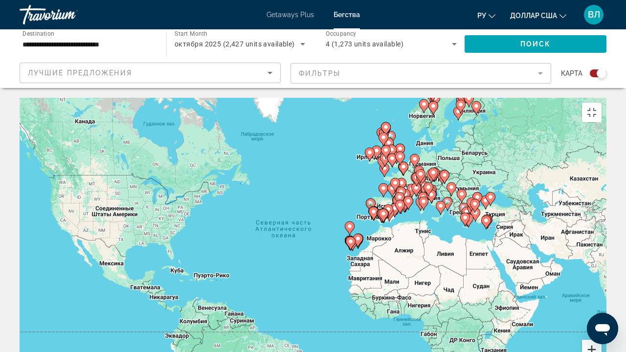
click at [601, 269] on button "Увеличить" at bounding box center [592, 350] width 20 height 20
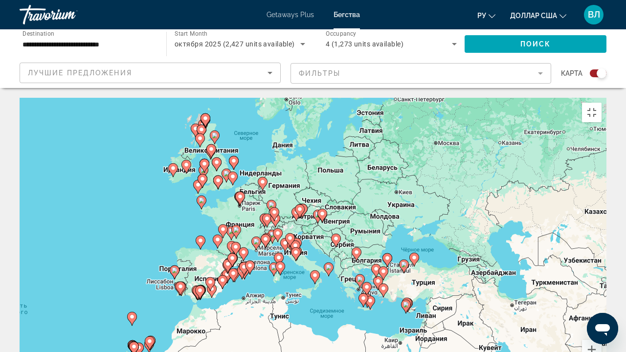
drag, startPoint x: 540, startPoint y: 145, endPoint x: 259, endPoint y: 252, distance: 300.6
click at [259, 252] on div "Чтобы активировать перетаскивание с помощью клавиатуры, нажмите Alt + Ввод. Пос…" at bounding box center [313, 244] width 587 height 293
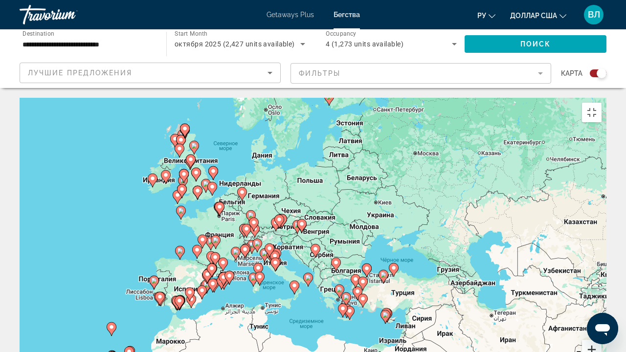
click at [601, 269] on button "Увеличить" at bounding box center [592, 350] width 20 height 20
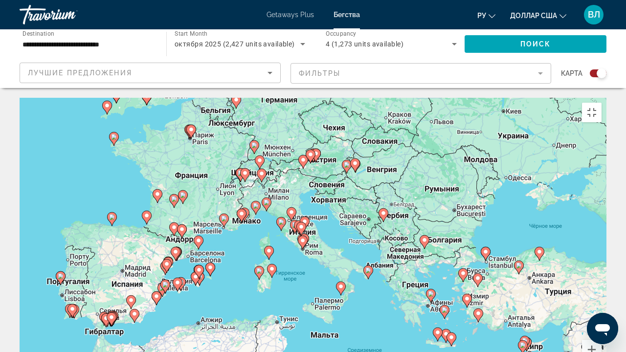
drag, startPoint x: 283, startPoint y: 240, endPoint x: 354, endPoint y: 183, distance: 91.5
click at [354, 183] on div "Чтобы активировать перетаскивание с помощью клавиатуры, нажмите Alt + Ввод. Пос…" at bounding box center [313, 244] width 587 height 293
click at [601, 269] on button "Увеличить" at bounding box center [592, 350] width 20 height 20
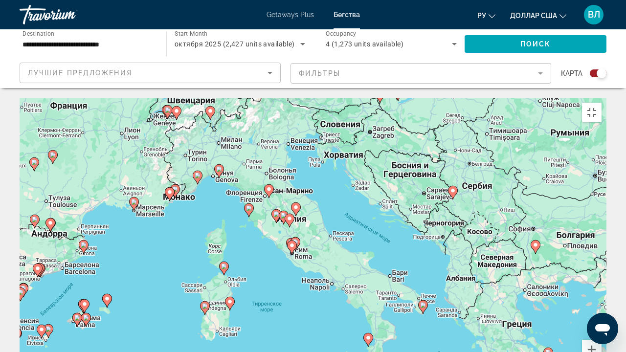
click at [367, 269] on image "Основное содержание" at bounding box center [368, 338] width 6 height 6
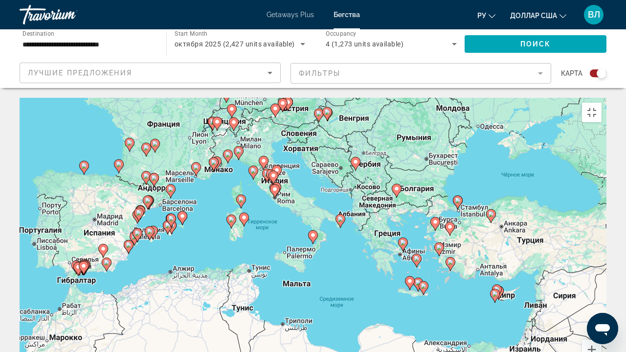
click at [312, 232] on image "Основное содержание" at bounding box center [313, 235] width 6 height 6
type input "**********"
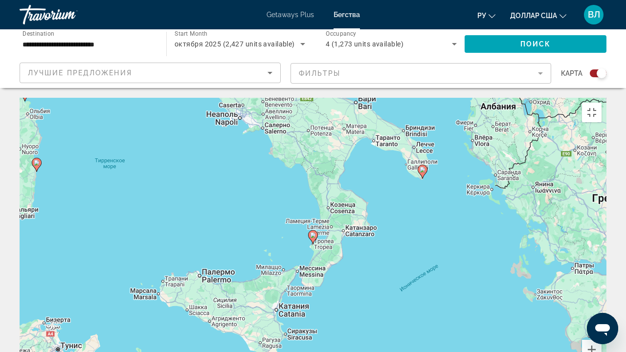
click at [312, 232] on image "Основное содержание" at bounding box center [313, 235] width 6 height 6
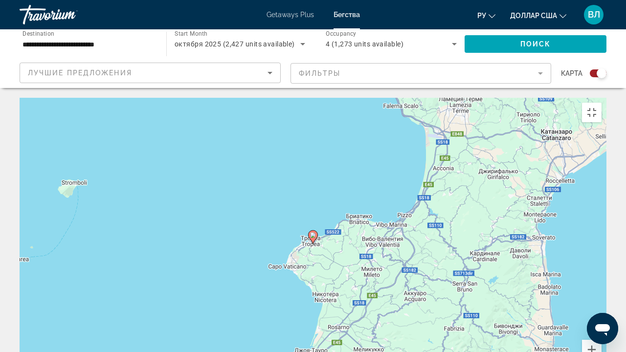
click at [313, 232] on image "Основное содержание" at bounding box center [313, 235] width 6 height 6
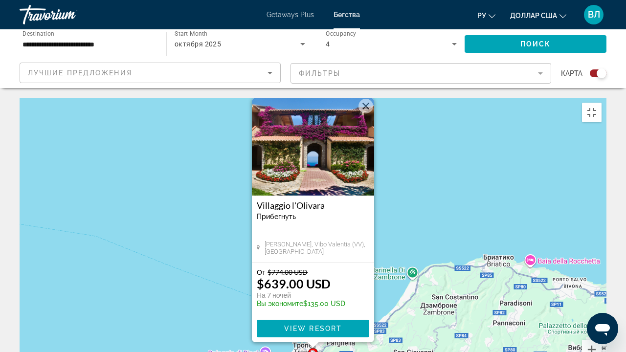
click at [368, 99] on button "Закрыть" at bounding box center [365, 106] width 15 height 15
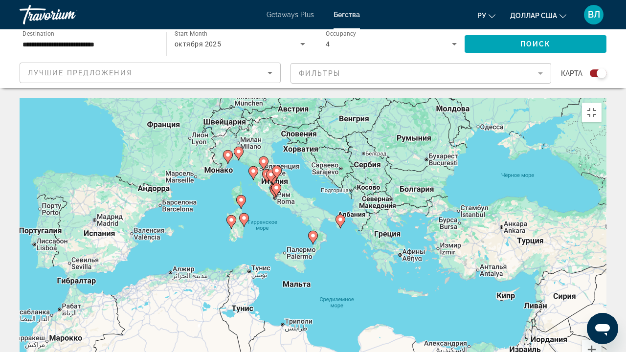
click at [253, 168] on image "Основное содержание" at bounding box center [253, 171] width 6 height 6
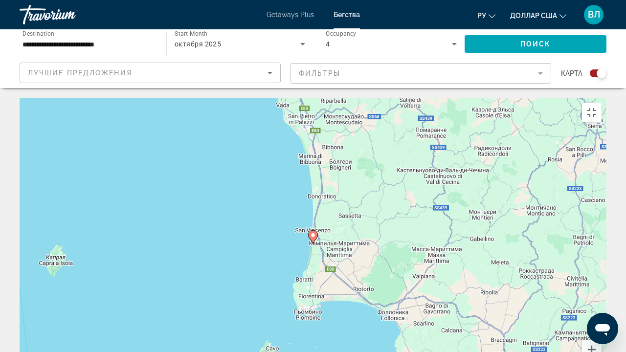
click at [313, 232] on image "Основное содержание" at bounding box center [313, 235] width 6 height 6
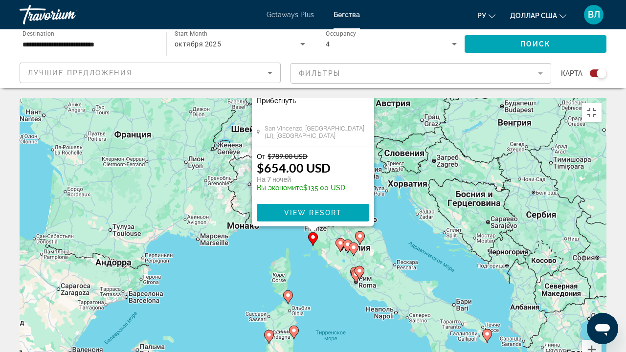
click at [290, 269] on image "Основное содержание" at bounding box center [288, 295] width 6 height 6
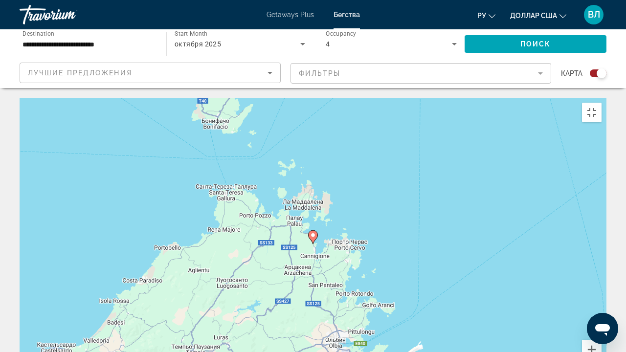
click at [312, 232] on image "Основное содержание" at bounding box center [313, 235] width 6 height 6
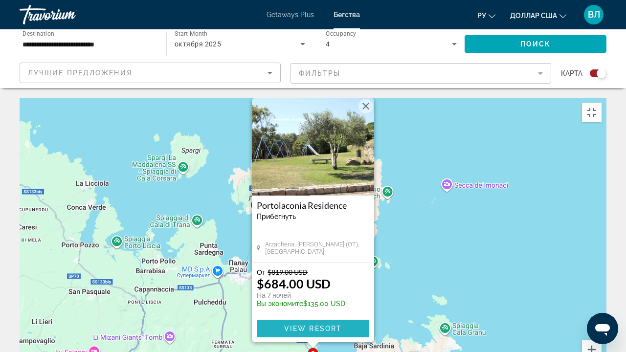
click at [307, 269] on span "View Resort" at bounding box center [313, 329] width 58 height 8
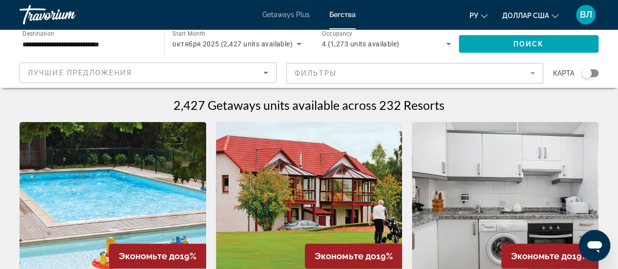
click at [594, 74] on div "Search widget" at bounding box center [590, 73] width 17 height 8
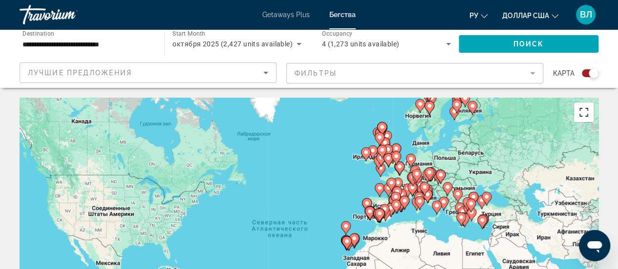
click at [583, 109] on button "Включить полноэкранный режим" at bounding box center [584, 113] width 20 height 20
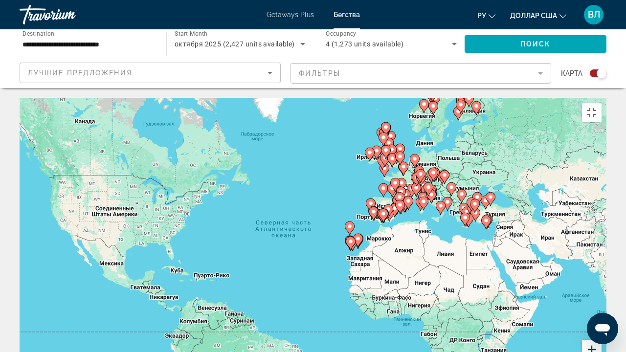
click at [601, 269] on button "Увеличить" at bounding box center [592, 350] width 20 height 20
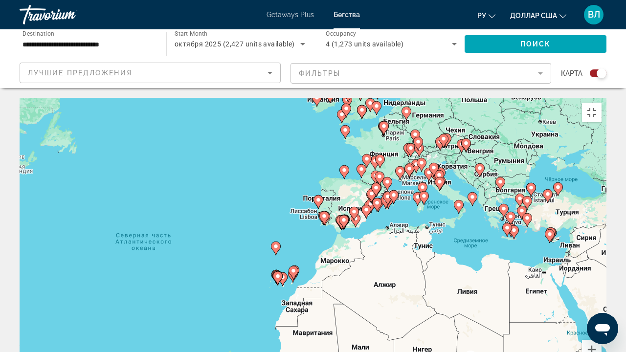
drag, startPoint x: 549, startPoint y: 136, endPoint x: 392, endPoint y: 181, distance: 163.7
click at [392, 181] on div "Чтобы активировать перетаскивание с помощью клавиатуры, нажмите Alt + Ввод. Пос…" at bounding box center [313, 244] width 587 height 293
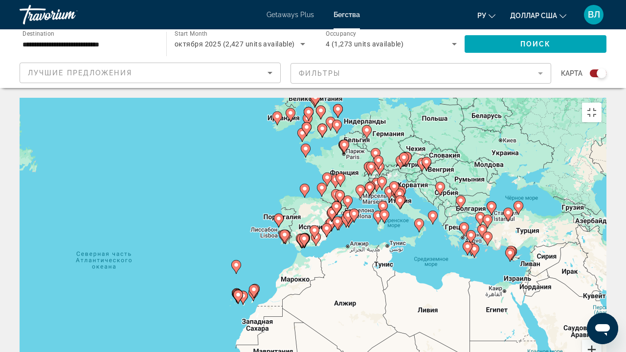
click at [601, 269] on button "Увеличить" at bounding box center [592, 350] width 20 height 20
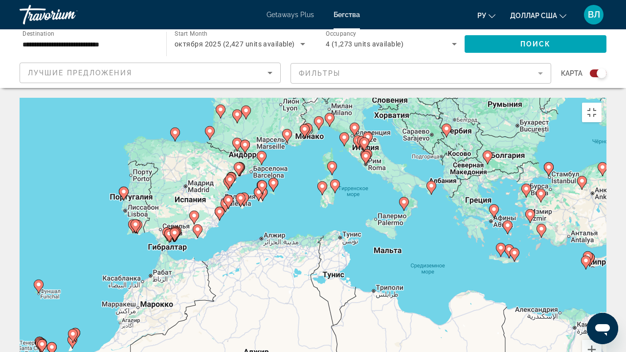
drag, startPoint x: 487, startPoint y: 152, endPoint x: 350, endPoint y: 135, distance: 137.9
click at [350, 135] on div "Чтобы активировать перетаскивание с помощью клавиатуры, нажмите Alt + Ввод. Пос…" at bounding box center [313, 244] width 587 height 293
click at [601, 269] on button "Увеличить" at bounding box center [592, 350] width 20 height 20
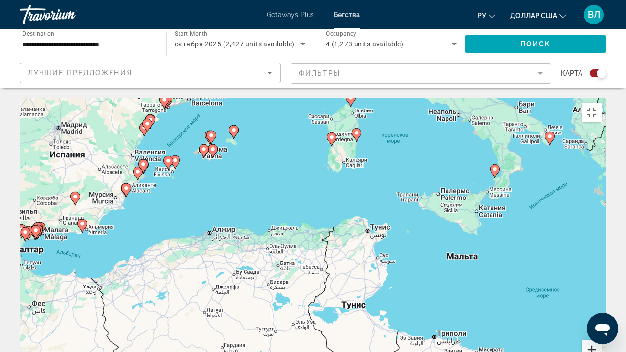
click at [601, 269] on button "Увеличить" at bounding box center [592, 350] width 20 height 20
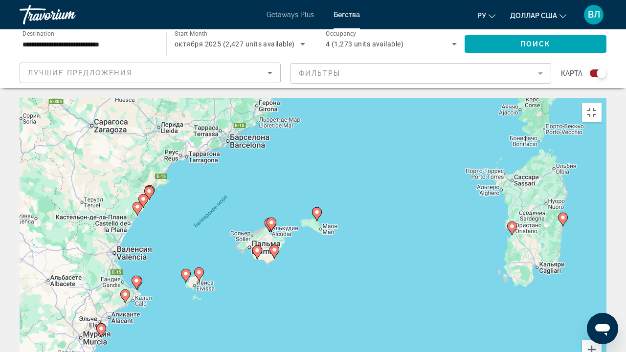
drag, startPoint x: 149, startPoint y: 28, endPoint x: 341, endPoint y: 230, distance: 278.3
click at [341, 230] on div "Чтобы активировать перетаскивание с помощью клавиатуры, нажмите Alt + Ввод. Пос…" at bounding box center [313, 244] width 587 height 293
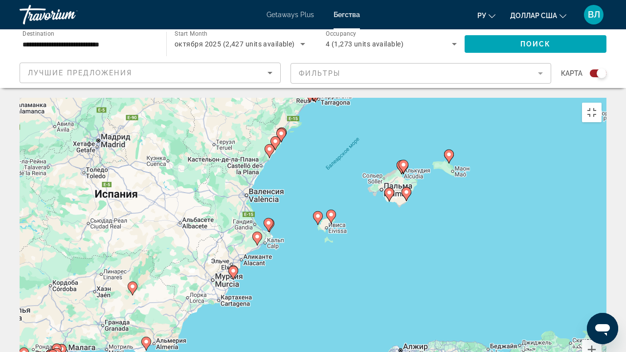
drag, startPoint x: 323, startPoint y: 105, endPoint x: 438, endPoint y: 23, distance: 141.0
click at [438, 98] on div "Чтобы активировать перетаскивание с помощью клавиатуры, нажмите Alt + Ввод. Пос…" at bounding box center [313, 244] width 587 height 293
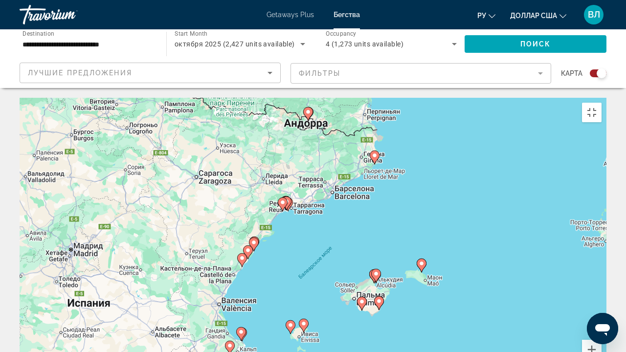
drag, startPoint x: 352, startPoint y: 54, endPoint x: 296, endPoint y: 187, distance: 143.7
click at [296, 187] on div "Чтобы активировать перетаскивание с помощью клавиатуры, нажмите Alt + Ввод. Пос…" at bounding box center [313, 244] width 587 height 293
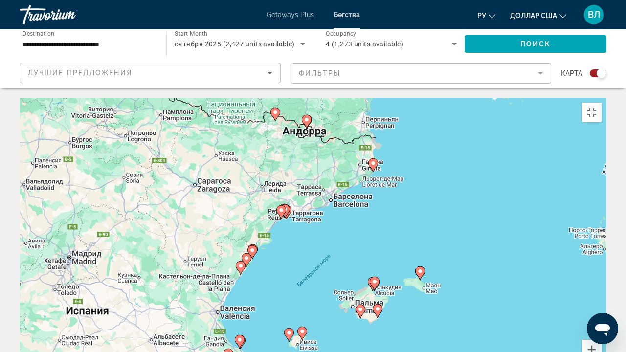
click at [374, 160] on image "Основное содержание" at bounding box center [373, 163] width 6 height 6
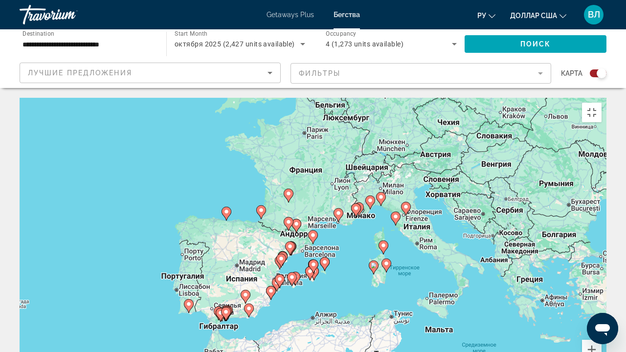
click at [314, 232] on image "Основное содержание" at bounding box center [313, 235] width 6 height 6
type input "**********"
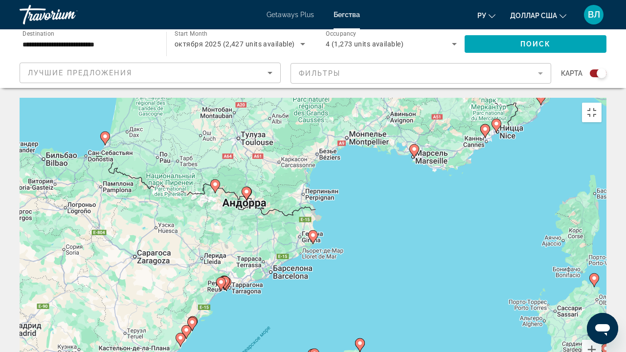
click at [313, 232] on image "Основное содержание" at bounding box center [313, 235] width 6 height 6
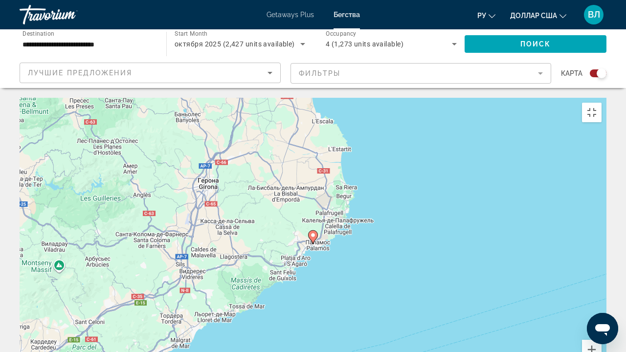
click at [313, 232] on image "Основное содержание" at bounding box center [313, 235] width 6 height 6
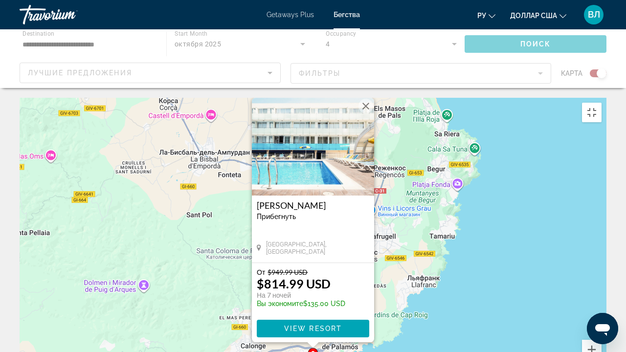
click at [313, 196] on div "[PERSON_NAME] Прибегнуть - Это курорт только для взрослых [GEOGRAPHIC_DATA], [G…" at bounding box center [313, 229] width 122 height 67
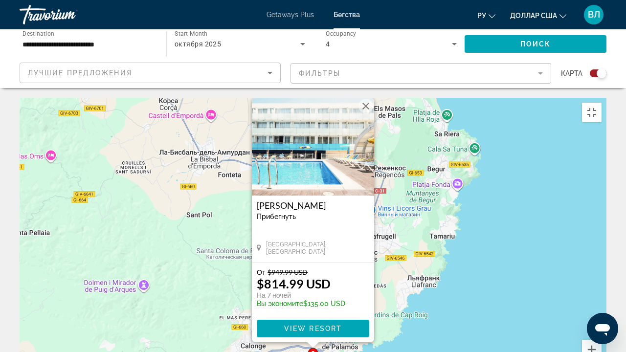
click at [367, 99] on button "Закрыть" at bounding box center [365, 106] width 15 height 15
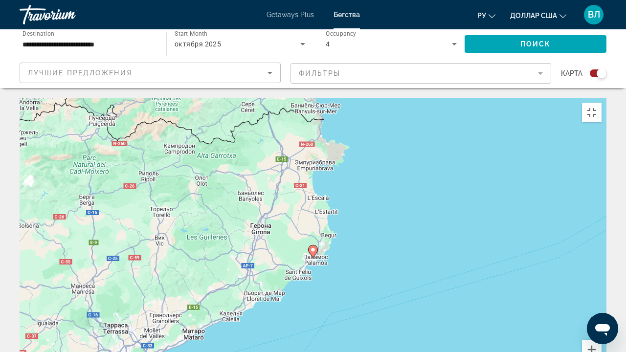
click at [313, 247] on image "Основное содержание" at bounding box center [313, 250] width 6 height 6
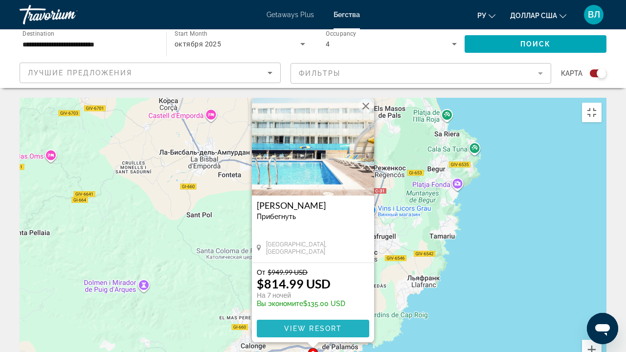
click at [312, 269] on span "View Resort" at bounding box center [313, 329] width 58 height 8
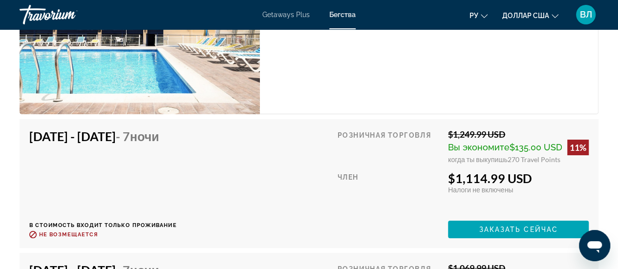
scroll to position [1750, 0]
